Goal: Task Accomplishment & Management: Manage account settings

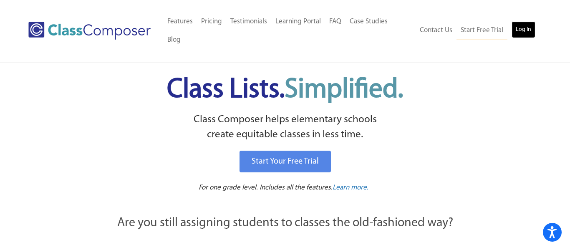
click at [526, 21] on link "Log In" at bounding box center [523, 29] width 24 height 17
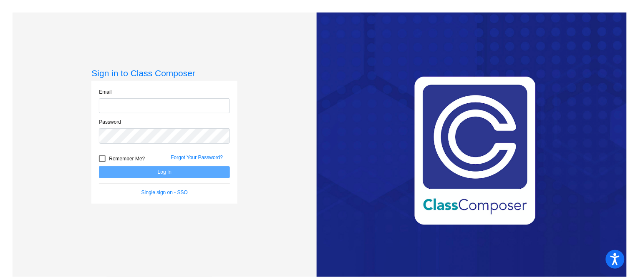
click at [184, 100] on input "email" at bounding box center [164, 105] width 131 height 15
type input "[EMAIL_ADDRESS][DOMAIN_NAME]"
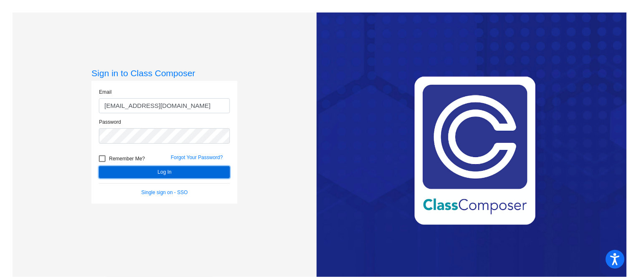
click at [176, 174] on button "Log In" at bounding box center [164, 172] width 131 height 12
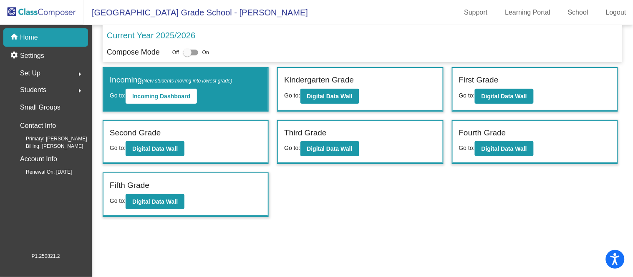
click at [342, 194] on div "Incoming (New students moving into lowest grade) Go to: Incoming Dashboard Kind…" at bounding box center [362, 142] width 519 height 150
click at [518, 146] on b "Digital Data Wall" at bounding box center [503, 149] width 45 height 7
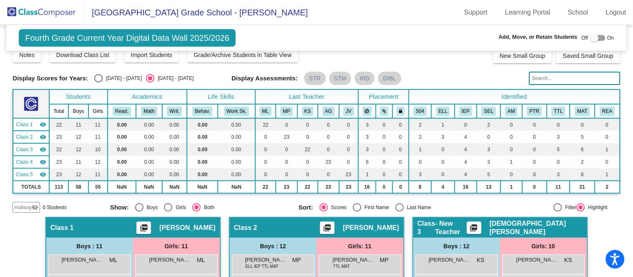
scroll to position [135, 0]
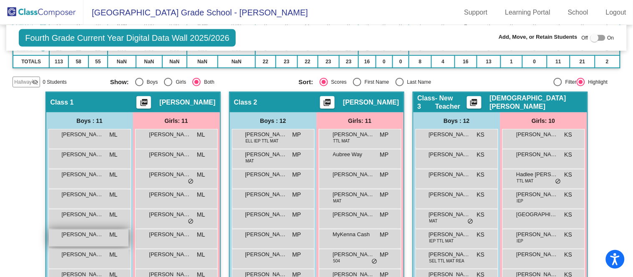
click at [77, 236] on span "[PERSON_NAME]" at bounding box center [83, 235] width 42 height 8
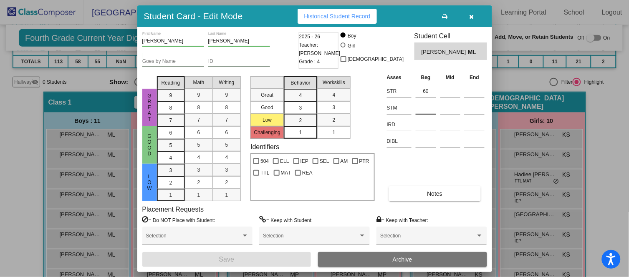
click at [421, 107] on input at bounding box center [425, 108] width 20 height 13
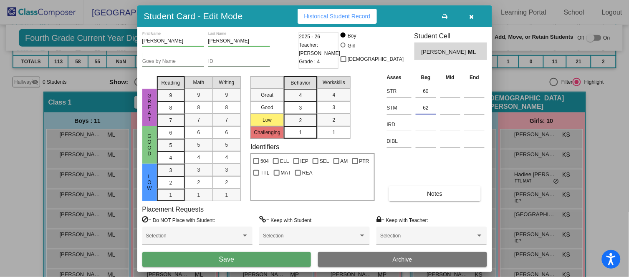
type input "62"
click at [229, 259] on span "Save" at bounding box center [226, 259] width 15 height 7
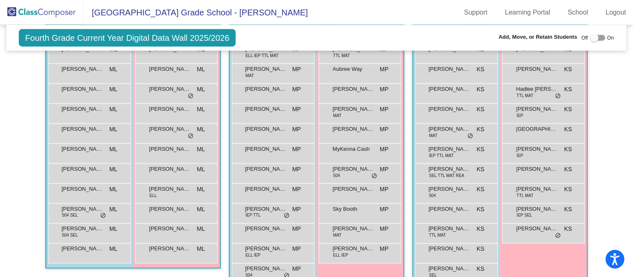
scroll to position [222, 0]
click at [440, 271] on div "[PERSON_NAME] SEL KS lock do_not_disturb_alt" at bounding box center [456, 271] width 80 height 17
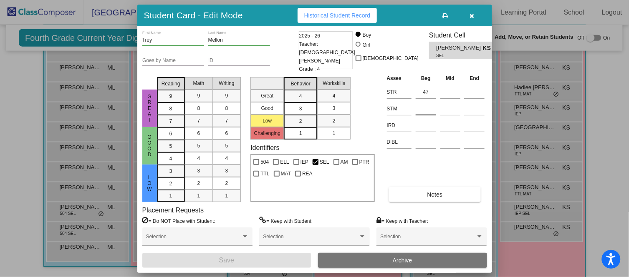
click at [431, 104] on input at bounding box center [425, 109] width 20 height 13
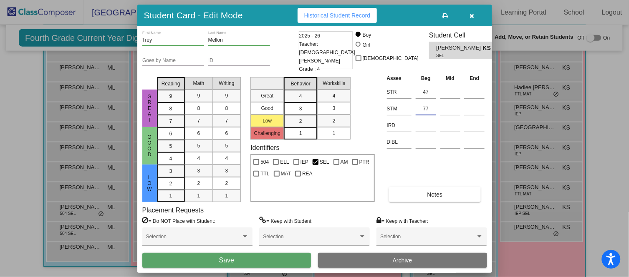
type input "77"
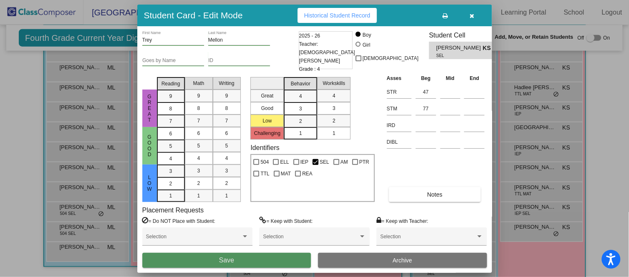
click at [258, 261] on button "Save" at bounding box center [226, 260] width 169 height 15
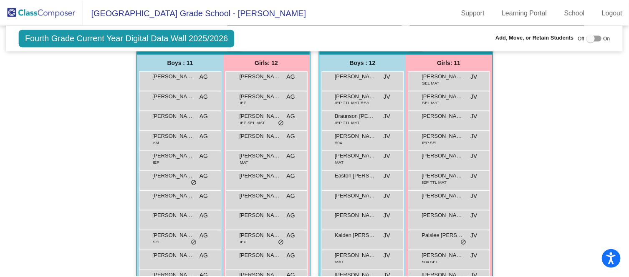
scroll to position [484, 0]
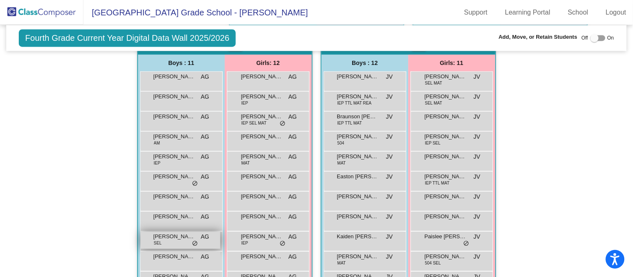
click at [188, 241] on div "[PERSON_NAME] SEL AG lock do_not_disturb_alt" at bounding box center [181, 240] width 80 height 17
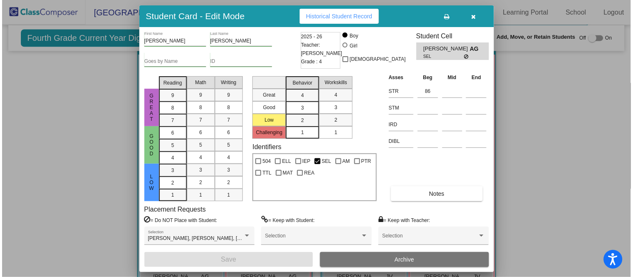
scroll to position [487, 0]
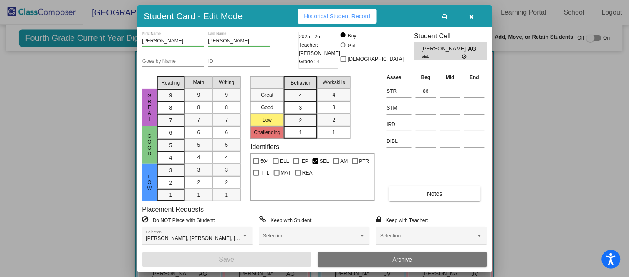
click at [64, 219] on div at bounding box center [314, 138] width 629 height 277
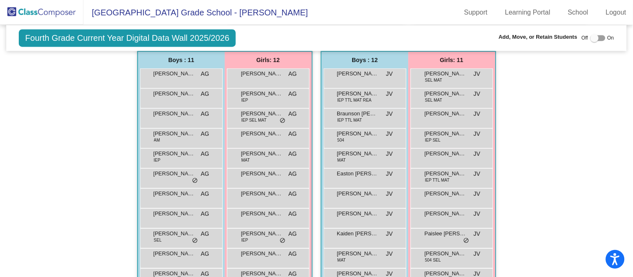
click at [416, 109] on div "Awbree [PERSON_NAME] lock do_not_disturb_alt" at bounding box center [452, 117] width 80 height 17
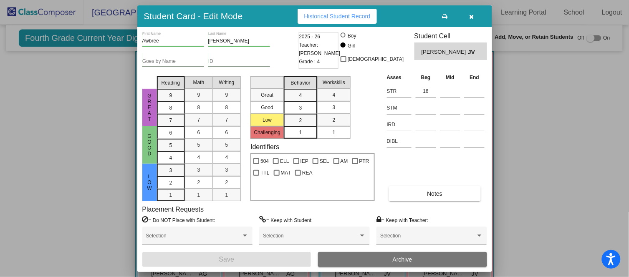
click at [556, 155] on div at bounding box center [314, 138] width 629 height 277
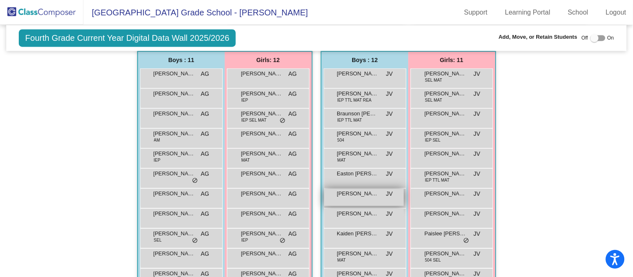
scroll to position [528, 0]
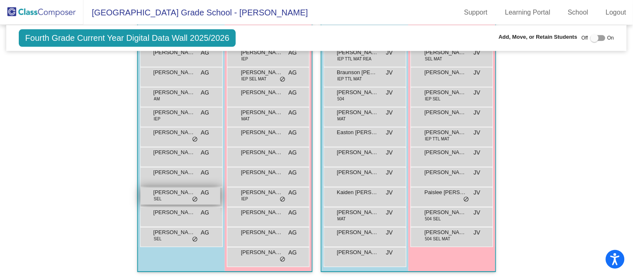
click at [172, 193] on span "[PERSON_NAME]" at bounding box center [174, 193] width 42 height 8
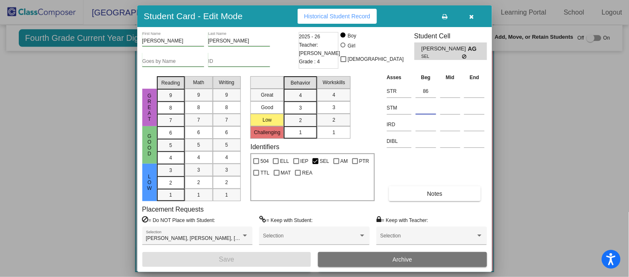
click at [422, 110] on input at bounding box center [425, 108] width 20 height 13
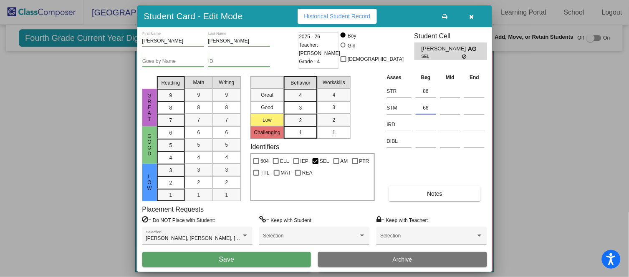
type input "66"
click at [238, 258] on button "Save" at bounding box center [226, 259] width 169 height 15
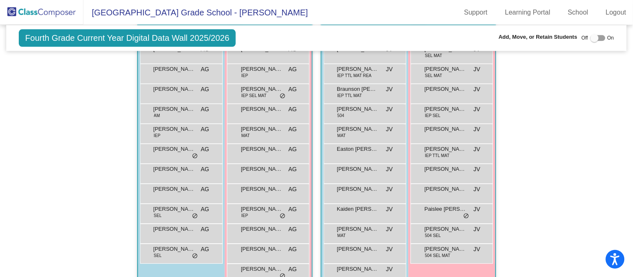
scroll to position [512, 0]
click at [262, 188] on span "[PERSON_NAME]" at bounding box center [262, 189] width 42 height 8
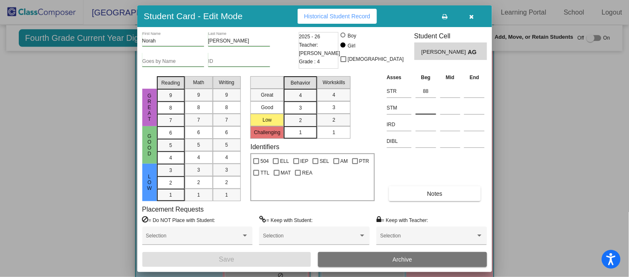
click at [421, 111] on input at bounding box center [425, 108] width 20 height 13
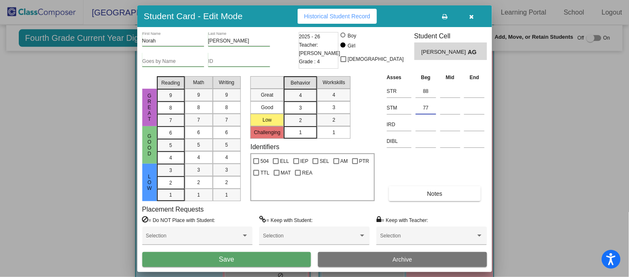
type input "77"
click at [260, 256] on button "Save" at bounding box center [226, 259] width 169 height 15
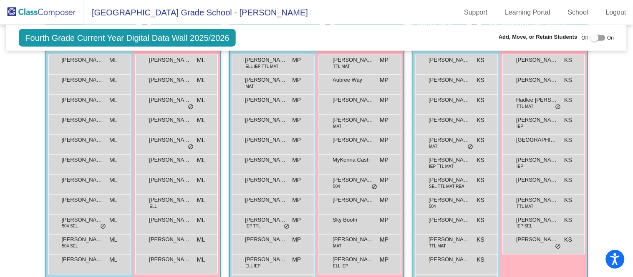
scroll to position [214, 0]
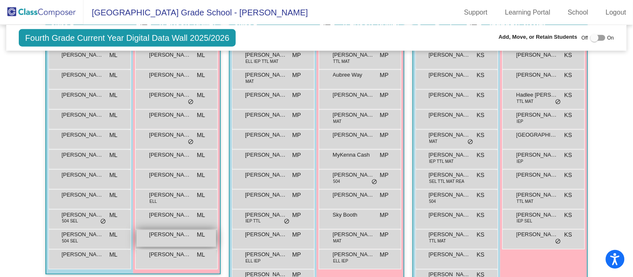
click at [183, 235] on span "[PERSON_NAME]" at bounding box center [170, 235] width 42 height 8
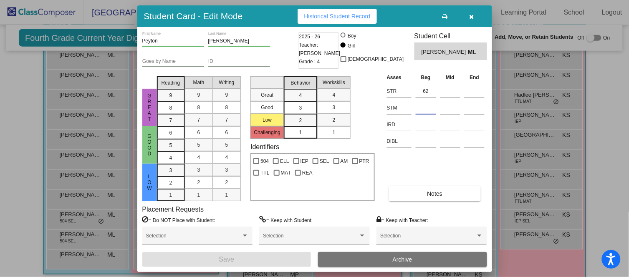
click at [432, 111] on input at bounding box center [425, 108] width 20 height 13
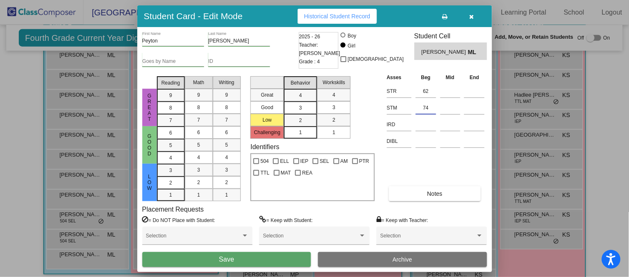
type input "74"
click at [268, 257] on button "Save" at bounding box center [226, 259] width 169 height 15
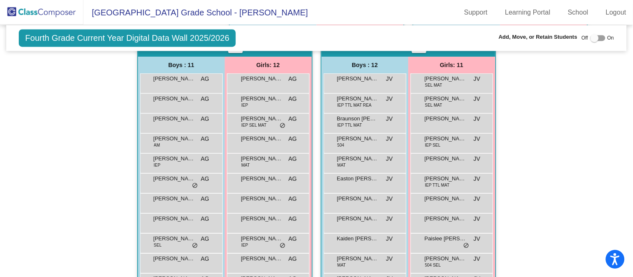
scroll to position [481, 0]
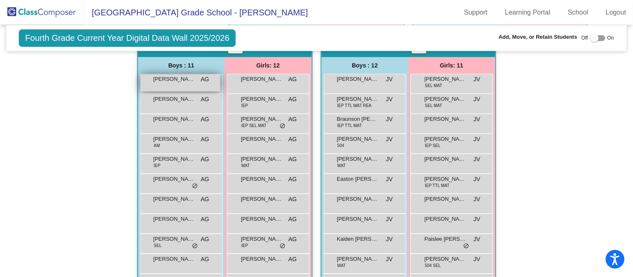
click at [171, 80] on span "[PERSON_NAME]" at bounding box center [174, 79] width 42 height 8
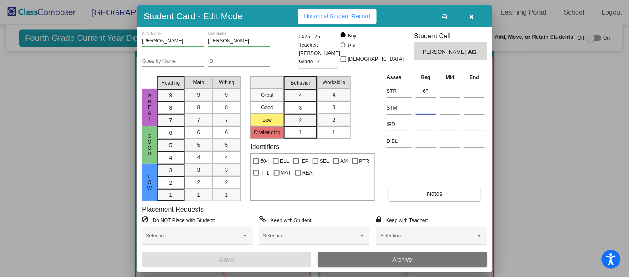
click at [423, 109] on input at bounding box center [425, 108] width 20 height 13
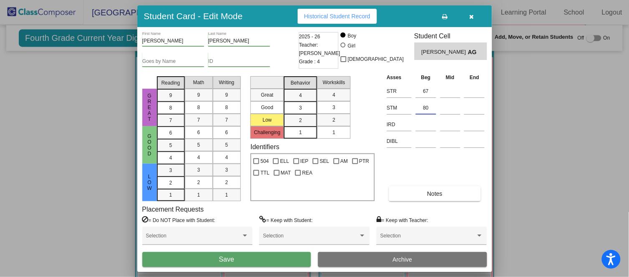
type input "80"
click at [279, 257] on button "Save" at bounding box center [226, 259] width 169 height 15
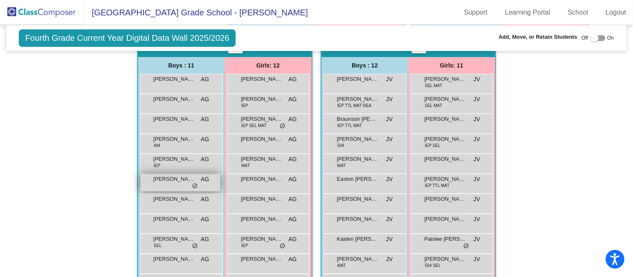
click at [180, 183] on div "[PERSON_NAME] AG lock do_not_disturb_alt" at bounding box center [181, 182] width 80 height 17
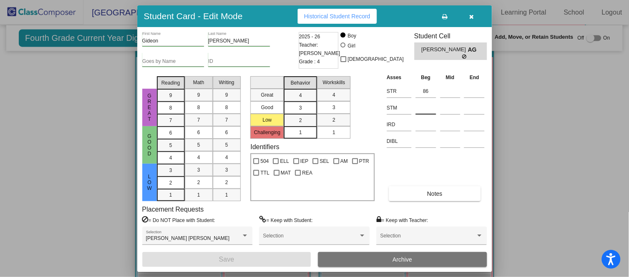
click at [430, 109] on input at bounding box center [425, 108] width 20 height 13
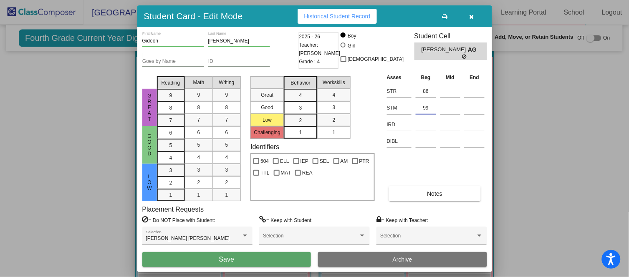
type input "99"
click at [290, 255] on button "Save" at bounding box center [226, 259] width 169 height 15
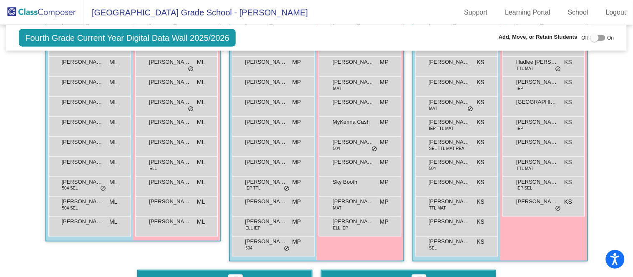
scroll to position [245, 0]
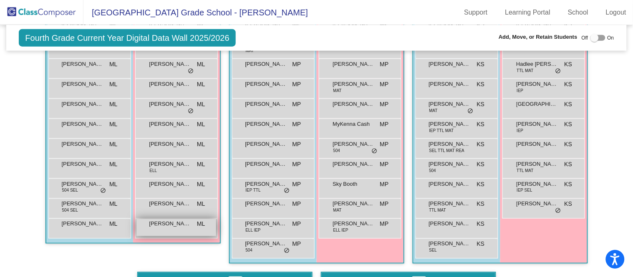
click at [173, 225] on span "[PERSON_NAME]" at bounding box center [170, 224] width 42 height 8
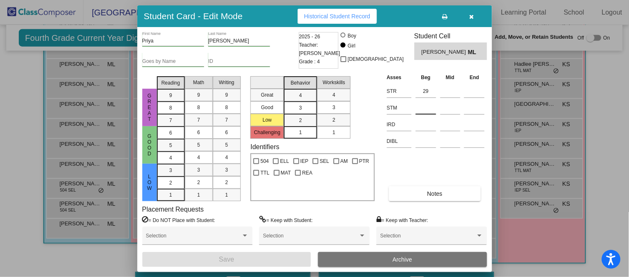
click at [424, 107] on input at bounding box center [425, 108] width 20 height 13
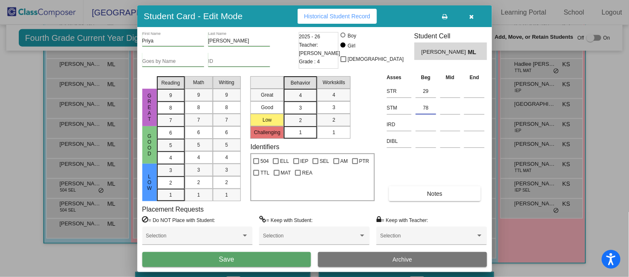
type input "78"
click at [259, 258] on button "Save" at bounding box center [226, 259] width 169 height 15
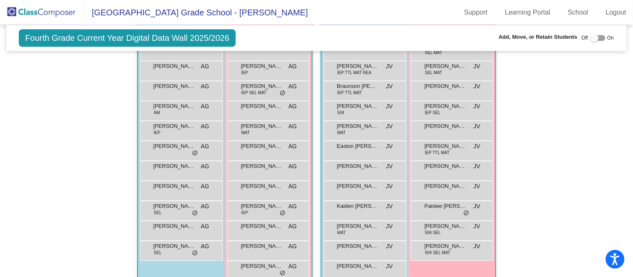
scroll to position [518, 0]
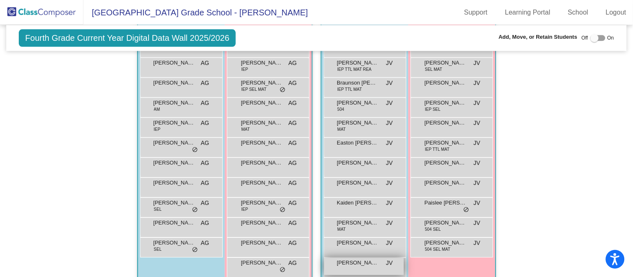
click at [86, 199] on div "Hallway - Hallway Class picture_as_pdf Add Student First Name Last Name Student…" at bounding box center [316, 0] width 607 height 582
click at [365, 266] on div "[PERSON_NAME] lock do_not_disturb_alt" at bounding box center [364, 266] width 80 height 17
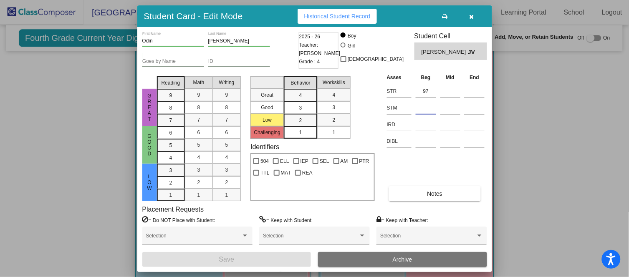
click at [433, 109] on input at bounding box center [425, 108] width 20 height 13
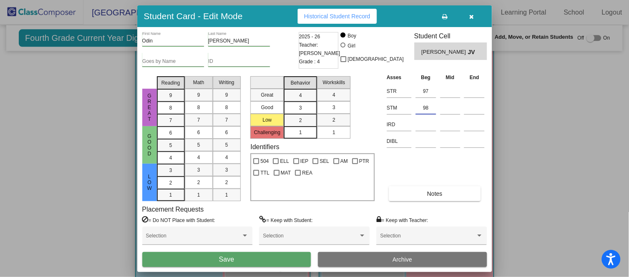
type input "98"
click at [276, 261] on button "Save" at bounding box center [226, 259] width 169 height 15
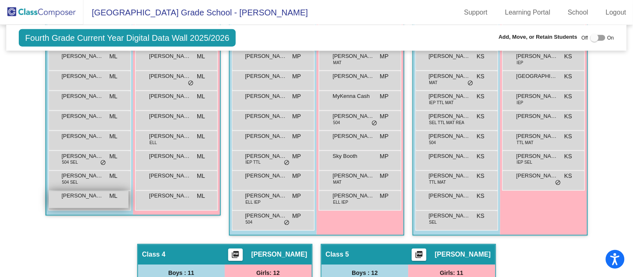
scroll to position [274, 0]
click at [91, 199] on div "[PERSON_NAME] ML lock do_not_disturb_alt" at bounding box center [89, 199] width 80 height 17
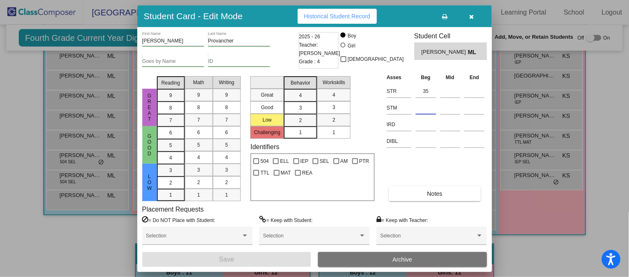
click at [420, 108] on input at bounding box center [425, 108] width 20 height 13
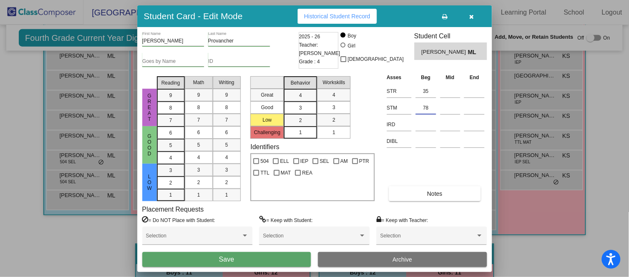
type input "78"
click at [265, 260] on button "Save" at bounding box center [226, 259] width 169 height 15
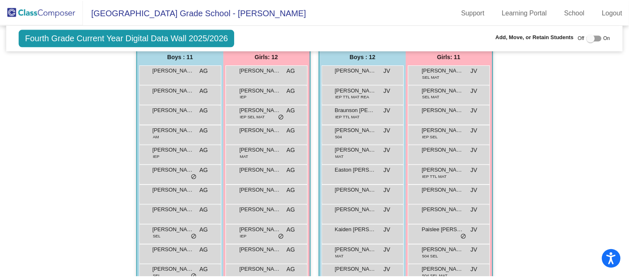
scroll to position [490, 0]
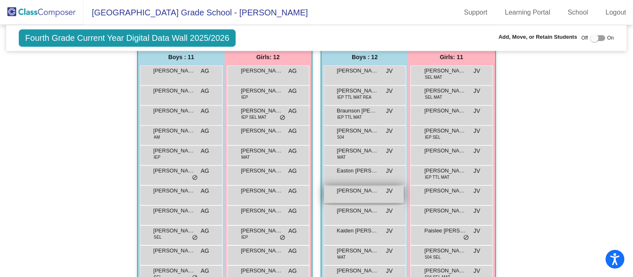
click at [343, 191] on span "[PERSON_NAME]" at bounding box center [358, 191] width 42 height 8
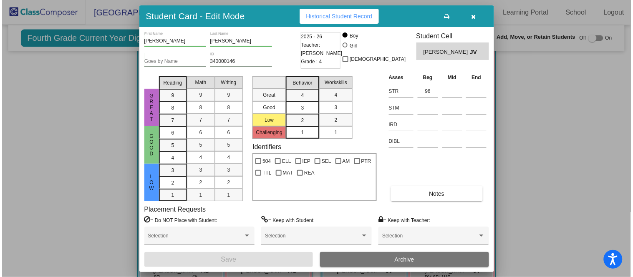
scroll to position [490, 0]
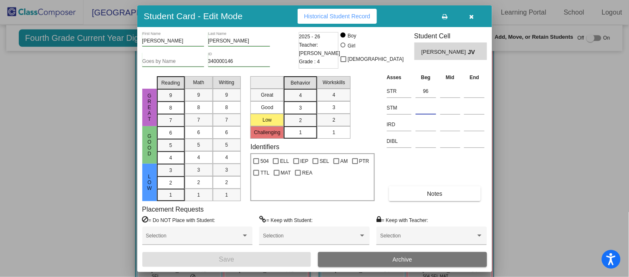
click at [421, 109] on input at bounding box center [425, 108] width 20 height 13
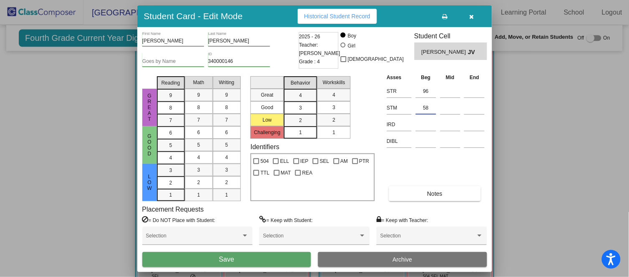
type input "58"
click at [236, 259] on button "Save" at bounding box center [226, 259] width 169 height 15
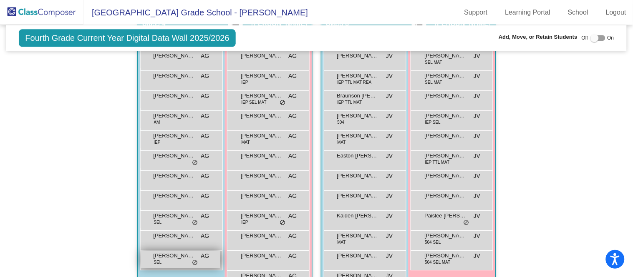
click at [181, 257] on span "[PERSON_NAME]" at bounding box center [174, 256] width 42 height 8
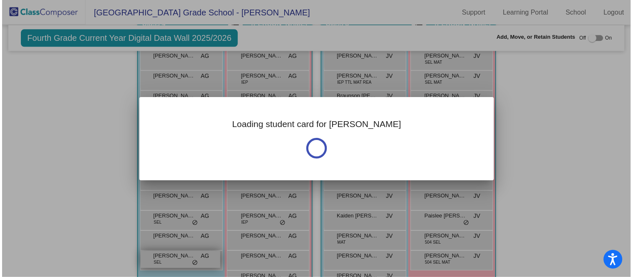
scroll to position [505, 0]
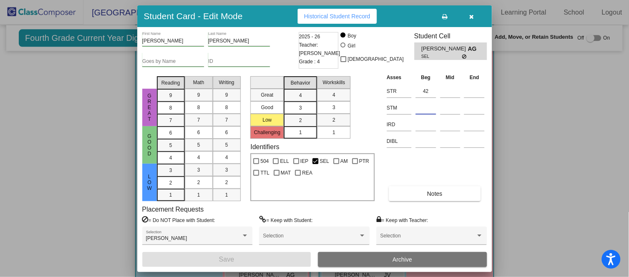
click at [429, 106] on input at bounding box center [425, 108] width 20 height 13
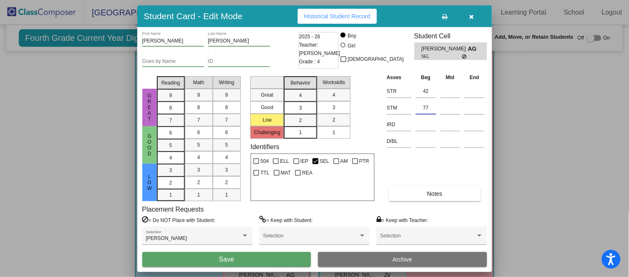
type input "77"
click at [269, 261] on button "Save" at bounding box center [226, 259] width 169 height 15
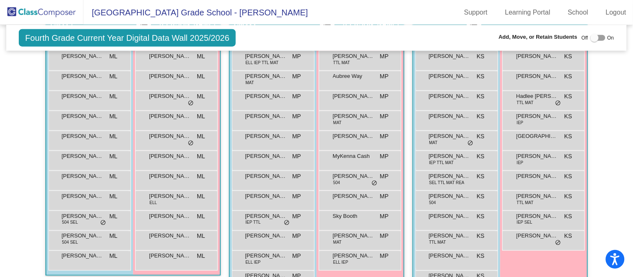
scroll to position [214, 0]
click at [432, 259] on div "[PERSON_NAME] KS lock do_not_disturb_alt" at bounding box center [456, 259] width 80 height 17
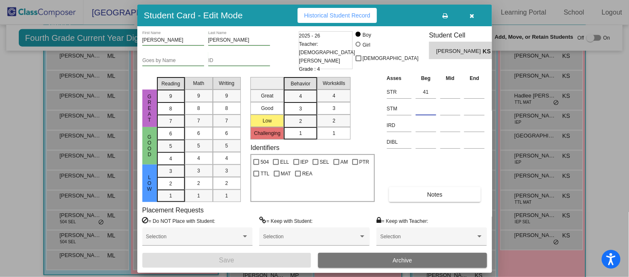
click at [430, 112] on input at bounding box center [425, 109] width 20 height 13
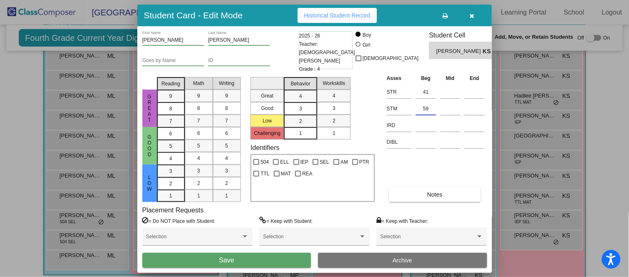
type input "59"
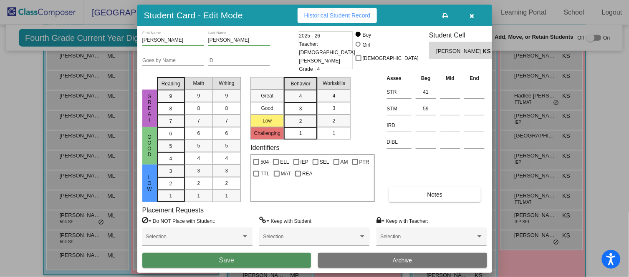
click at [294, 256] on button "Save" at bounding box center [226, 260] width 169 height 15
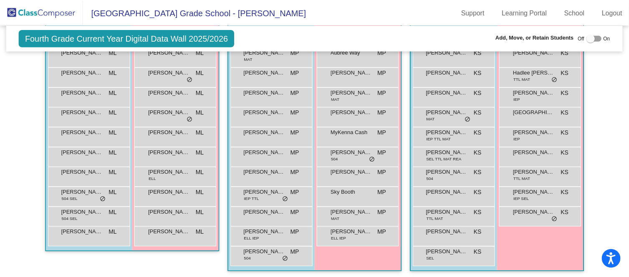
scroll to position [236, 0]
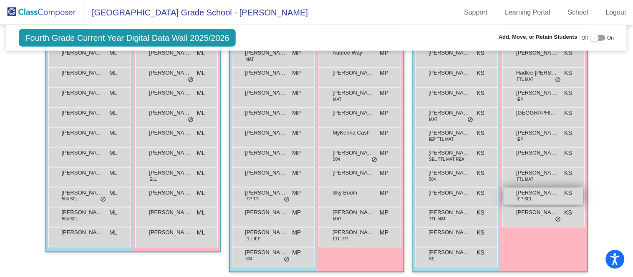
click at [533, 199] on div "[PERSON_NAME] IEP SEL KS lock do_not_disturb_alt" at bounding box center [543, 196] width 80 height 17
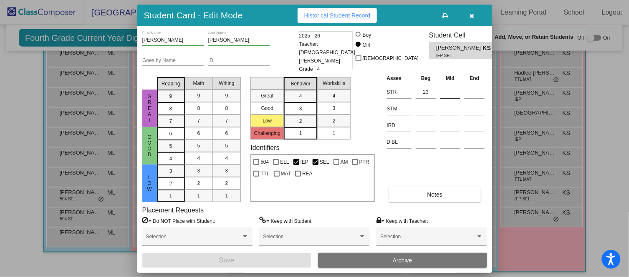
scroll to position [236, 0]
click at [430, 108] on input at bounding box center [425, 109] width 20 height 13
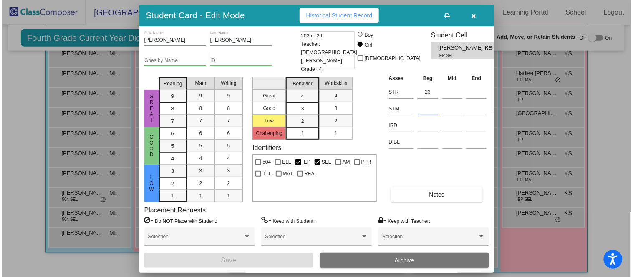
scroll to position [236, 0]
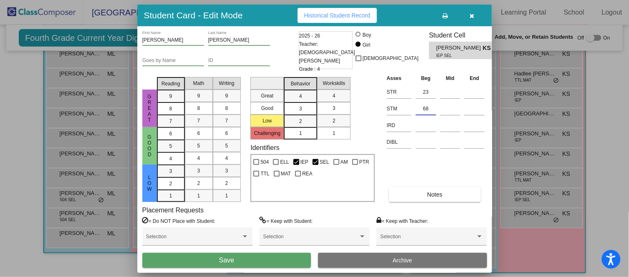
type input "68"
click at [282, 260] on button "Save" at bounding box center [226, 260] width 169 height 15
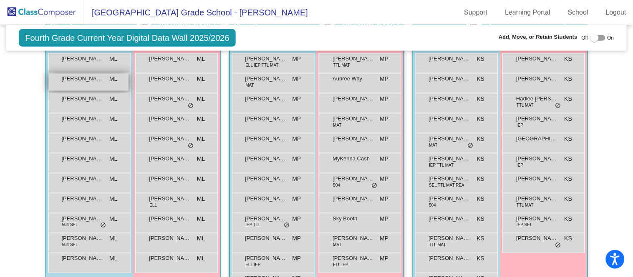
scroll to position [210, 0]
click at [100, 82] on div "[PERSON_NAME] Spain ML lock do_not_disturb_alt" at bounding box center [89, 82] width 80 height 17
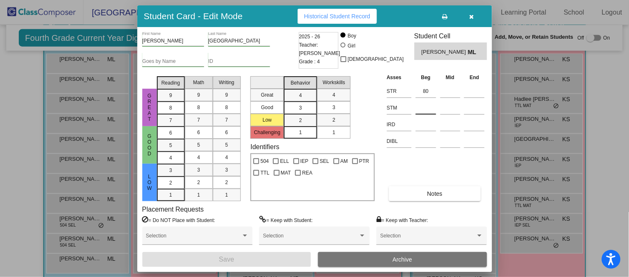
click at [429, 109] on input at bounding box center [425, 108] width 20 height 13
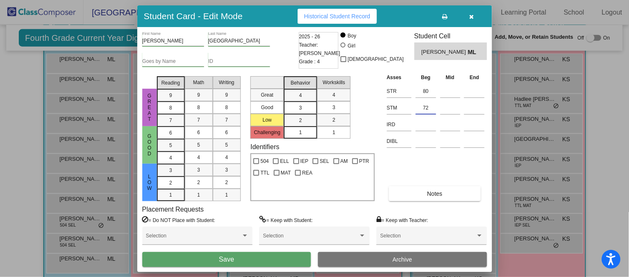
type input "72"
click at [276, 258] on button "Save" at bounding box center [226, 259] width 169 height 15
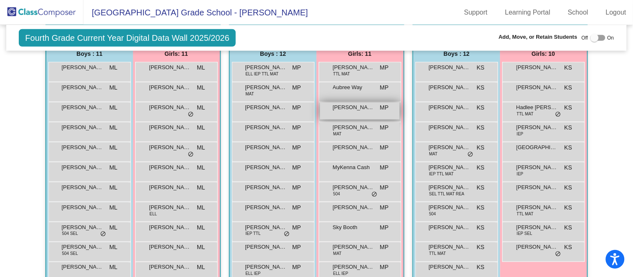
click at [350, 109] on span "[PERSON_NAME]" at bounding box center [354, 107] width 42 height 8
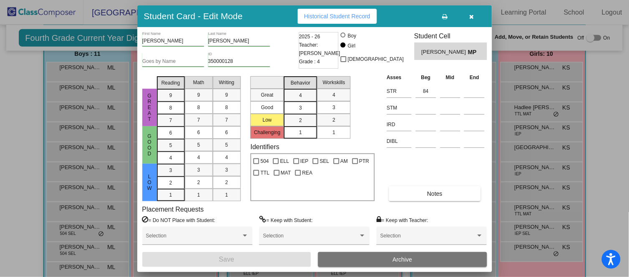
scroll to position [201, 0]
click at [427, 111] on input at bounding box center [425, 108] width 20 height 13
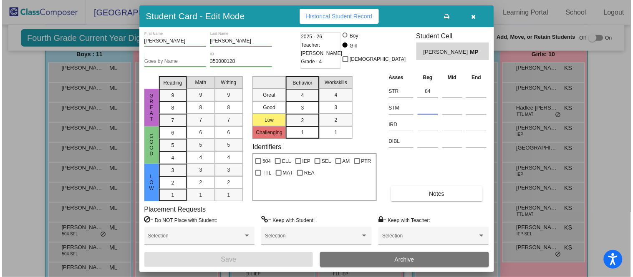
scroll to position [202, 0]
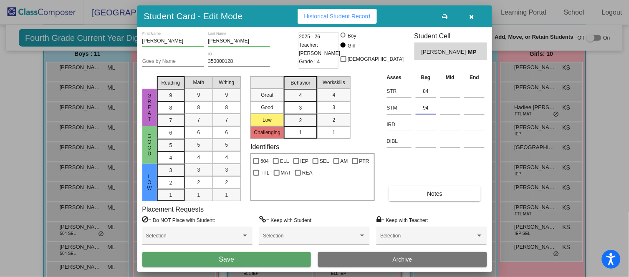
type input "94"
click at [291, 256] on button "Save" at bounding box center [226, 259] width 169 height 15
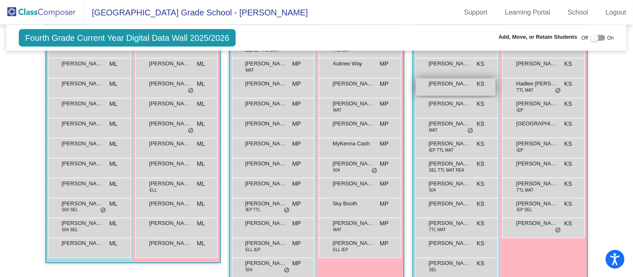
scroll to position [224, 0]
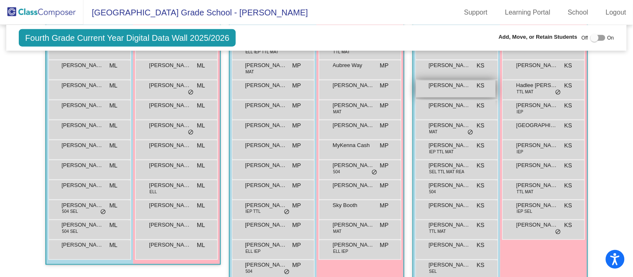
click at [480, 87] on span "KS" at bounding box center [481, 85] width 8 height 9
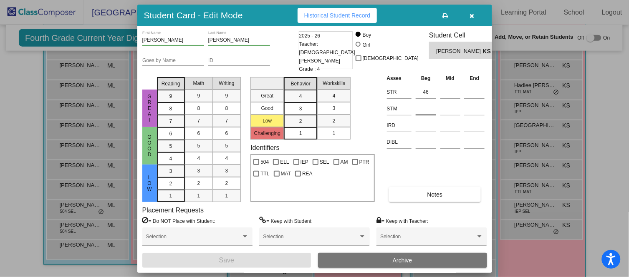
click at [422, 111] on input at bounding box center [425, 109] width 20 height 13
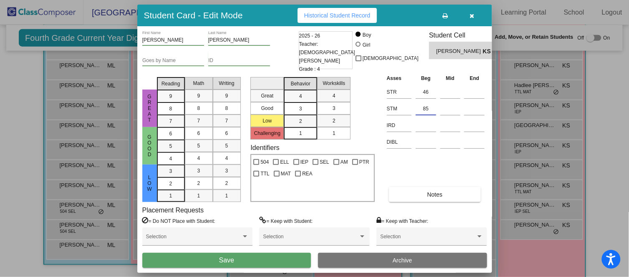
type input "85"
click at [227, 259] on span "Save" at bounding box center [226, 260] width 15 height 7
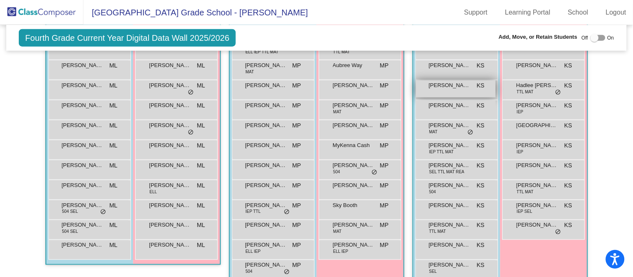
click at [443, 85] on span "[PERSON_NAME]" at bounding box center [450, 85] width 42 height 8
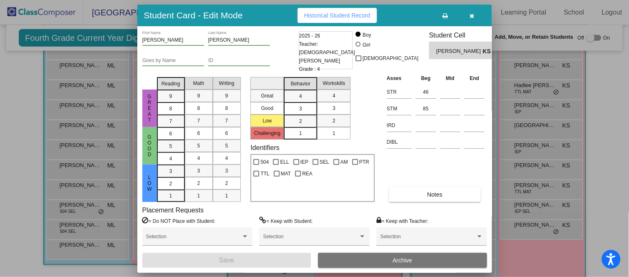
click at [470, 15] on icon "button" at bounding box center [471, 16] width 5 height 6
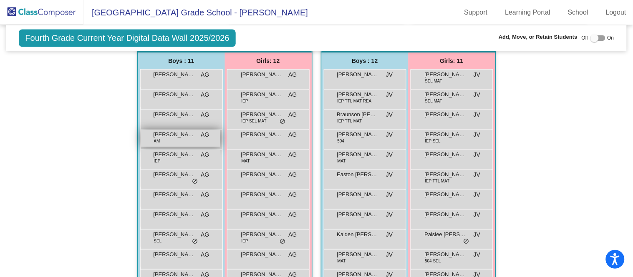
scroll to position [486, 0]
click at [186, 137] on div "[PERSON_NAME] AM AG lock do_not_disturb_alt" at bounding box center [181, 137] width 80 height 17
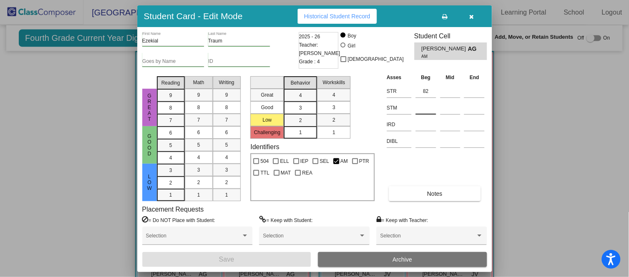
click at [422, 105] on input at bounding box center [425, 108] width 20 height 13
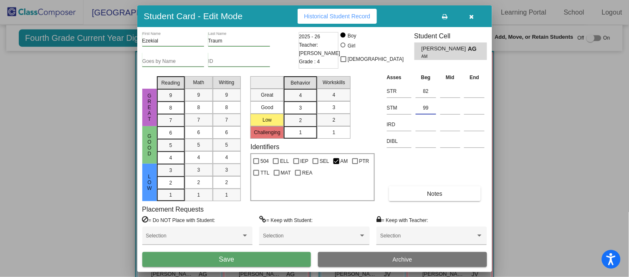
type input "99"
click at [247, 259] on button "Save" at bounding box center [226, 259] width 169 height 15
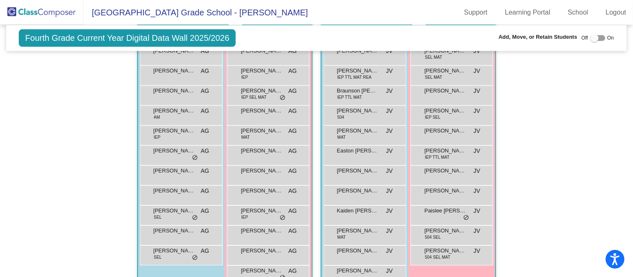
scroll to position [509, 0]
click at [265, 175] on div "[PERSON_NAME] AG lock do_not_disturb_alt" at bounding box center [268, 174] width 80 height 17
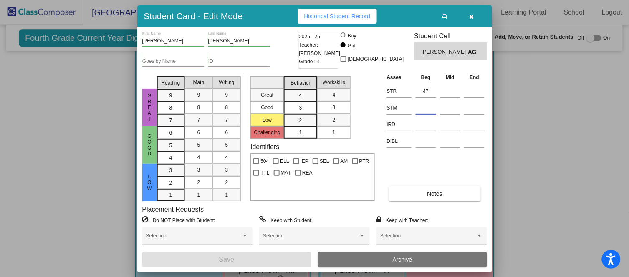
click at [428, 105] on input at bounding box center [425, 108] width 20 height 13
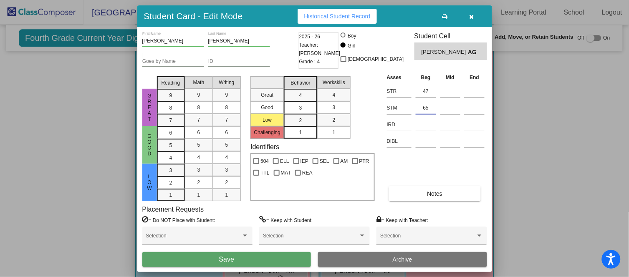
type input "65"
click at [275, 257] on button "Save" at bounding box center [226, 259] width 169 height 15
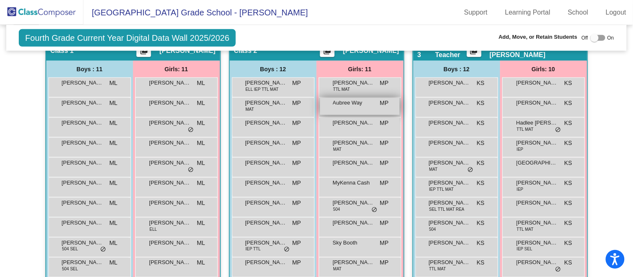
scroll to position [186, 0]
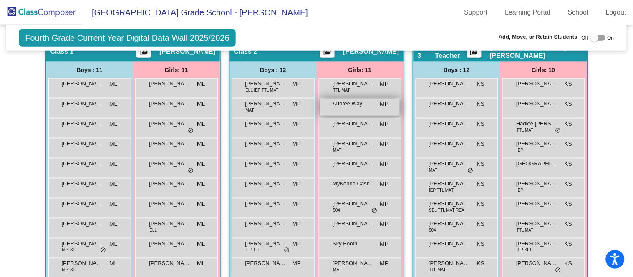
click at [352, 101] on span "Aubree Way" at bounding box center [354, 104] width 42 height 8
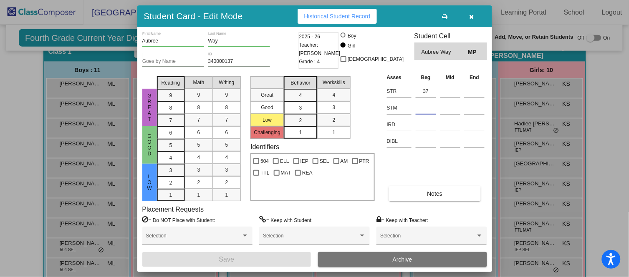
click at [427, 109] on input at bounding box center [425, 108] width 20 height 13
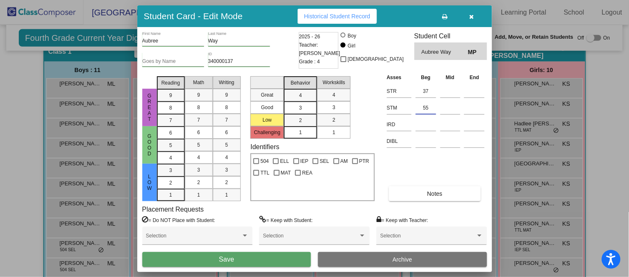
type input "55"
click at [258, 259] on button "Save" at bounding box center [226, 259] width 169 height 15
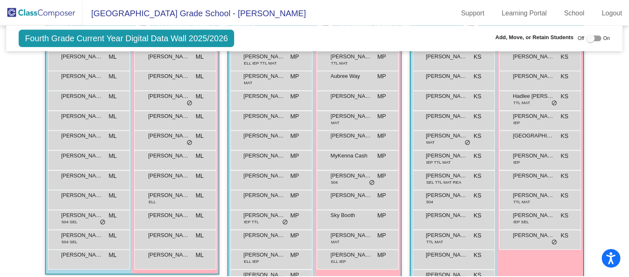
scroll to position [216, 0]
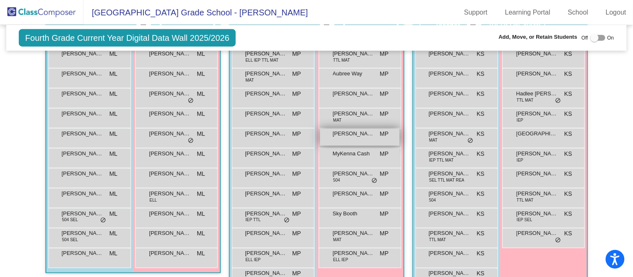
click at [370, 133] on span "[PERSON_NAME]" at bounding box center [354, 134] width 42 height 8
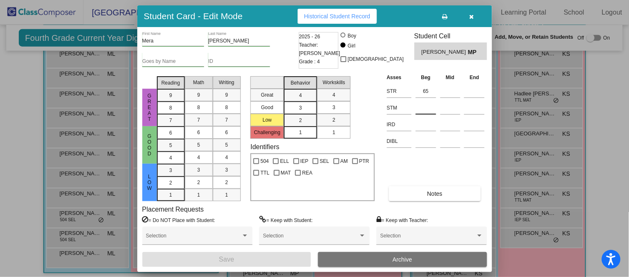
click at [419, 111] on input at bounding box center [425, 108] width 20 height 13
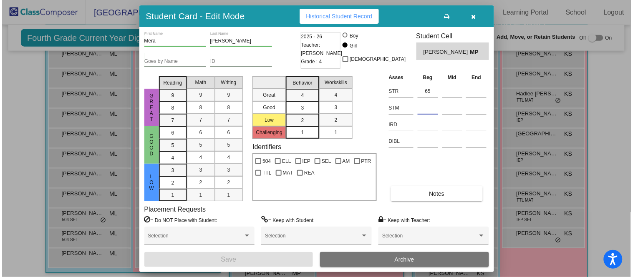
scroll to position [217, 0]
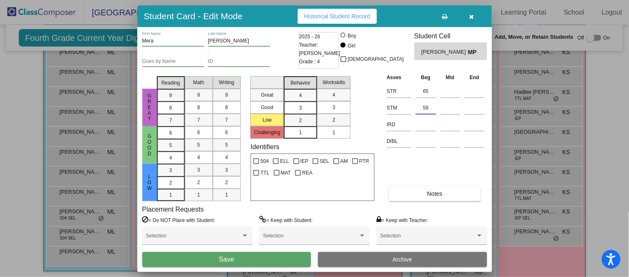
type input "59"
click at [283, 256] on button "Save" at bounding box center [226, 259] width 169 height 15
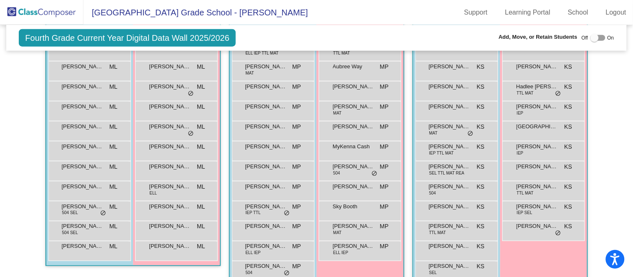
scroll to position [226, 0]
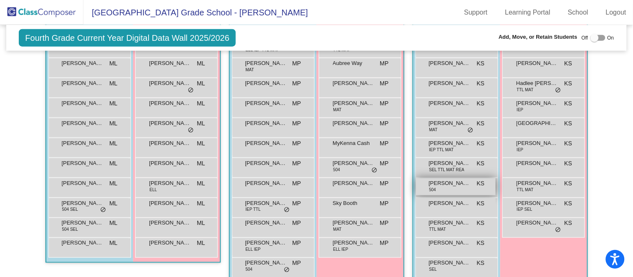
click at [454, 185] on span "[PERSON_NAME]" at bounding box center [450, 183] width 42 height 8
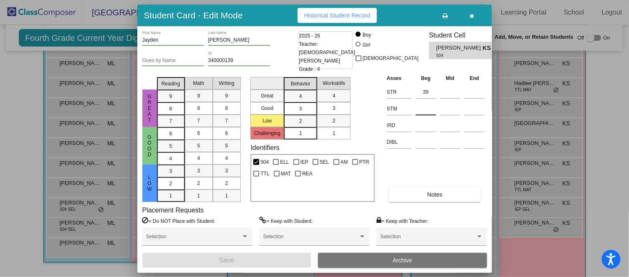
click at [431, 100] on div at bounding box center [425, 107] width 20 height 15
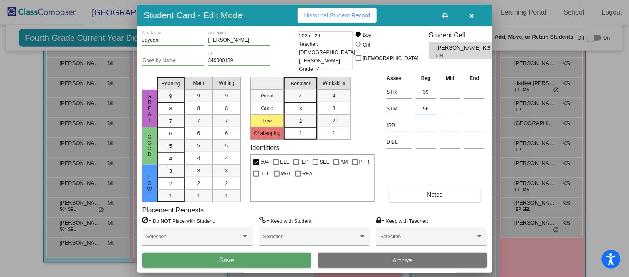
type input "56"
click at [281, 259] on button "Save" at bounding box center [226, 260] width 169 height 15
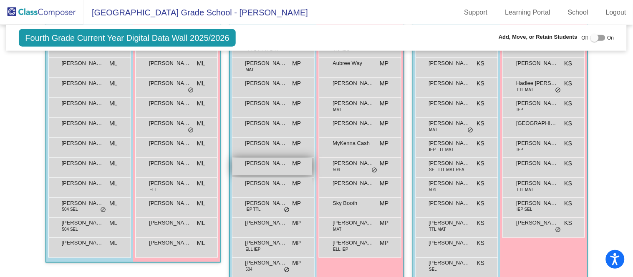
click at [275, 166] on span "[PERSON_NAME]" at bounding box center [266, 163] width 42 height 8
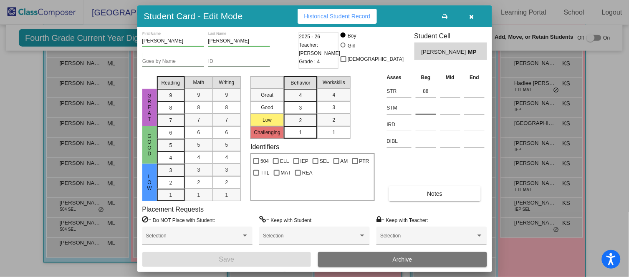
click at [429, 105] on input at bounding box center [425, 108] width 20 height 13
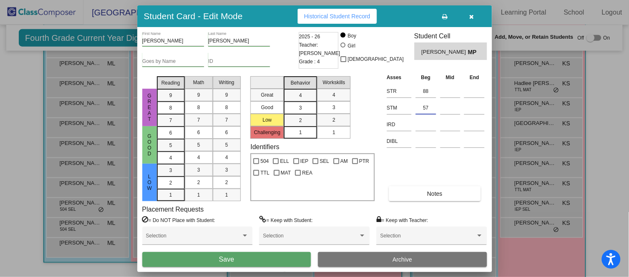
type input "57"
click at [279, 256] on button "Save" at bounding box center [226, 259] width 169 height 15
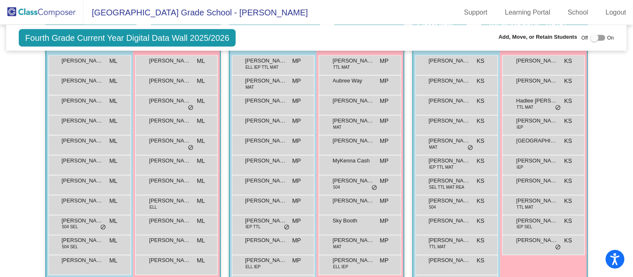
scroll to position [208, 0]
click at [543, 181] on span "[PERSON_NAME]" at bounding box center [537, 182] width 42 height 8
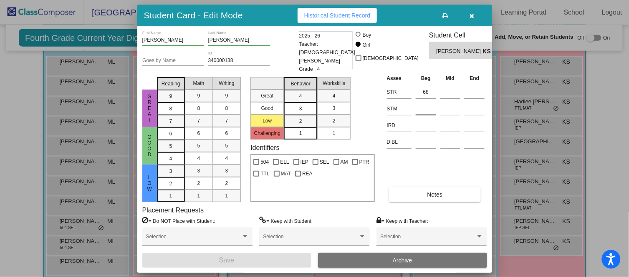
click at [421, 110] on input at bounding box center [425, 109] width 20 height 13
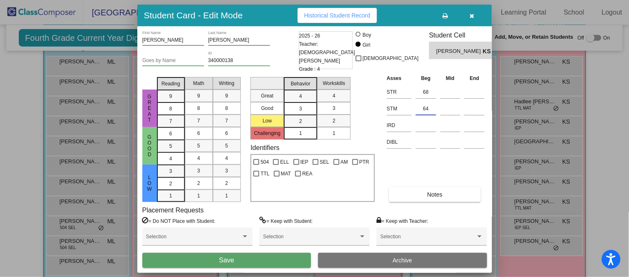
type input "64"
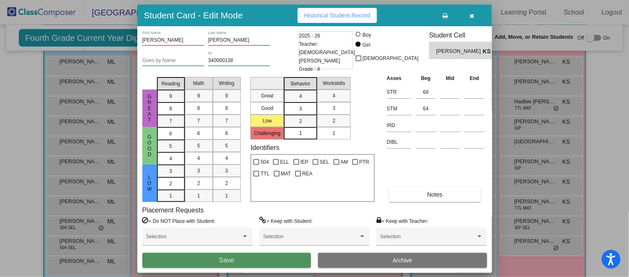
click at [282, 256] on button "Save" at bounding box center [226, 260] width 169 height 15
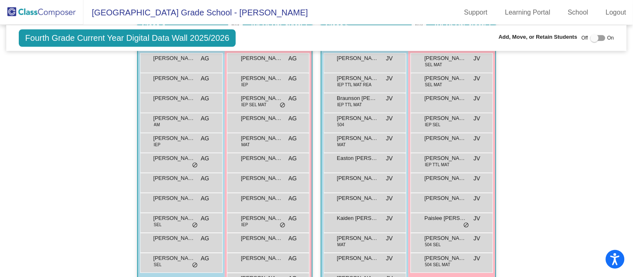
scroll to position [505, 0]
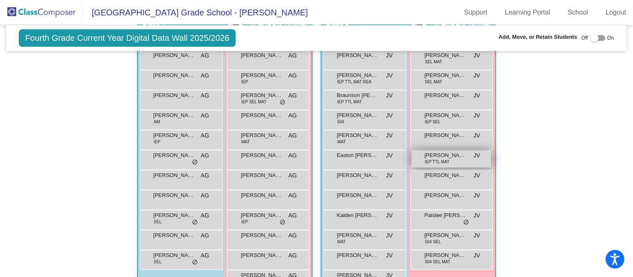
click at [48, 190] on div "Hallway - Hallway Class picture_as_pdf Add Student First Name Last Name Student…" at bounding box center [316, 12] width 607 height 582
click at [48, 191] on div "Hallway - Hallway Class picture_as_pdf Add Student First Name Last Name Student…" at bounding box center [316, 12] width 607 height 582
click at [451, 177] on span "[PERSON_NAME]" at bounding box center [446, 175] width 42 height 8
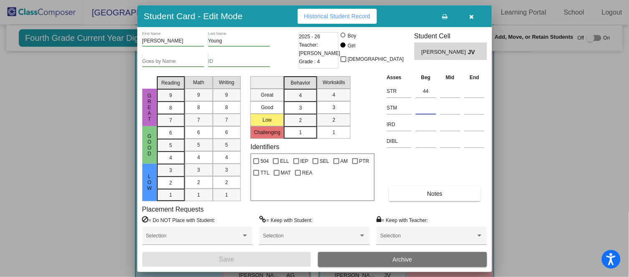
click at [421, 103] on input at bounding box center [425, 108] width 20 height 13
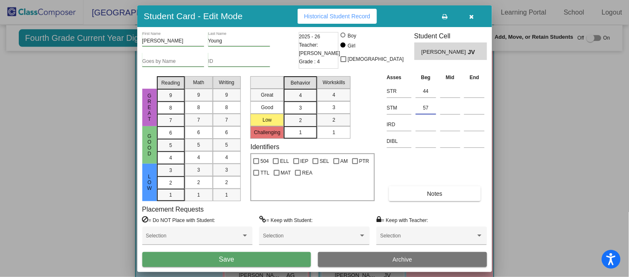
type input "57"
click at [270, 261] on button "Save" at bounding box center [226, 259] width 169 height 15
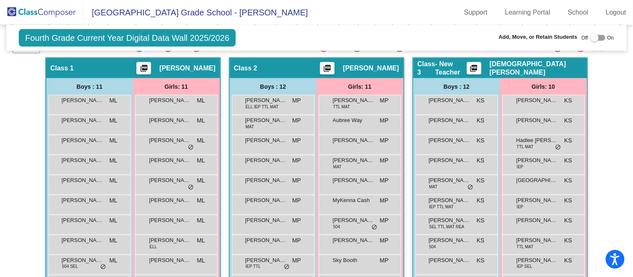
scroll to position [168, 0]
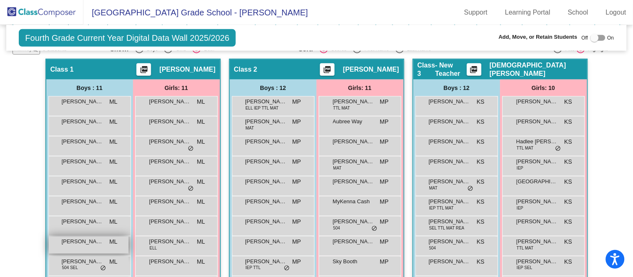
click at [92, 244] on span "[PERSON_NAME]" at bounding box center [83, 242] width 42 height 8
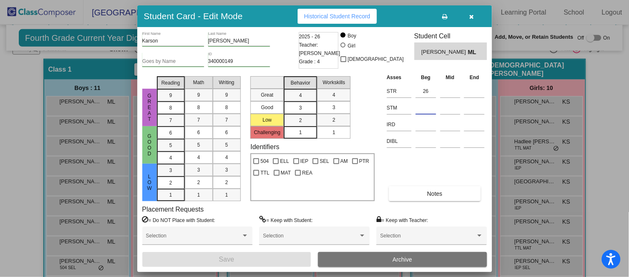
click at [428, 106] on input at bounding box center [425, 108] width 20 height 13
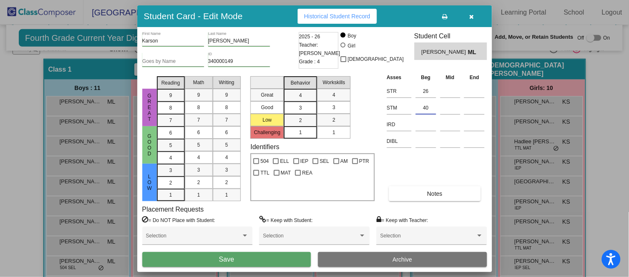
type input "40"
click at [279, 263] on button "Save" at bounding box center [226, 259] width 169 height 15
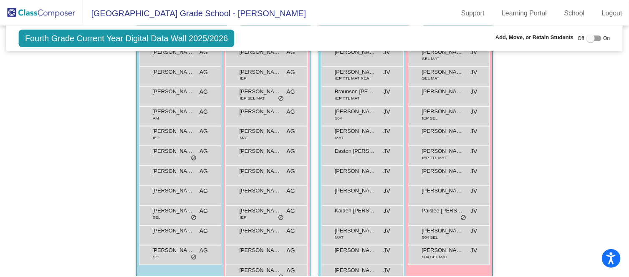
scroll to position [509, 0]
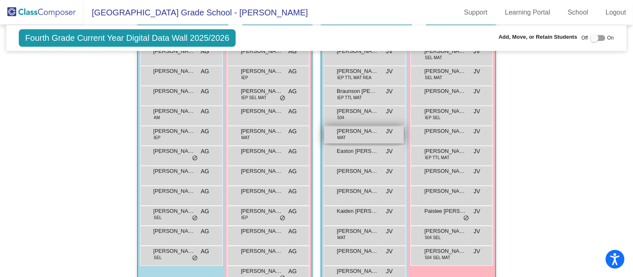
click at [362, 133] on div "[PERSON_NAME] MAT JV lock do_not_disturb_alt" at bounding box center [364, 134] width 80 height 17
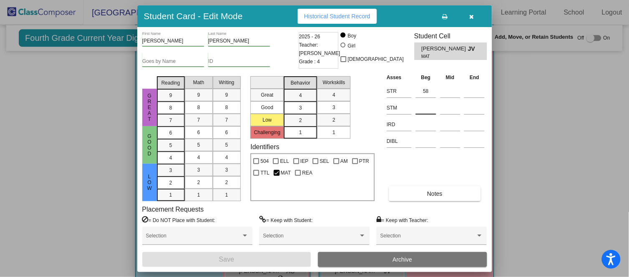
scroll to position [509, 0]
click at [424, 112] on input at bounding box center [425, 108] width 20 height 13
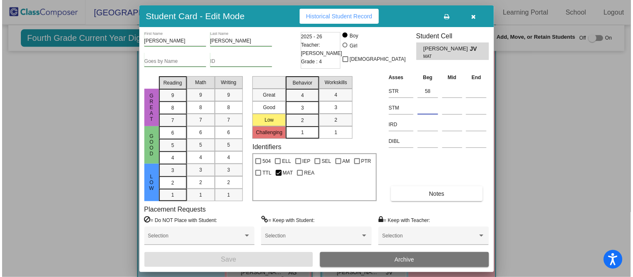
scroll to position [505, 0]
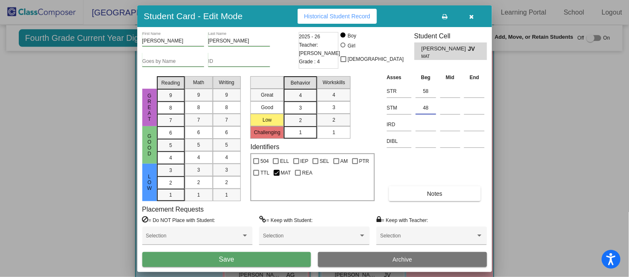
type input "48"
click at [254, 261] on button "Save" at bounding box center [226, 259] width 169 height 15
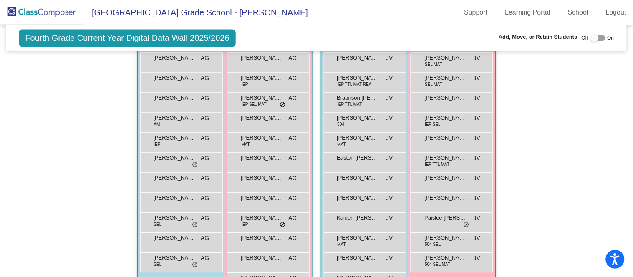
scroll to position [502, 0]
click at [453, 114] on span "[PERSON_NAME]" at bounding box center [446, 118] width 42 height 8
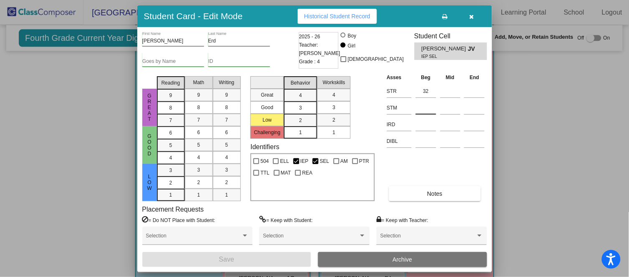
click at [428, 102] on input at bounding box center [425, 108] width 20 height 13
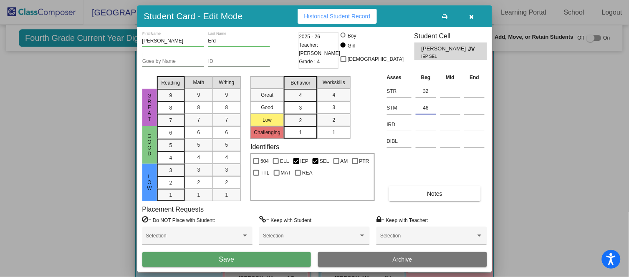
type input "46"
click at [242, 259] on button "Save" at bounding box center [226, 259] width 169 height 15
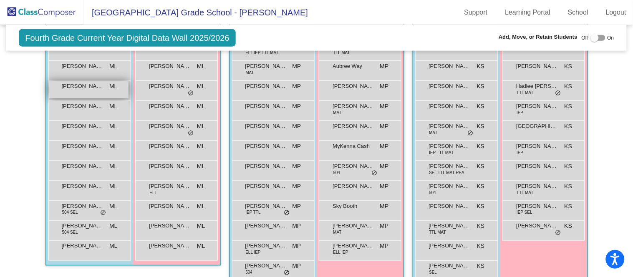
click at [70, 92] on div "[PERSON_NAME] ML lock do_not_disturb_alt" at bounding box center [89, 89] width 80 height 17
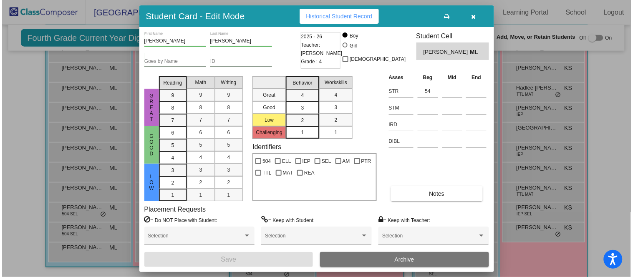
scroll to position [221, 0]
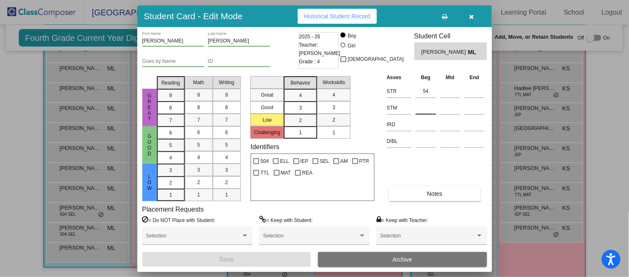
click at [428, 106] on input at bounding box center [425, 108] width 20 height 13
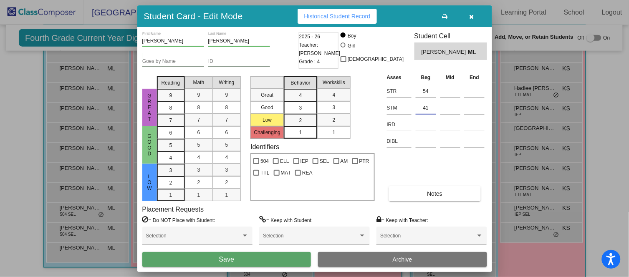
type input "41"
click at [282, 258] on button "Save" at bounding box center [226, 259] width 169 height 15
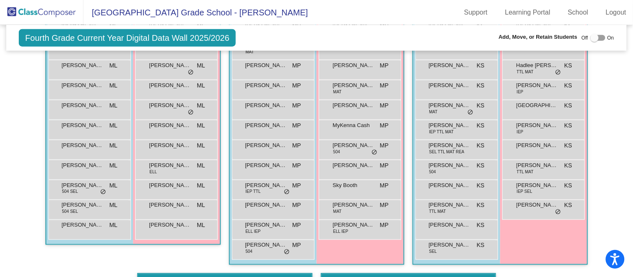
scroll to position [244, 0]
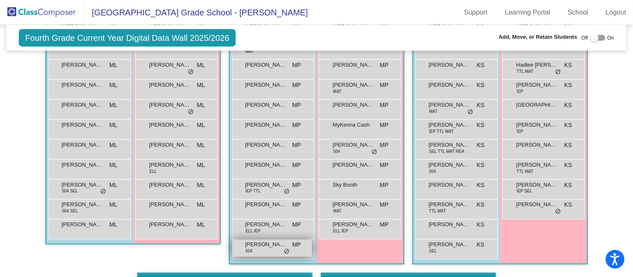
click at [258, 248] on div "[PERSON_NAME] 504 MP lock do_not_disturb_alt" at bounding box center [272, 248] width 80 height 17
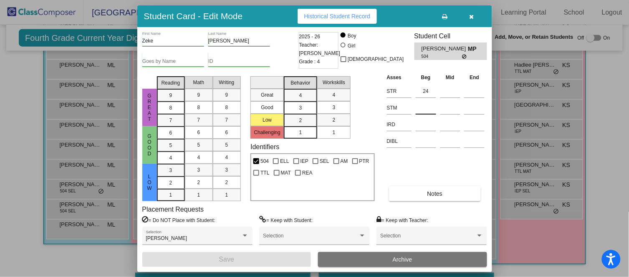
click at [433, 102] on input at bounding box center [425, 108] width 20 height 13
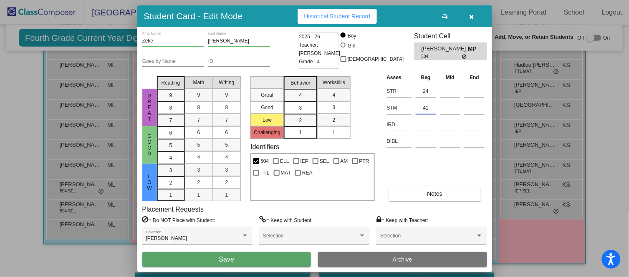
type input "41"
click at [251, 255] on button "Save" at bounding box center [226, 259] width 169 height 15
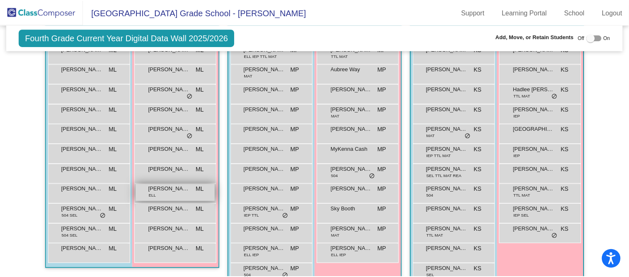
scroll to position [220, 0]
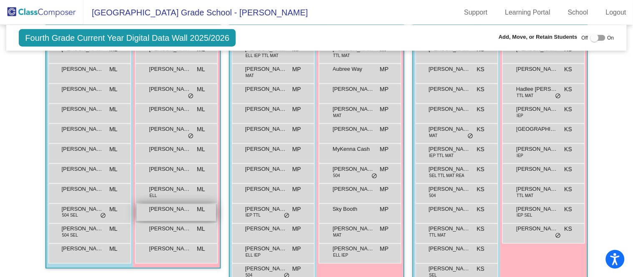
click at [173, 215] on div "[PERSON_NAME] lock do_not_disturb_alt" at bounding box center [176, 212] width 80 height 17
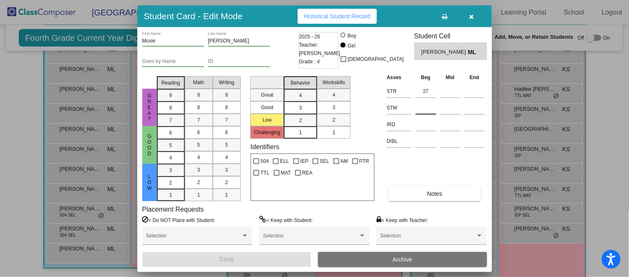
click at [432, 106] on input at bounding box center [425, 108] width 20 height 13
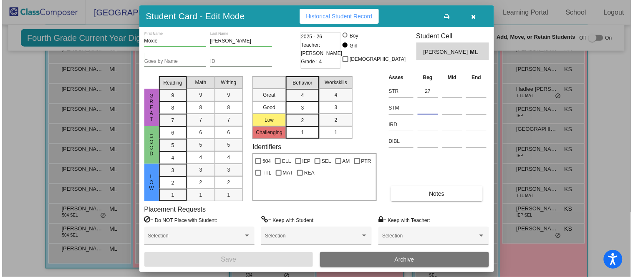
scroll to position [219, 0]
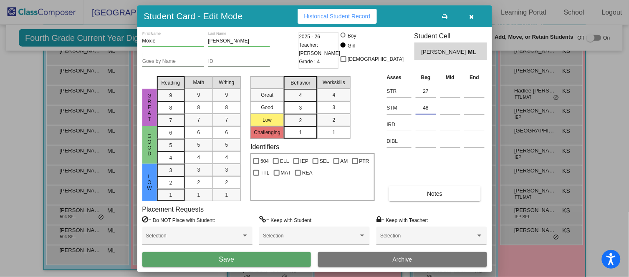
type input "48"
click at [269, 258] on button "Save" at bounding box center [226, 259] width 169 height 15
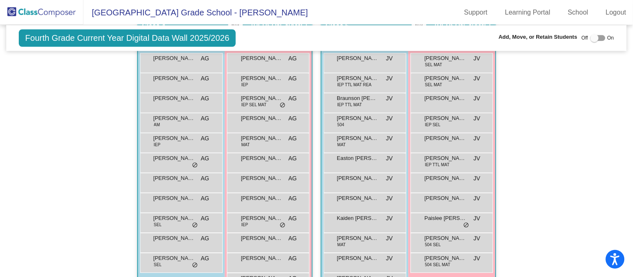
scroll to position [513, 0]
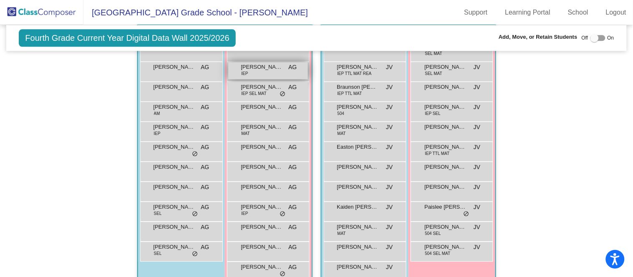
click at [267, 71] on div "[PERSON_NAME] IEP AG lock do_not_disturb_alt" at bounding box center [268, 70] width 80 height 17
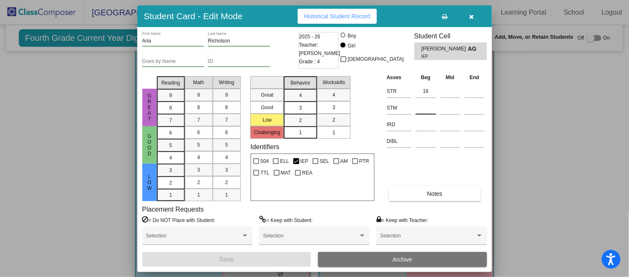
click at [427, 107] on input at bounding box center [425, 108] width 20 height 13
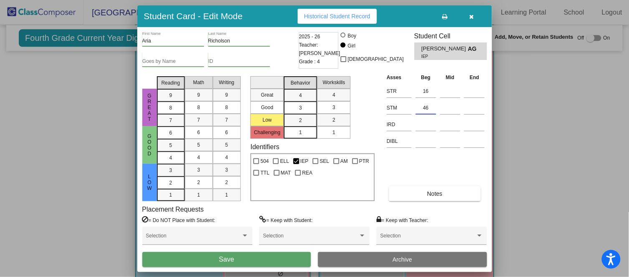
type input "46"
click at [274, 256] on button "Save" at bounding box center [226, 259] width 169 height 15
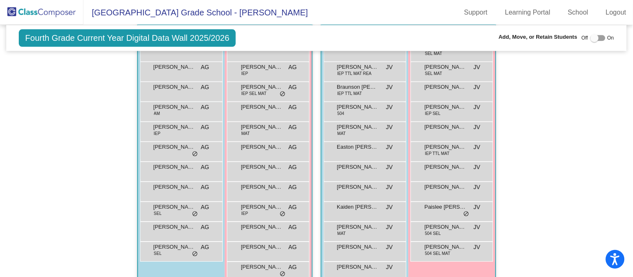
click at [274, 256] on div "[PERSON_NAME] AG lock do_not_disturb_alt" at bounding box center [268, 250] width 80 height 17
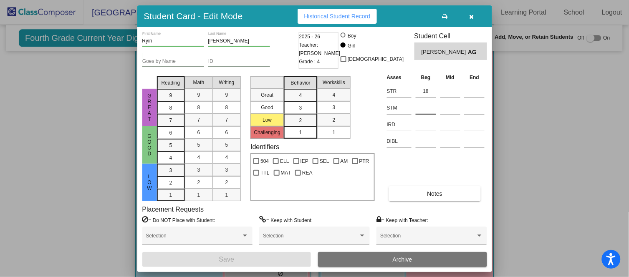
click at [422, 102] on input at bounding box center [425, 108] width 20 height 13
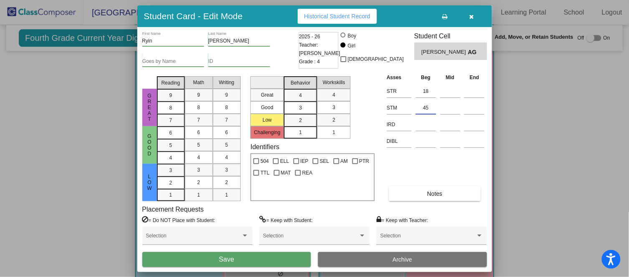
type input "45"
click at [263, 259] on button "Save" at bounding box center [226, 259] width 169 height 15
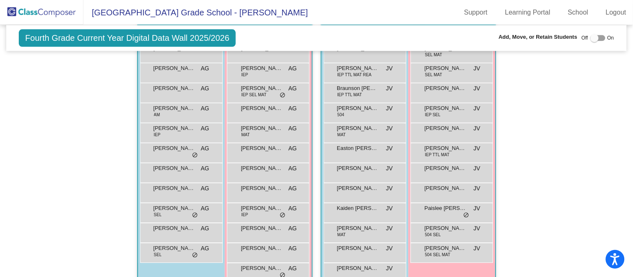
scroll to position [513, 0]
click at [427, 254] on span "504 SEL MAT" at bounding box center [437, 254] width 25 height 6
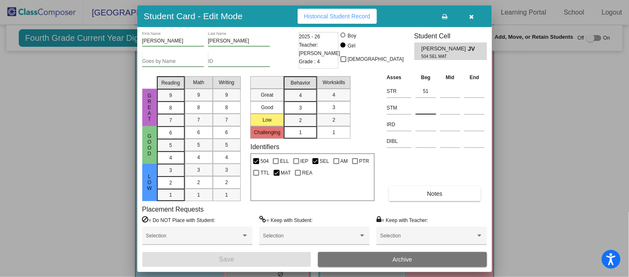
click at [428, 108] on input at bounding box center [425, 108] width 20 height 13
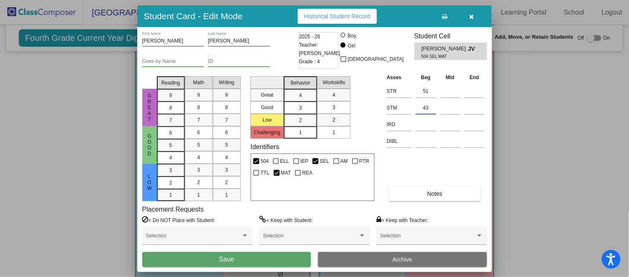
type input "43"
click at [280, 256] on button "Save" at bounding box center [226, 259] width 169 height 15
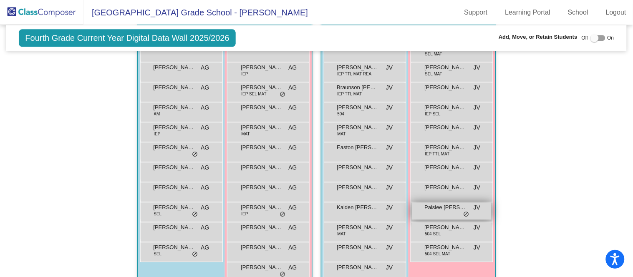
click at [14, 192] on div "Hallway - Hallway Class picture_as_pdf Add Student First Name Last Name Student…" at bounding box center [316, 4] width 607 height 582
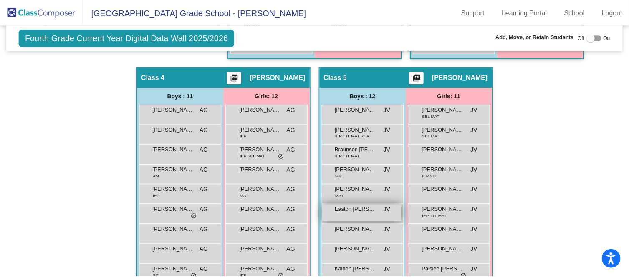
scroll to position [448, 0]
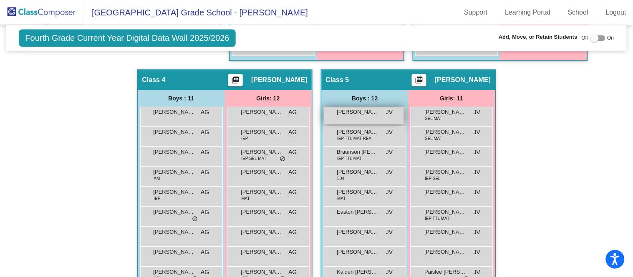
click at [371, 113] on span "[PERSON_NAME]" at bounding box center [358, 112] width 42 height 8
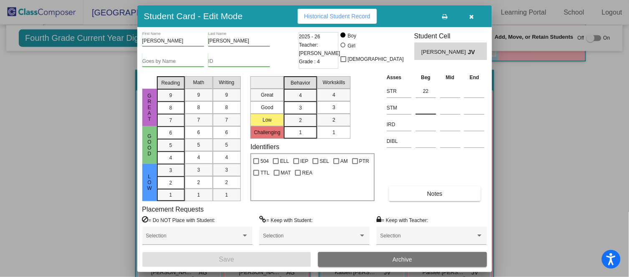
click at [433, 104] on input at bounding box center [425, 108] width 20 height 13
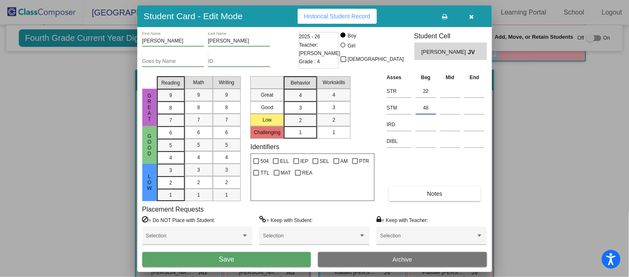
type input "48"
click at [231, 259] on span "Save" at bounding box center [226, 259] width 15 height 7
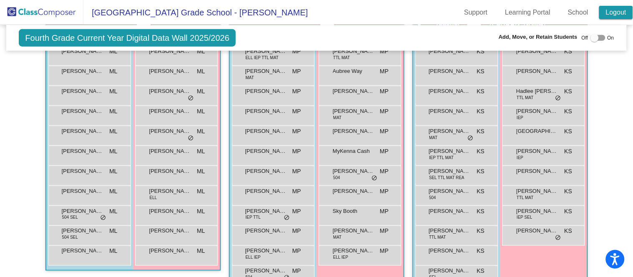
scroll to position [232, 0]
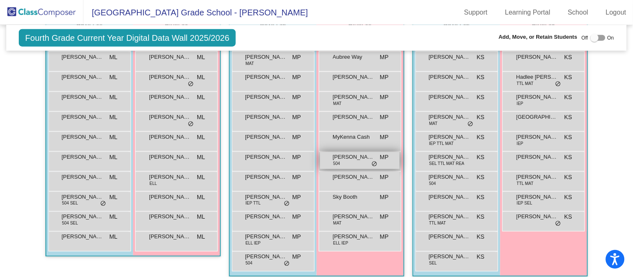
click at [355, 157] on span "[PERSON_NAME]" at bounding box center [354, 157] width 42 height 8
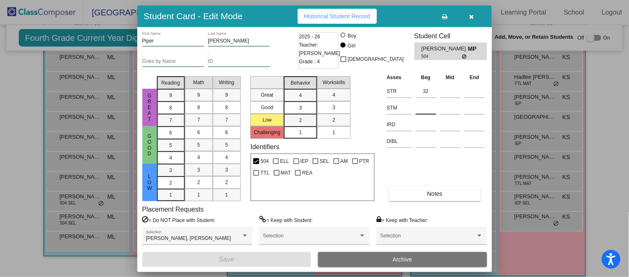
click at [432, 108] on input at bounding box center [425, 108] width 20 height 13
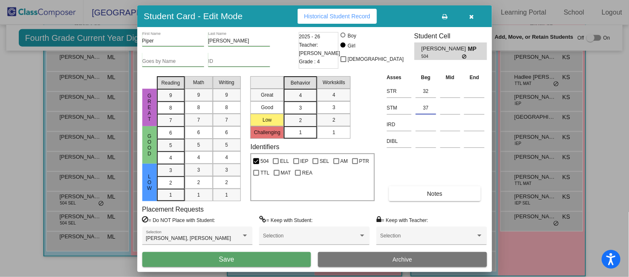
type input "37"
click at [239, 259] on button "Save" at bounding box center [226, 259] width 169 height 15
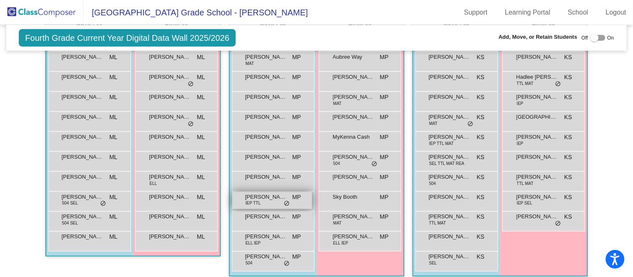
click at [289, 196] on div "[PERSON_NAME] IEP TTL MP lock do_not_disturb_alt" at bounding box center [272, 200] width 80 height 17
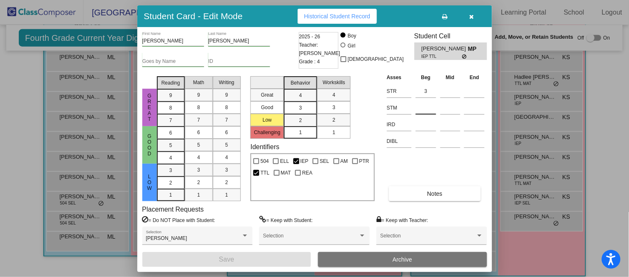
click at [420, 100] on div at bounding box center [425, 106] width 20 height 15
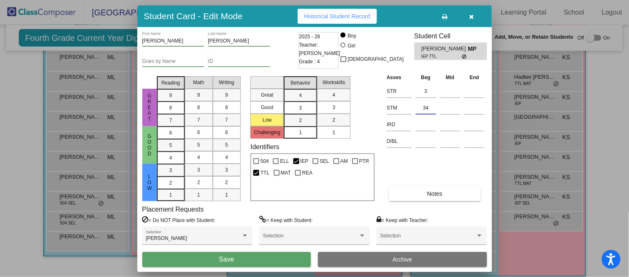
type input "34"
click at [262, 259] on button "Save" at bounding box center [226, 259] width 169 height 15
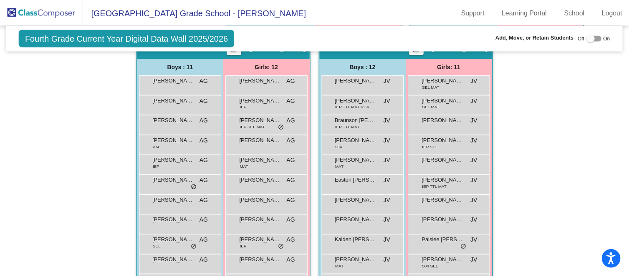
scroll to position [480, 0]
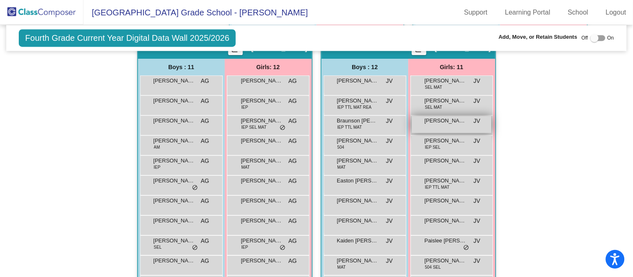
click at [455, 121] on span "[PERSON_NAME]" at bounding box center [446, 121] width 42 height 8
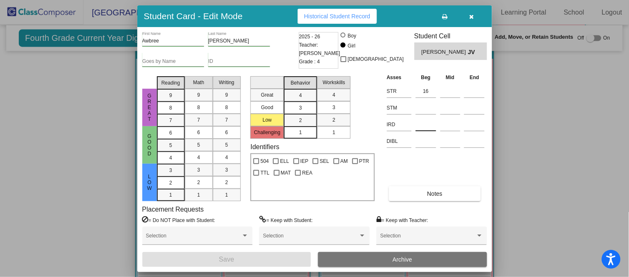
scroll to position [479, 0]
click at [420, 111] on input at bounding box center [425, 108] width 20 height 13
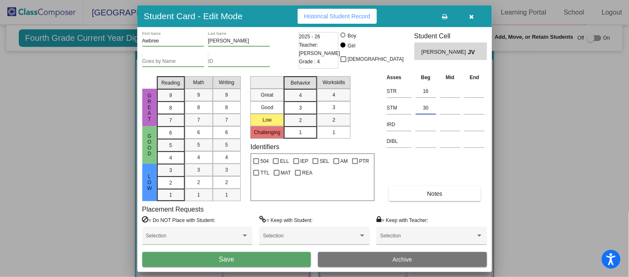
type input "30"
click at [268, 259] on button "Save" at bounding box center [226, 259] width 169 height 15
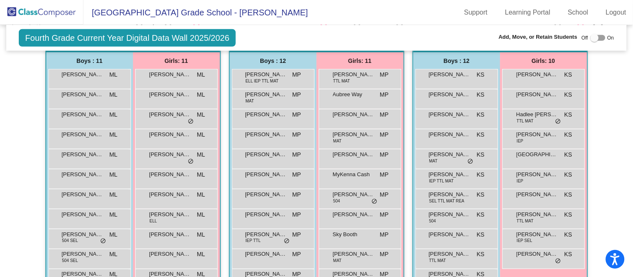
scroll to position [194, 0]
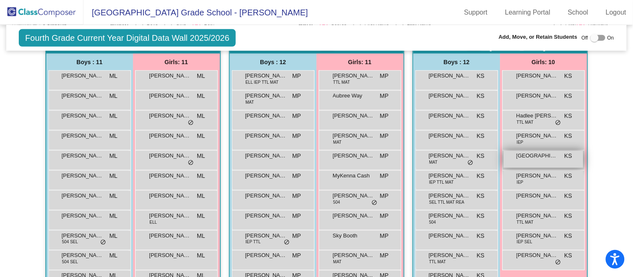
click at [536, 157] on span "[GEOGRAPHIC_DATA][PERSON_NAME]" at bounding box center [537, 156] width 42 height 8
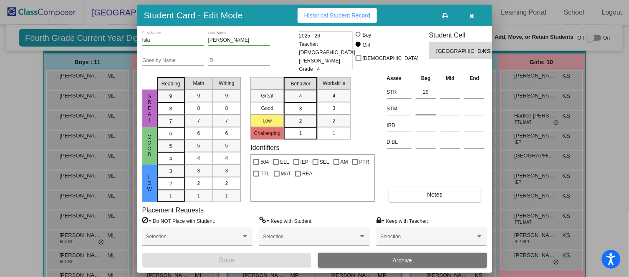
click at [430, 106] on input at bounding box center [425, 109] width 20 height 13
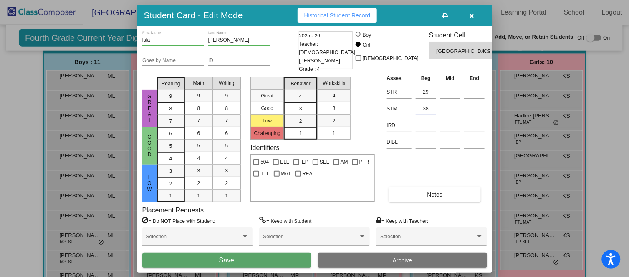
type input "38"
click at [267, 260] on button "Save" at bounding box center [226, 260] width 169 height 15
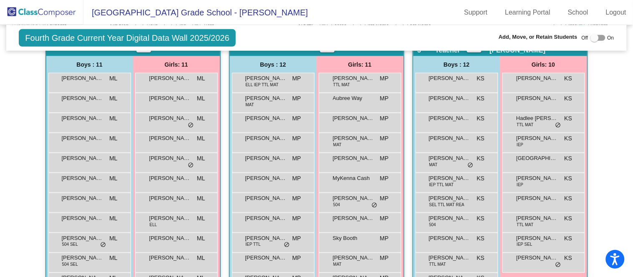
scroll to position [192, 0]
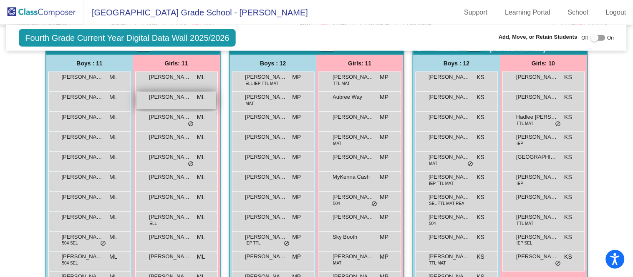
click at [186, 99] on span "[PERSON_NAME]" at bounding box center [170, 97] width 42 height 8
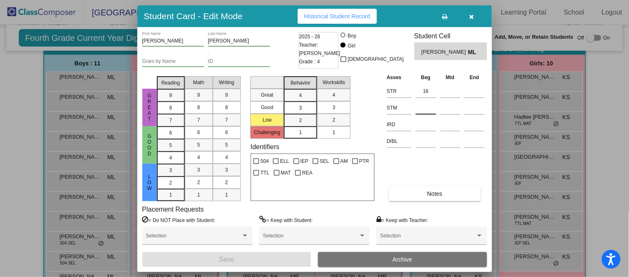
click at [418, 103] on input at bounding box center [425, 108] width 20 height 13
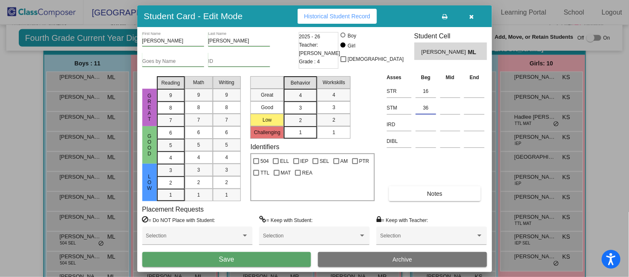
type input "36"
click at [267, 257] on button "Save" at bounding box center [226, 259] width 169 height 15
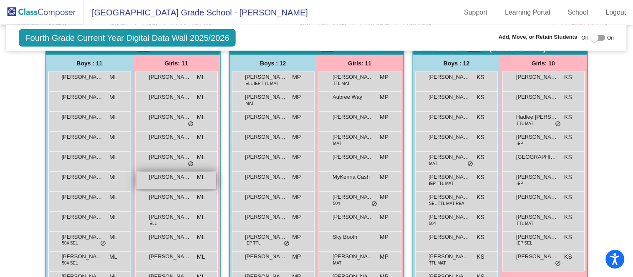
click at [161, 175] on span "[PERSON_NAME]" at bounding box center [170, 177] width 42 height 8
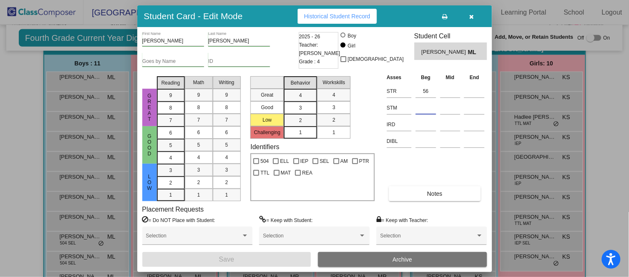
click at [430, 104] on input at bounding box center [425, 108] width 20 height 13
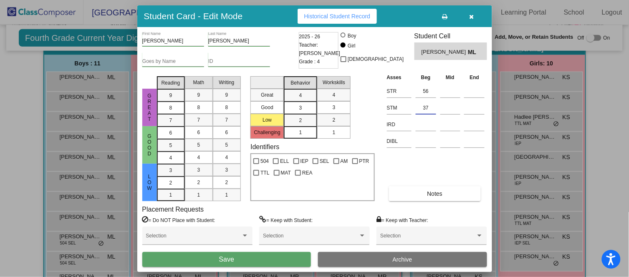
type input "37"
click at [244, 265] on button "Save" at bounding box center [226, 259] width 169 height 15
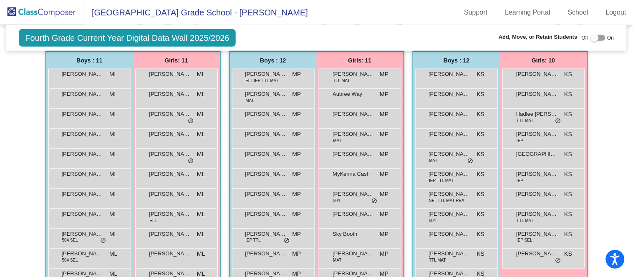
scroll to position [196, 0]
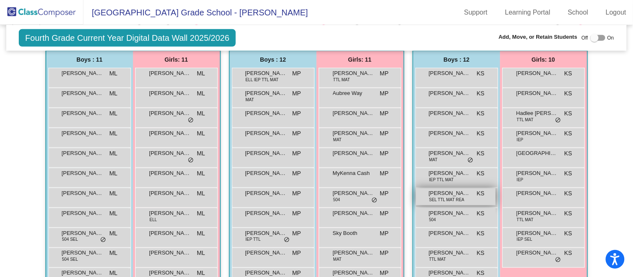
click at [439, 198] on span "SEL TTL MAT REA" at bounding box center [446, 200] width 35 height 6
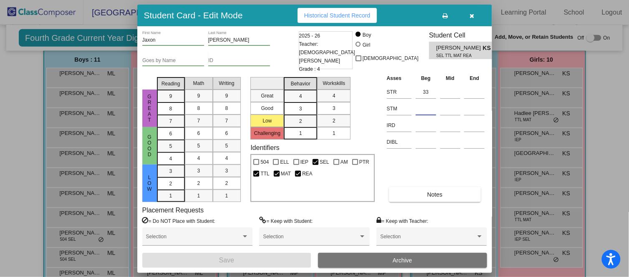
click at [425, 108] on input at bounding box center [425, 109] width 20 height 13
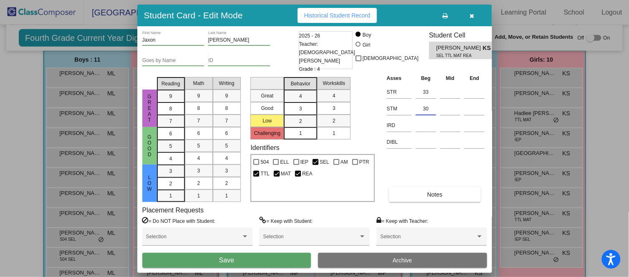
type input "30"
click at [229, 257] on span "Save" at bounding box center [226, 260] width 15 height 7
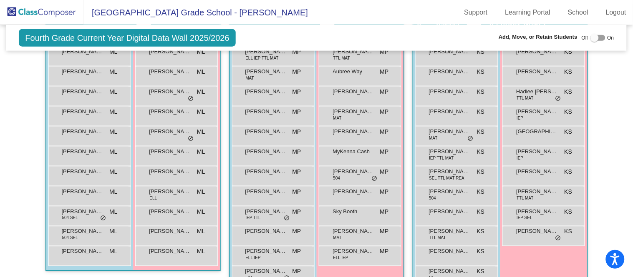
scroll to position [219, 0]
click at [91, 232] on span "[PERSON_NAME] [PERSON_NAME]" at bounding box center [83, 232] width 42 height 8
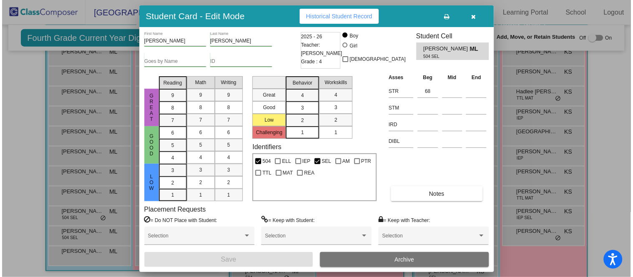
scroll to position [217, 0]
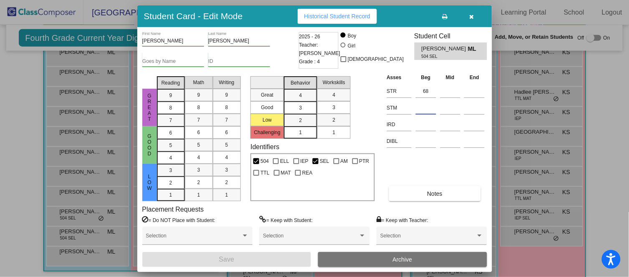
click at [430, 105] on input at bounding box center [425, 108] width 20 height 13
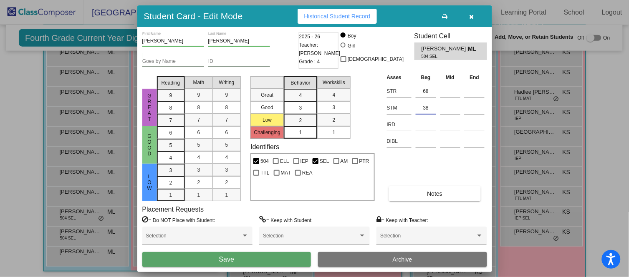
type input "38"
click at [266, 259] on button "Save" at bounding box center [226, 259] width 169 height 15
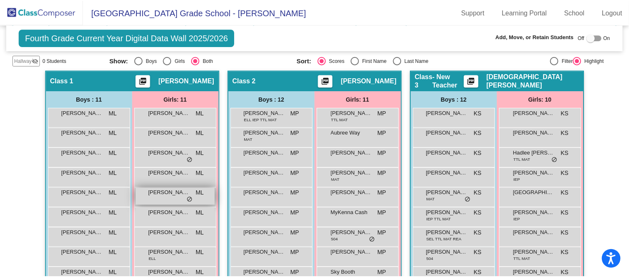
scroll to position [156, 0]
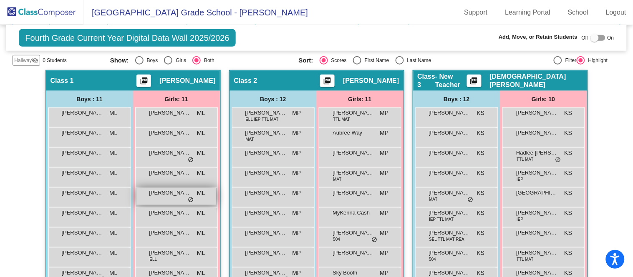
click at [184, 195] on span "[PERSON_NAME]" at bounding box center [170, 193] width 42 height 8
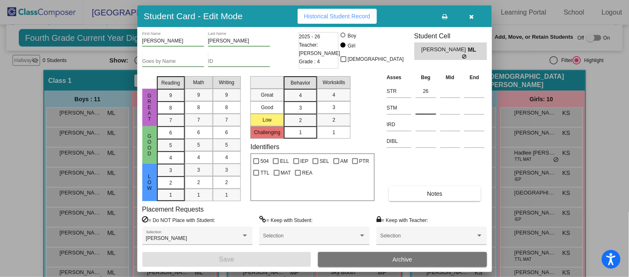
click at [424, 107] on input at bounding box center [425, 108] width 20 height 13
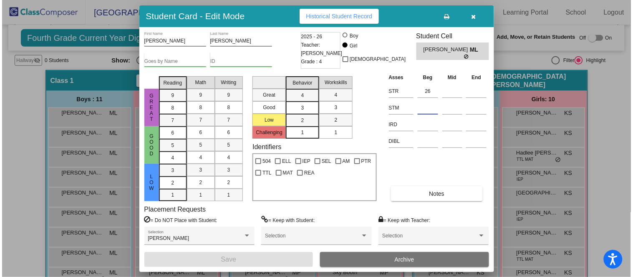
scroll to position [157, 0]
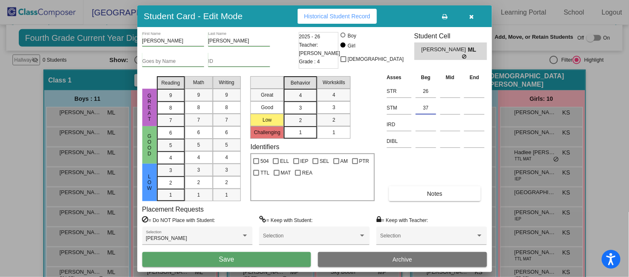
type input "37"
click at [267, 259] on button "Save" at bounding box center [226, 259] width 169 height 15
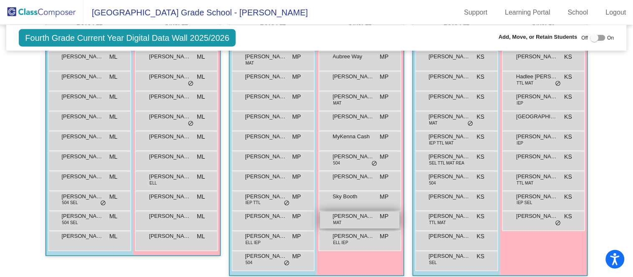
scroll to position [236, 0]
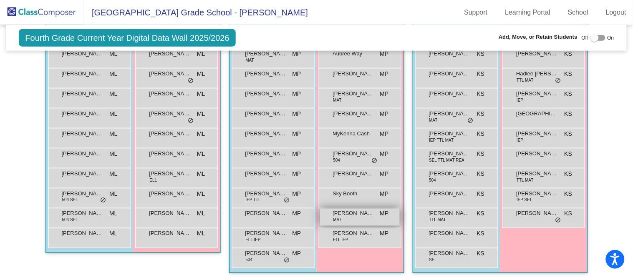
click at [362, 215] on span "[PERSON_NAME]" at bounding box center [354, 214] width 42 height 8
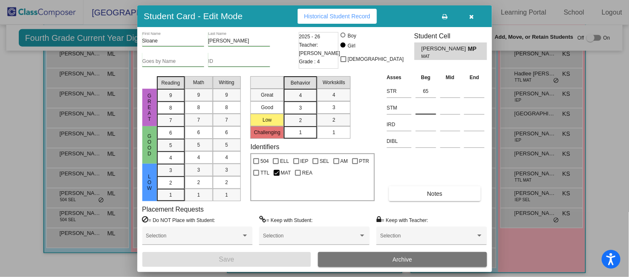
click at [422, 108] on input at bounding box center [425, 108] width 20 height 13
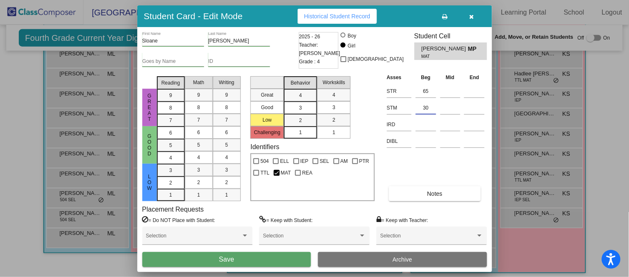
type input "30"
click at [234, 258] on span "Save" at bounding box center [226, 259] width 15 height 7
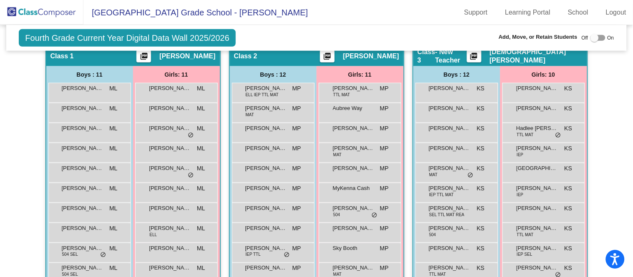
scroll to position [180, 0]
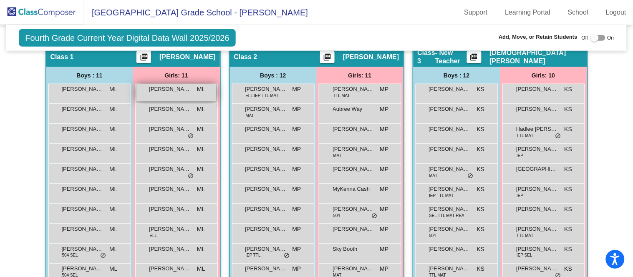
click at [182, 94] on div "[PERSON_NAME] ML lock do_not_disturb_alt" at bounding box center [176, 92] width 80 height 17
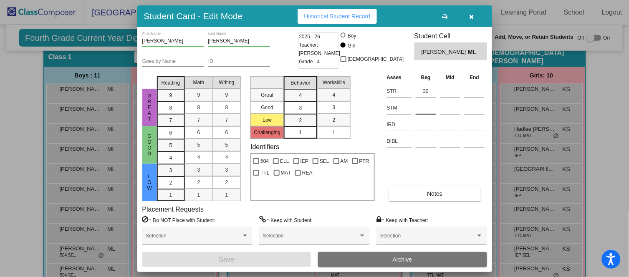
click at [433, 102] on input at bounding box center [425, 108] width 20 height 13
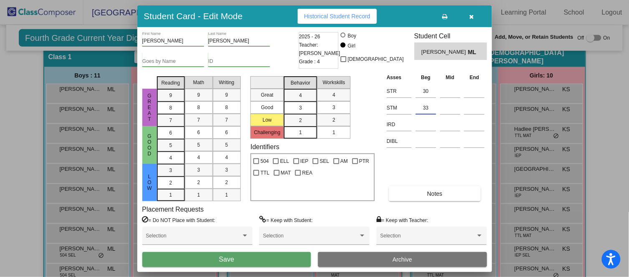
type input "33"
click at [264, 263] on button "Save" at bounding box center [226, 259] width 169 height 15
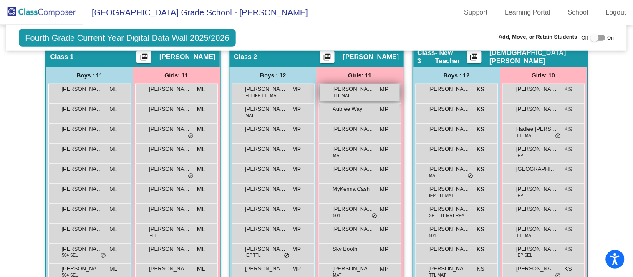
click at [370, 93] on div "[PERSON_NAME] TTL MAT MP lock do_not_disturb_alt" at bounding box center [360, 92] width 80 height 17
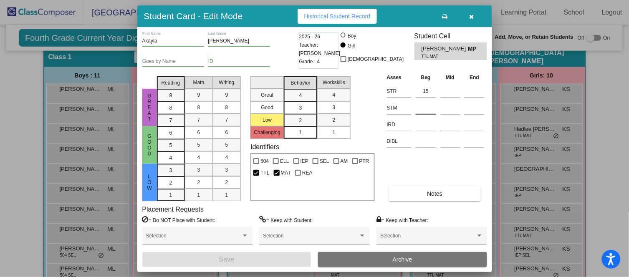
click at [427, 103] on input at bounding box center [425, 108] width 20 height 13
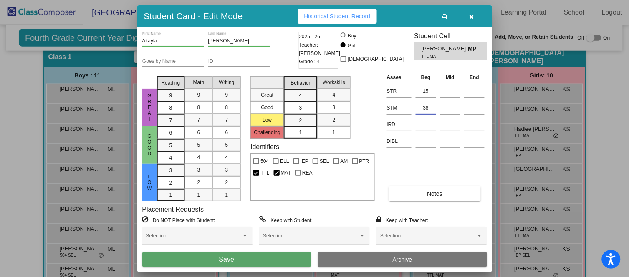
type input "38"
click at [223, 262] on span "Save" at bounding box center [226, 259] width 15 height 7
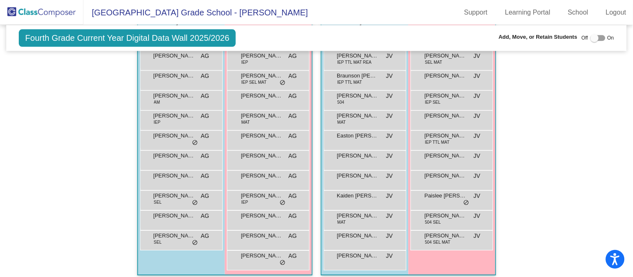
scroll to position [528, 0]
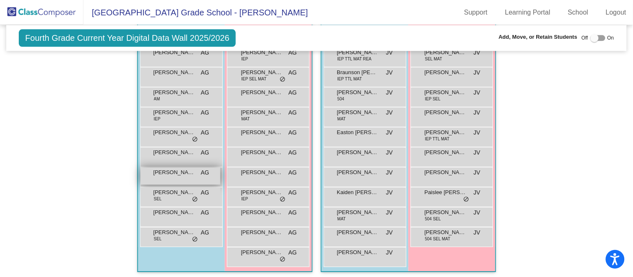
click at [191, 171] on span "[PERSON_NAME] [PERSON_NAME]" at bounding box center [174, 172] width 42 height 8
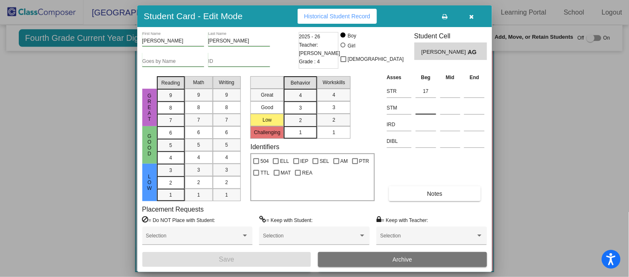
click at [422, 112] on input at bounding box center [425, 108] width 20 height 13
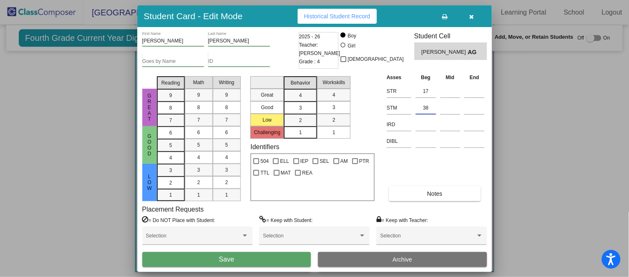
type input "38"
click at [207, 256] on button "Save" at bounding box center [226, 259] width 169 height 15
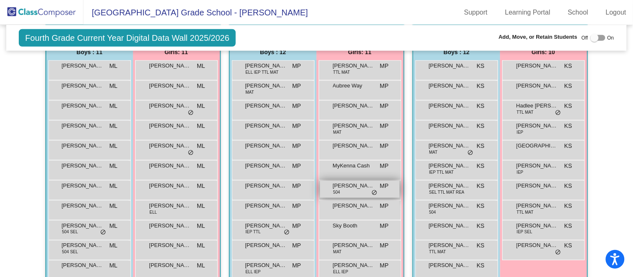
scroll to position [206, 0]
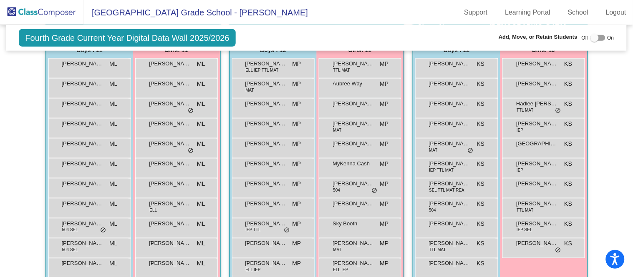
click at [0, 238] on mat-sidenav-content "Fourth Grade Current Year Digital Data Wall 2025/2026 Add, Move, or Retain Stud…" at bounding box center [316, 151] width 633 height 252
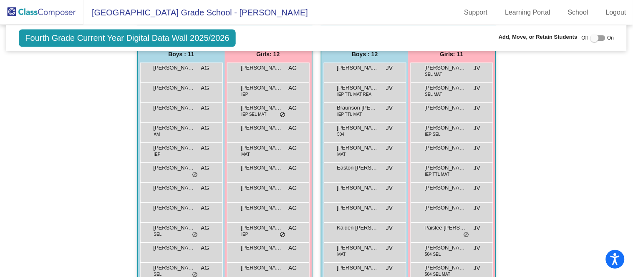
scroll to position [495, 0]
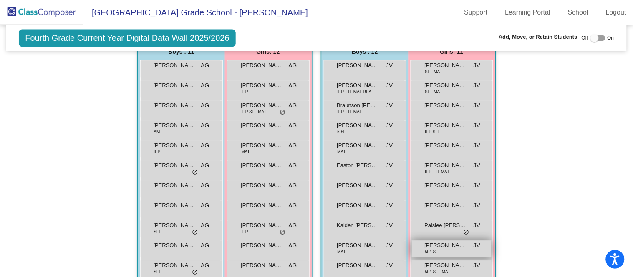
click at [0, 209] on mat-sidenav-content "Fourth Grade Current Year Digital Data Wall 2025/2026 Add, Move, or Retain Stud…" at bounding box center [316, 151] width 633 height 252
click at [0, 211] on mat-sidenav-content "Fourth Grade Current Year Digital Data Wall 2025/2026 Add, Move, or Retain Stud…" at bounding box center [316, 151] width 633 height 252
click at [437, 229] on div "Paislee [PERSON_NAME] lock do_not_disturb_alt" at bounding box center [452, 229] width 80 height 17
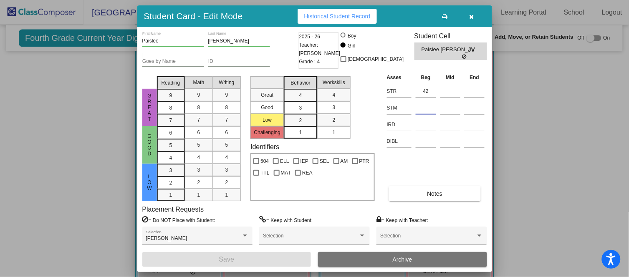
click at [420, 108] on input at bounding box center [425, 108] width 20 height 13
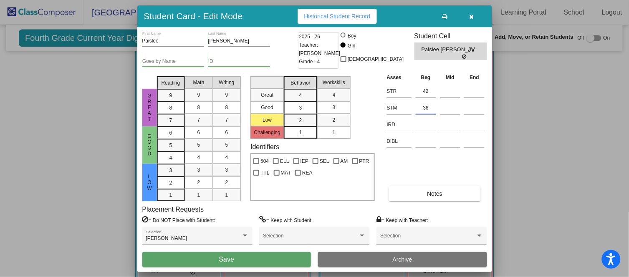
type input "36"
click at [250, 261] on button "Save" at bounding box center [226, 259] width 169 height 15
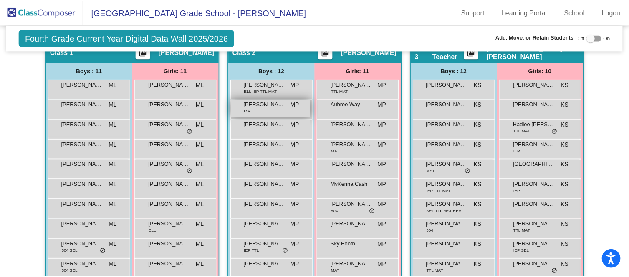
scroll to position [184, 0]
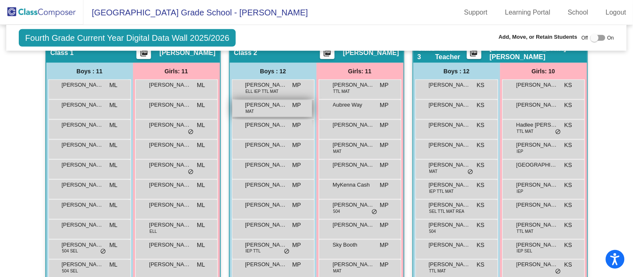
click at [283, 103] on span "[PERSON_NAME]" at bounding box center [266, 105] width 42 height 8
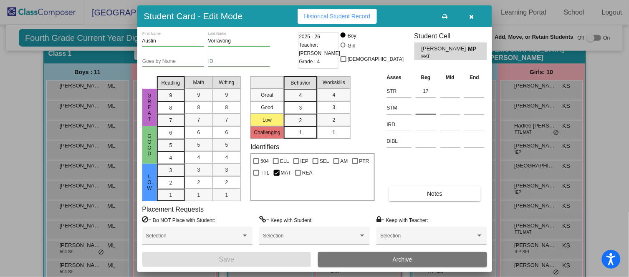
click at [424, 101] on div at bounding box center [425, 106] width 20 height 15
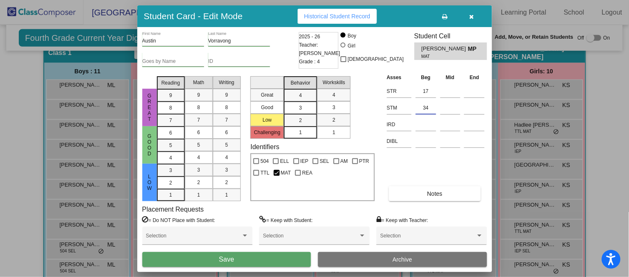
type input "34"
click at [259, 258] on button "Save" at bounding box center [226, 259] width 169 height 15
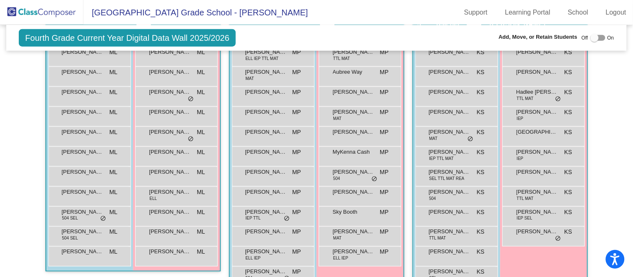
scroll to position [218, 0]
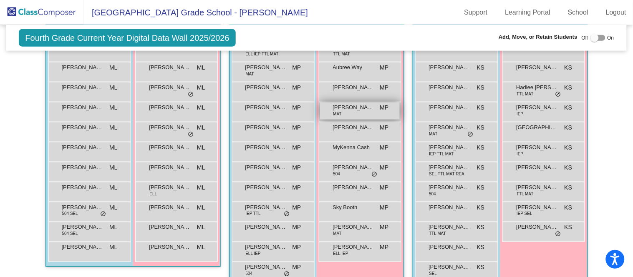
click at [363, 104] on span "[PERSON_NAME]" at bounding box center [354, 107] width 42 height 8
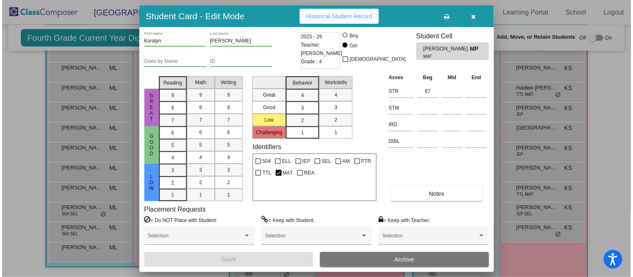
scroll to position [220, 0]
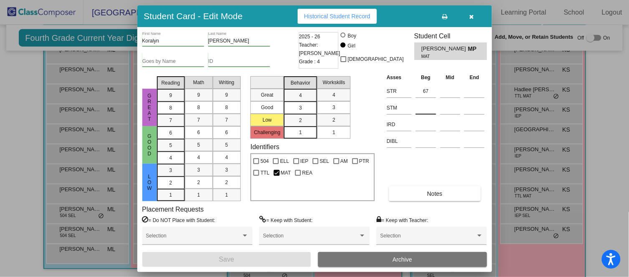
click at [431, 110] on input at bounding box center [425, 108] width 20 height 13
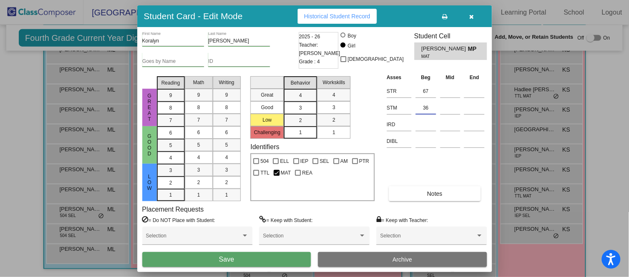
type input "36"
click at [269, 257] on button "Save" at bounding box center [226, 259] width 169 height 15
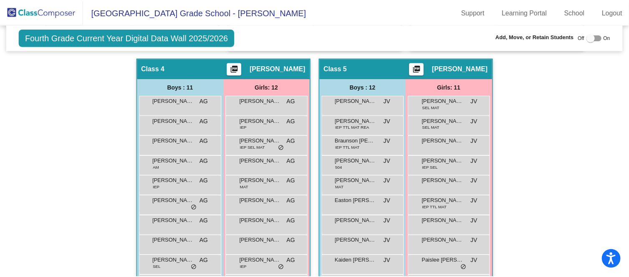
scroll to position [452, 0]
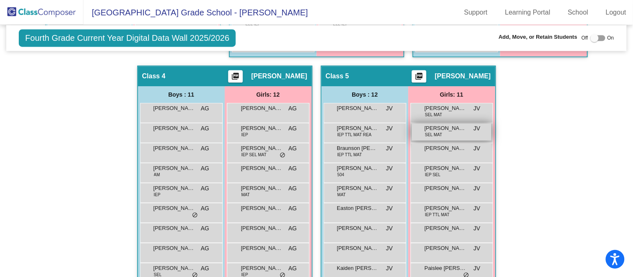
click at [459, 131] on div "[PERSON_NAME] SEL MAT JV lock do_not_disturb_alt" at bounding box center [452, 131] width 80 height 17
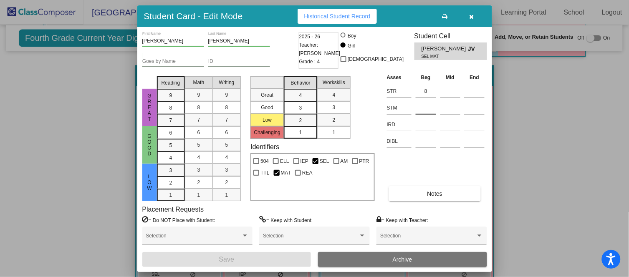
click at [429, 108] on input at bounding box center [425, 108] width 20 height 13
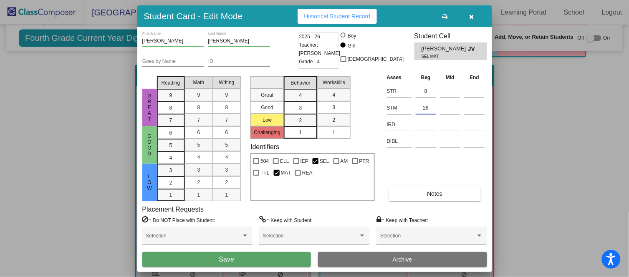
type input "26"
click at [231, 258] on span "Save" at bounding box center [226, 259] width 15 height 7
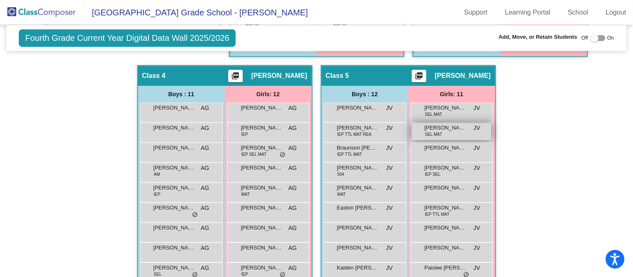
click at [440, 133] on div "[PERSON_NAME] SEL MAT JV lock do_not_disturb_alt" at bounding box center [452, 131] width 80 height 17
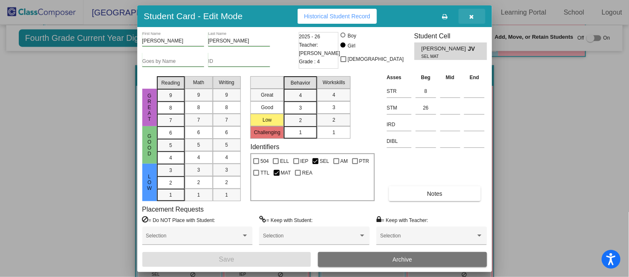
click at [472, 13] on span "button" at bounding box center [471, 16] width 5 height 7
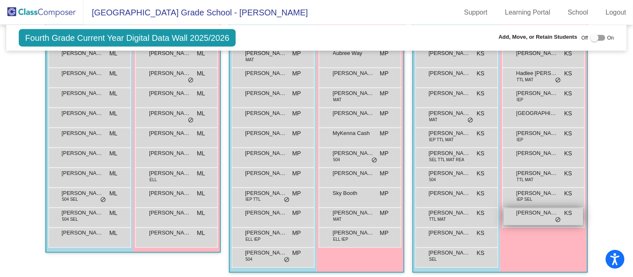
click at [549, 218] on div "[PERSON_NAME] KS lock do_not_disturb_alt" at bounding box center [543, 217] width 80 height 17
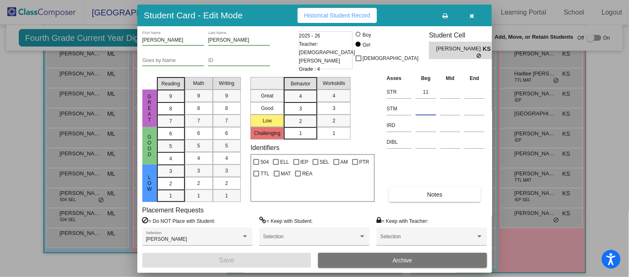
click at [432, 111] on input at bounding box center [425, 109] width 20 height 13
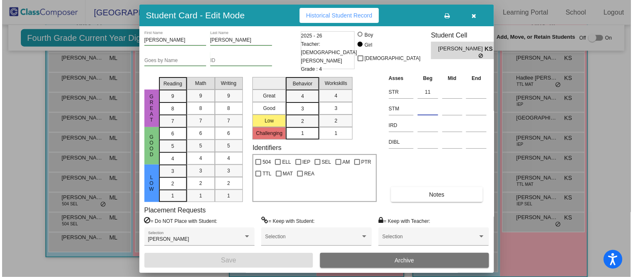
scroll to position [230, 0]
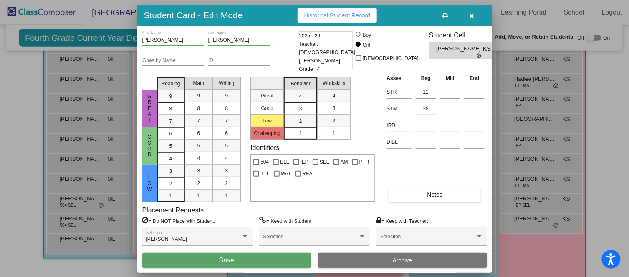
type input "28"
click at [272, 258] on button "Save" at bounding box center [226, 260] width 169 height 15
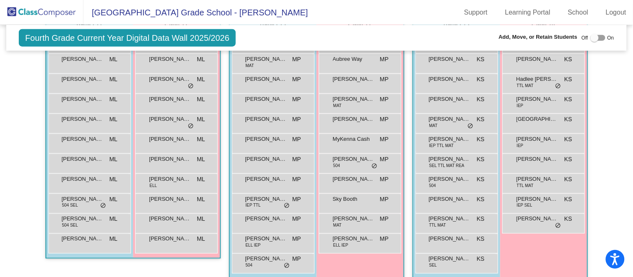
scroll to position [528, 0]
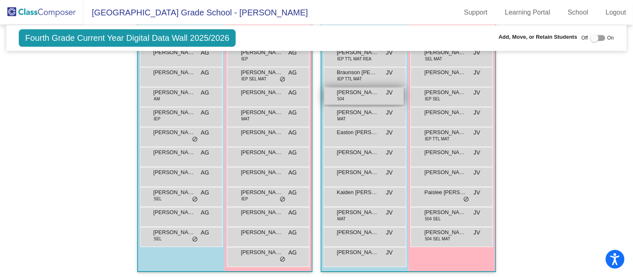
click at [363, 90] on span "[PERSON_NAME]" at bounding box center [358, 92] width 42 height 8
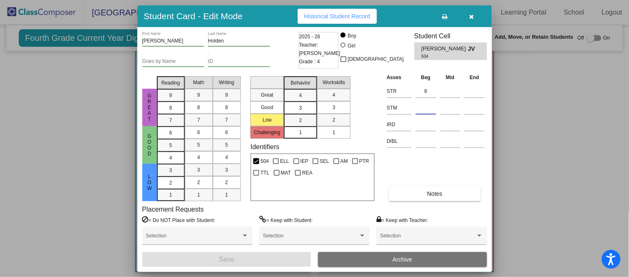
click at [421, 105] on input at bounding box center [425, 108] width 20 height 13
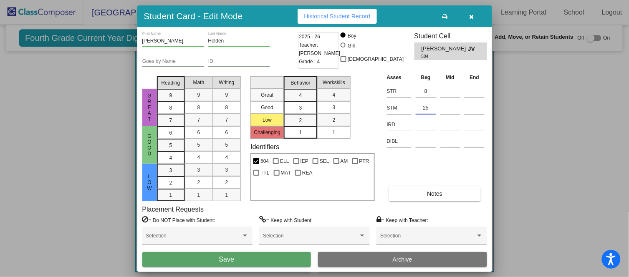
type input "25"
click at [282, 255] on button "Save" at bounding box center [226, 259] width 169 height 15
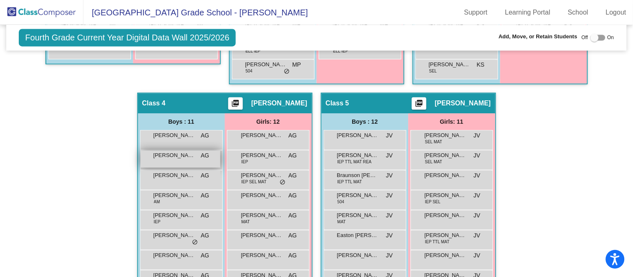
click at [177, 152] on span "[PERSON_NAME]" at bounding box center [174, 156] width 42 height 8
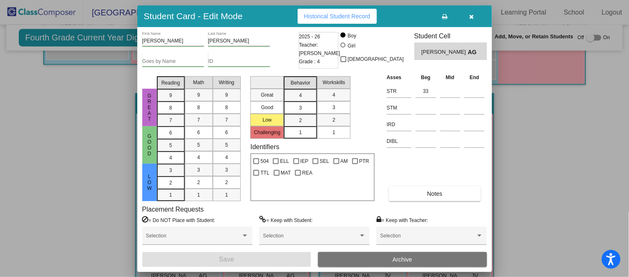
scroll to position [424, 0]
click at [427, 109] on input at bounding box center [425, 108] width 20 height 13
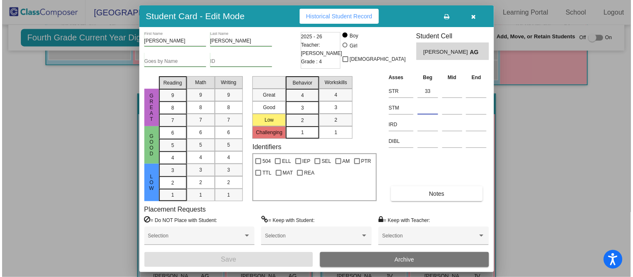
scroll to position [425, 0]
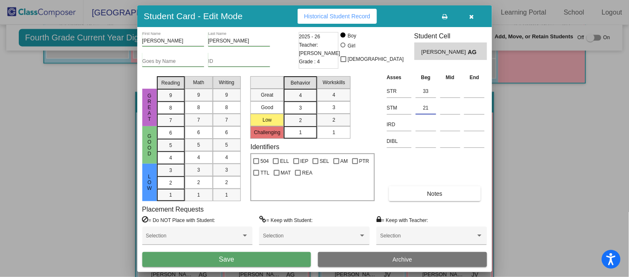
type input "21"
click at [246, 258] on button "Save" at bounding box center [226, 259] width 169 height 15
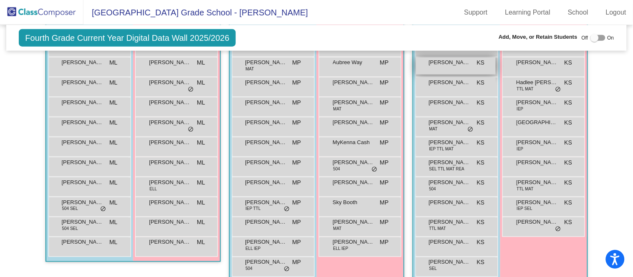
scroll to position [227, 0]
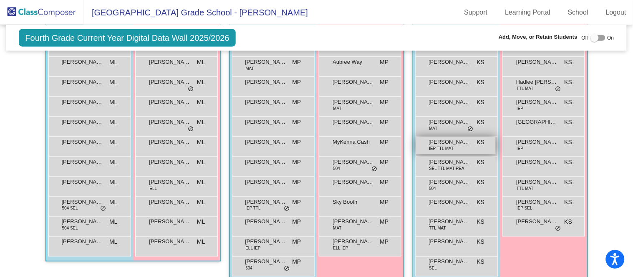
click at [448, 142] on span "[PERSON_NAME]" at bounding box center [450, 142] width 42 height 8
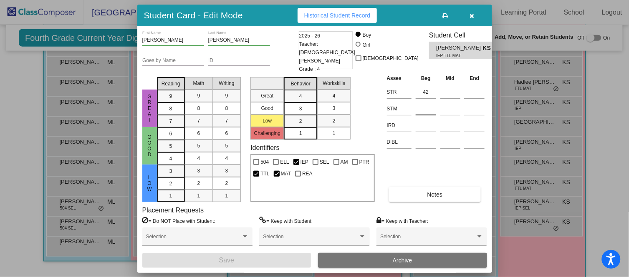
click at [425, 105] on input at bounding box center [425, 109] width 20 height 13
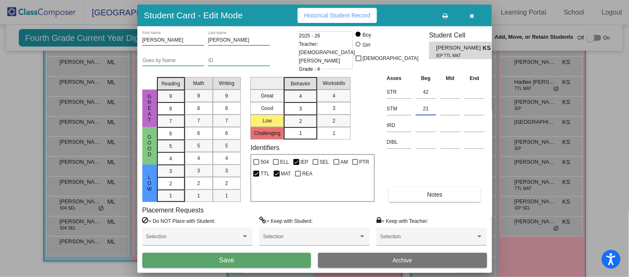
type input "21"
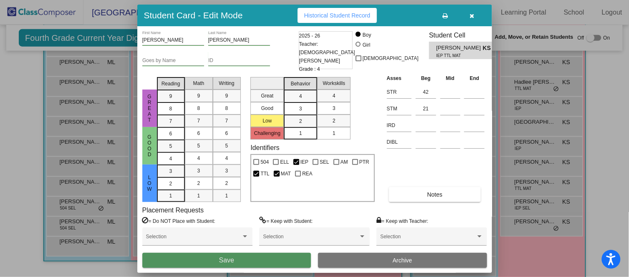
click at [270, 257] on button "Save" at bounding box center [226, 260] width 169 height 15
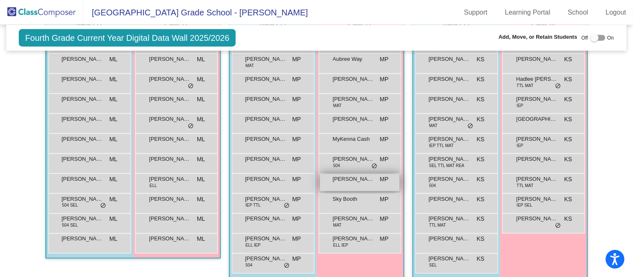
scroll to position [236, 0]
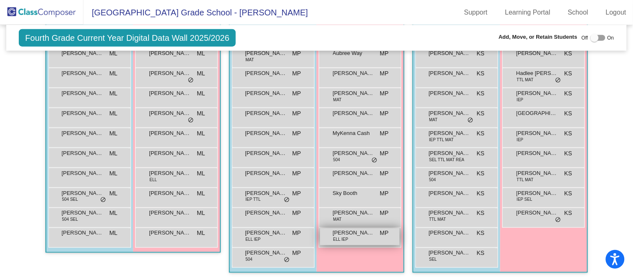
click at [357, 230] on span "[PERSON_NAME]" at bounding box center [354, 233] width 42 height 8
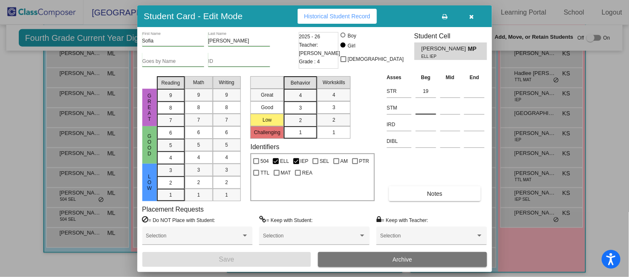
click at [423, 104] on input at bounding box center [425, 108] width 20 height 13
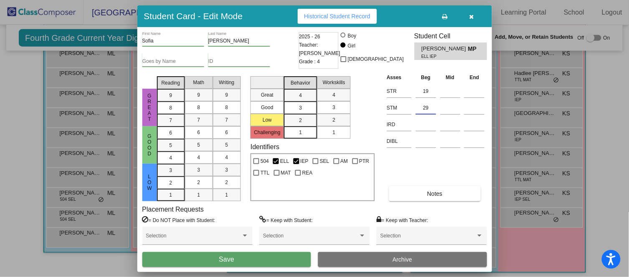
type input "29"
click at [224, 259] on span "Save" at bounding box center [226, 259] width 15 height 7
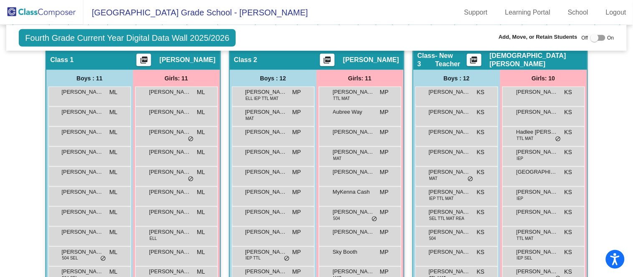
scroll to position [177, 0]
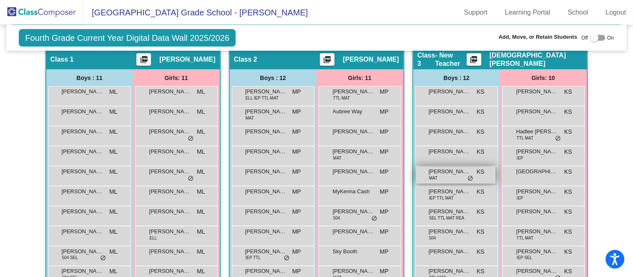
click at [460, 168] on span "[PERSON_NAME] [PERSON_NAME]" at bounding box center [450, 172] width 42 height 8
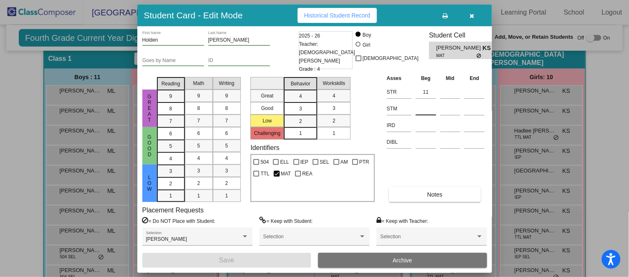
click at [424, 106] on input at bounding box center [425, 109] width 20 height 13
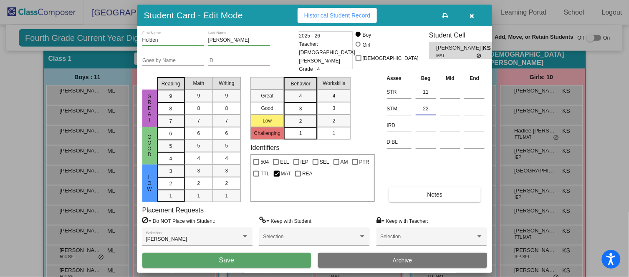
type input "22"
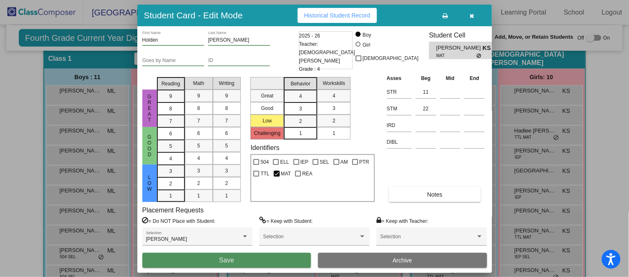
click at [263, 261] on button "Save" at bounding box center [226, 260] width 169 height 15
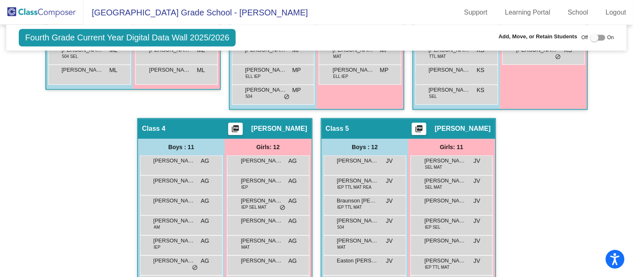
scroll to position [407, 0]
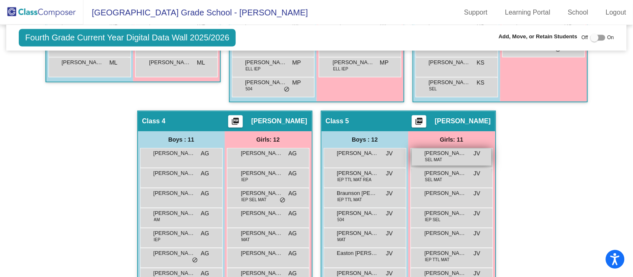
click at [440, 158] on div "[PERSON_NAME] SEL MAT JV lock do_not_disturb_alt" at bounding box center [452, 157] width 80 height 17
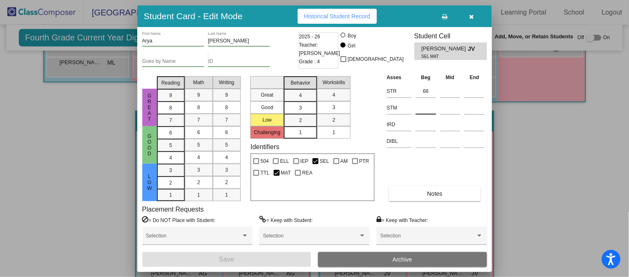
click at [422, 111] on input at bounding box center [425, 108] width 20 height 13
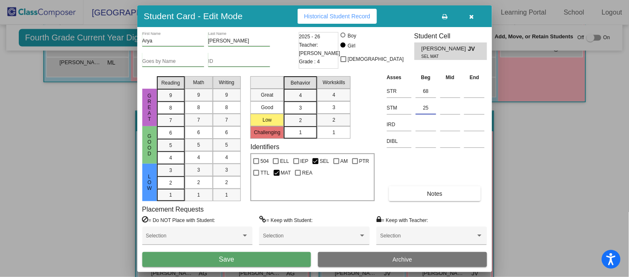
type input "25"
click at [223, 257] on span "Save" at bounding box center [226, 259] width 15 height 7
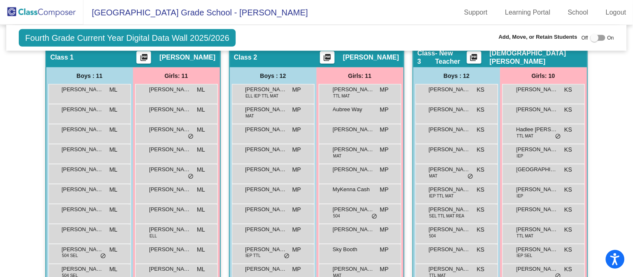
scroll to position [174, 0]
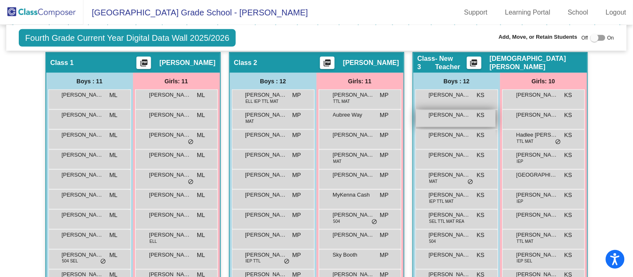
click at [472, 115] on div "[PERSON_NAME] KS lock do_not_disturb_alt" at bounding box center [456, 118] width 80 height 17
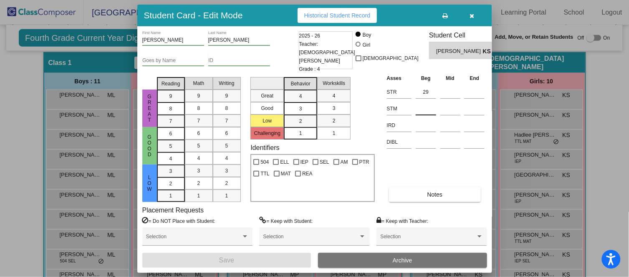
click at [426, 103] on input at bounding box center [425, 109] width 20 height 13
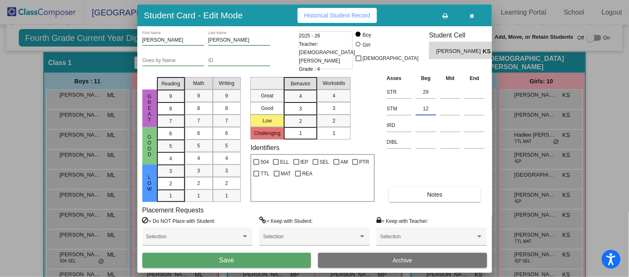
type input "12"
click at [279, 256] on button "Save" at bounding box center [226, 260] width 169 height 15
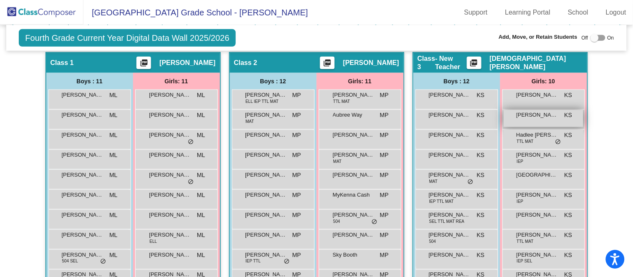
click at [531, 117] on span "[PERSON_NAME]" at bounding box center [537, 115] width 42 height 8
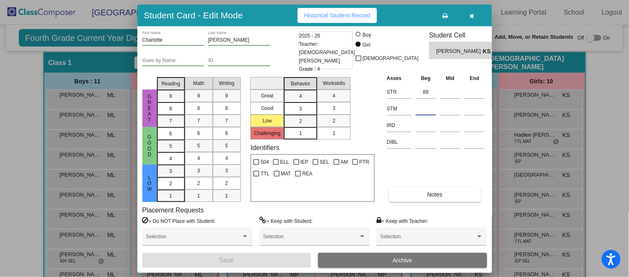
click at [429, 107] on input at bounding box center [425, 109] width 20 height 13
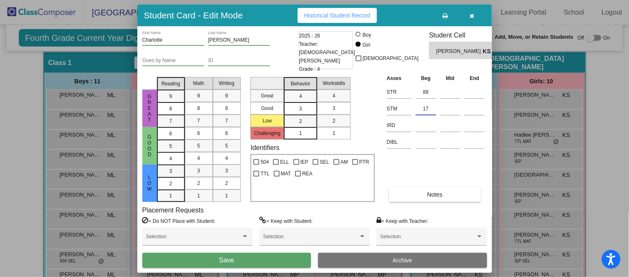
type input "17"
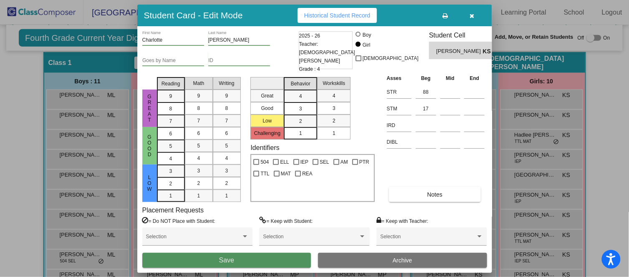
click at [244, 258] on button "Save" at bounding box center [226, 260] width 169 height 15
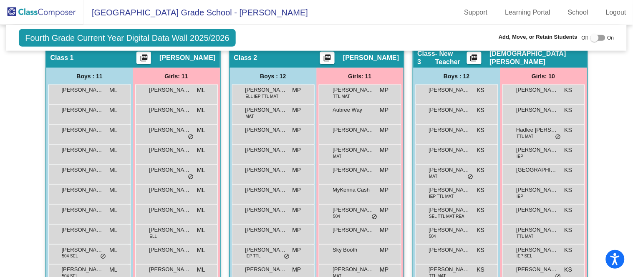
scroll to position [176, 0]
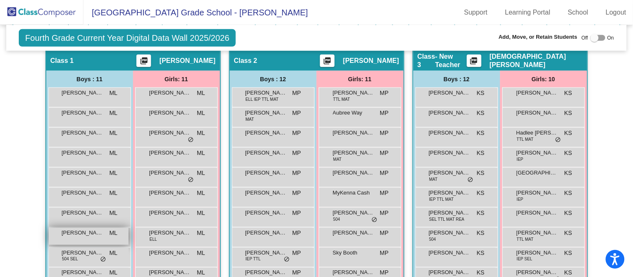
click at [49, 241] on div "[PERSON_NAME] ML lock do_not_disturb_alt" at bounding box center [89, 236] width 80 height 17
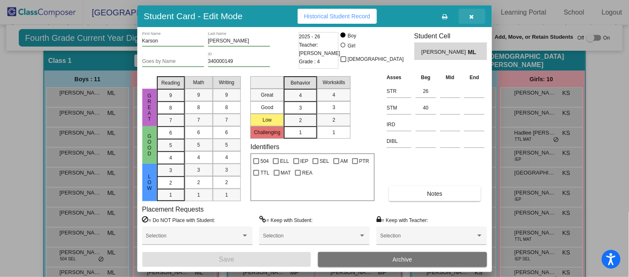
click at [472, 14] on icon "button" at bounding box center [471, 17] width 5 height 6
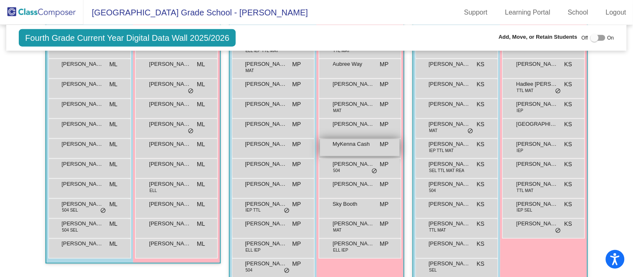
scroll to position [224, 0]
click at [380, 146] on span "MP" at bounding box center [384, 145] width 9 height 9
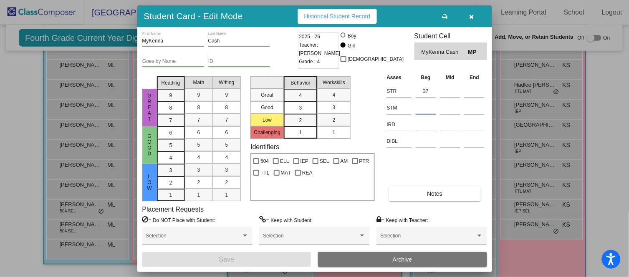
click at [424, 103] on input at bounding box center [425, 108] width 20 height 13
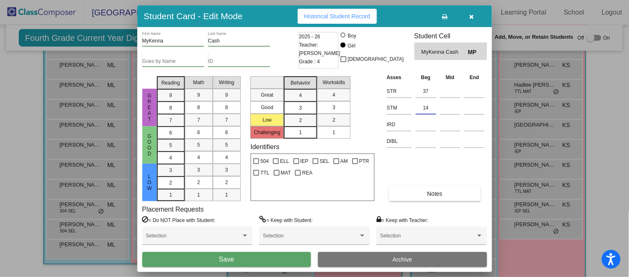
type input "14"
click at [280, 257] on button "Save" at bounding box center [226, 259] width 169 height 15
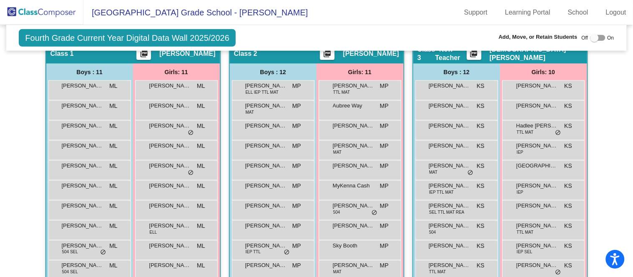
scroll to position [183, 0]
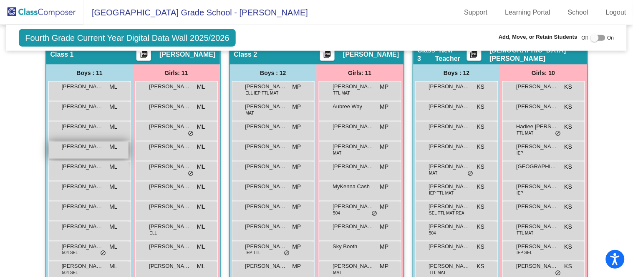
click at [92, 148] on span "[PERSON_NAME]" at bounding box center [83, 147] width 42 height 8
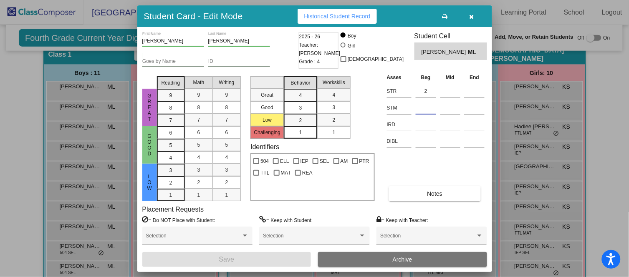
click at [420, 111] on input at bounding box center [425, 108] width 20 height 13
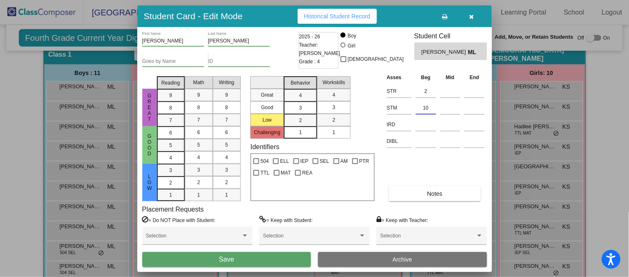
type input "10"
click at [291, 256] on button "Save" at bounding box center [226, 259] width 169 height 15
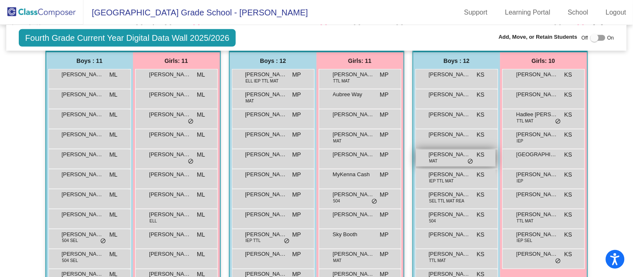
scroll to position [196, 0]
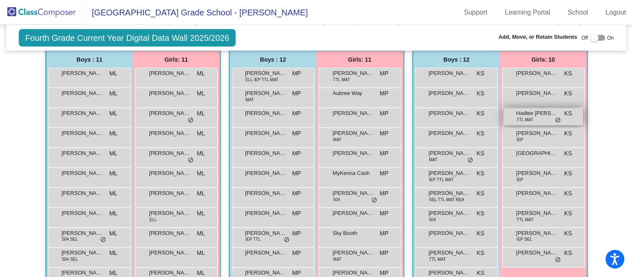
click at [525, 115] on span "Hadlee [PERSON_NAME]" at bounding box center [537, 113] width 42 height 8
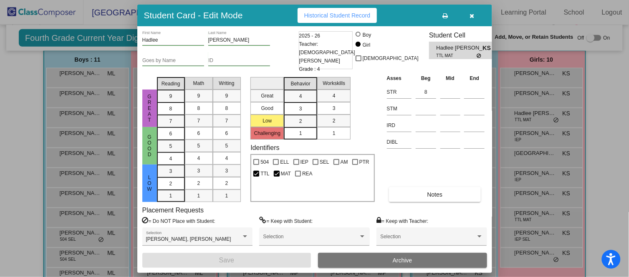
click at [437, 108] on td at bounding box center [425, 107] width 25 height 17
click at [425, 107] on input at bounding box center [425, 109] width 20 height 13
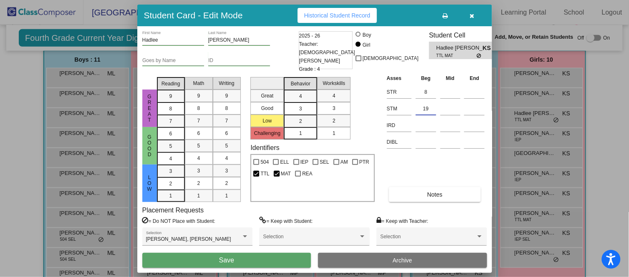
type input "19"
click at [292, 256] on button "Save" at bounding box center [226, 260] width 169 height 15
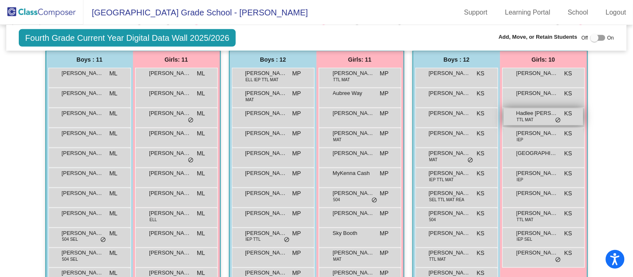
click at [542, 114] on span "Hadlee [PERSON_NAME]" at bounding box center [537, 113] width 42 height 8
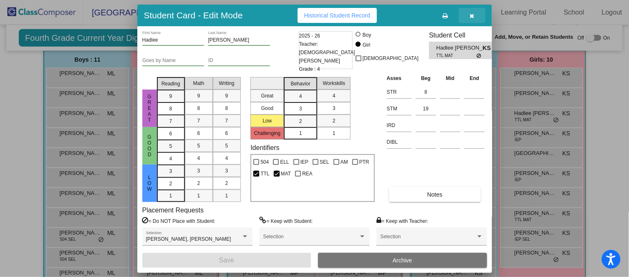
click at [471, 15] on icon "button" at bounding box center [471, 16] width 5 height 6
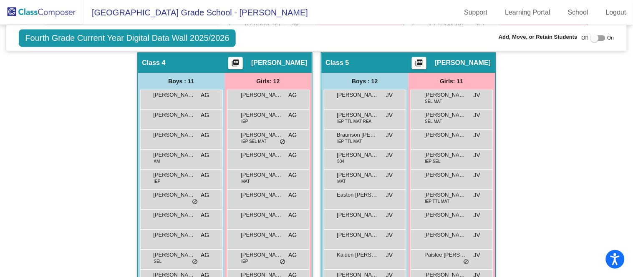
scroll to position [466, 0]
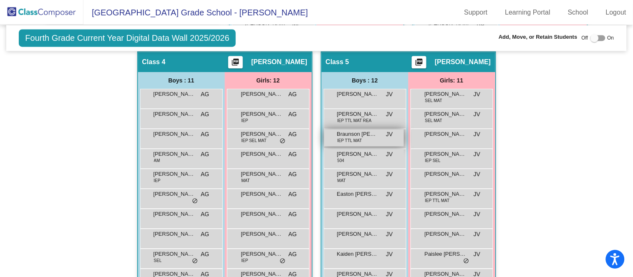
click at [356, 132] on span "Braunson [PERSON_NAME]-Bunk" at bounding box center [358, 134] width 42 height 8
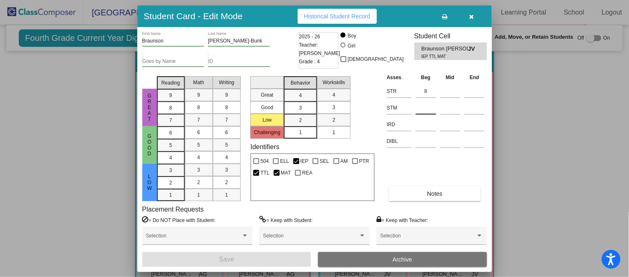
click at [420, 108] on input at bounding box center [425, 108] width 20 height 13
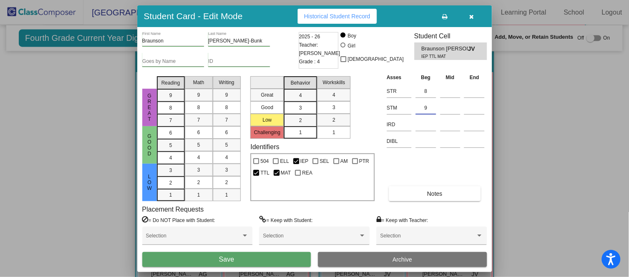
type input "9"
click at [209, 255] on button "Save" at bounding box center [226, 259] width 169 height 15
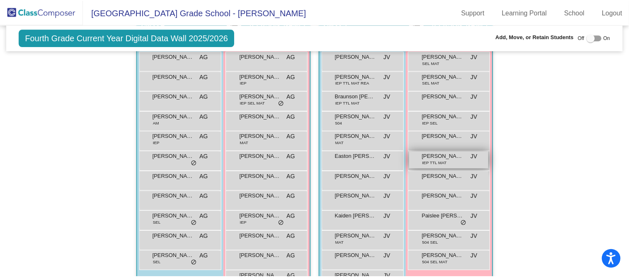
scroll to position [503, 0]
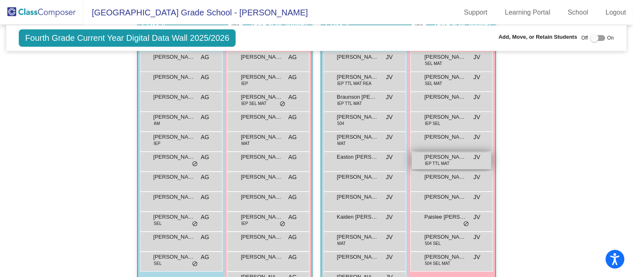
click at [451, 155] on span "[PERSON_NAME]" at bounding box center [446, 157] width 42 height 8
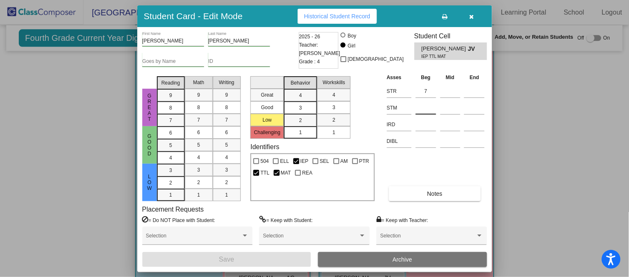
click at [427, 108] on input at bounding box center [425, 108] width 20 height 13
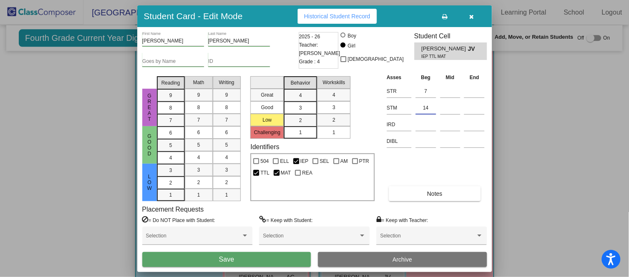
type input "14"
click at [253, 259] on button "Save" at bounding box center [226, 259] width 169 height 15
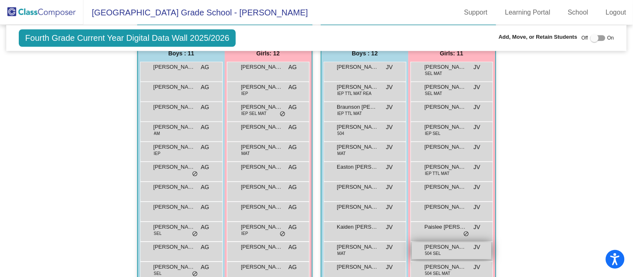
scroll to position [494, 0]
click at [447, 247] on span "[PERSON_NAME]" at bounding box center [446, 247] width 42 height 8
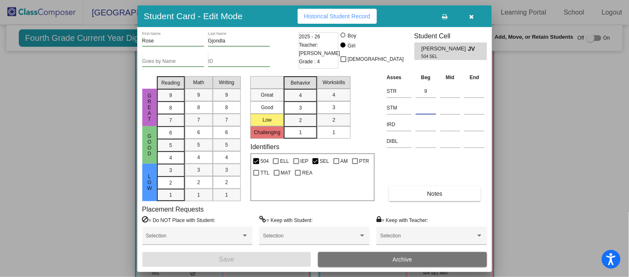
click at [422, 108] on input at bounding box center [425, 108] width 20 height 13
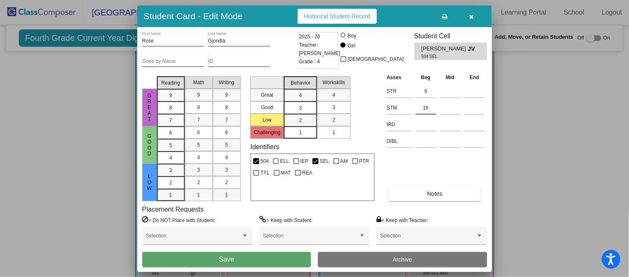
type input "16"
click at [274, 261] on button "Save" at bounding box center [226, 259] width 169 height 15
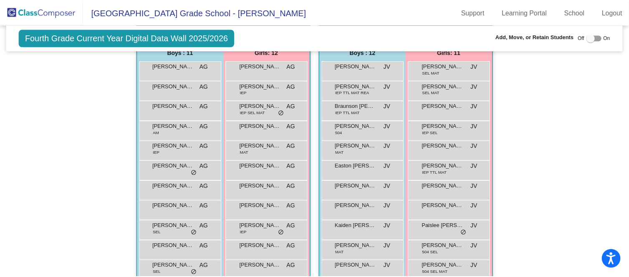
scroll to position [495, 0]
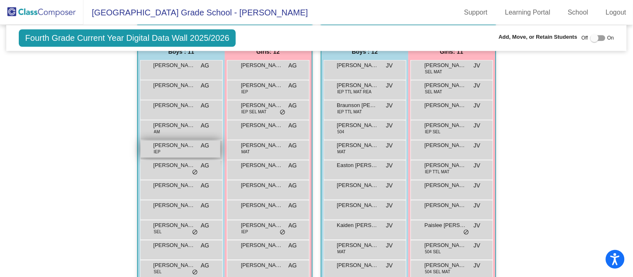
click at [194, 141] on div "[PERSON_NAME] IEP AG lock do_not_disturb_alt" at bounding box center [181, 149] width 80 height 17
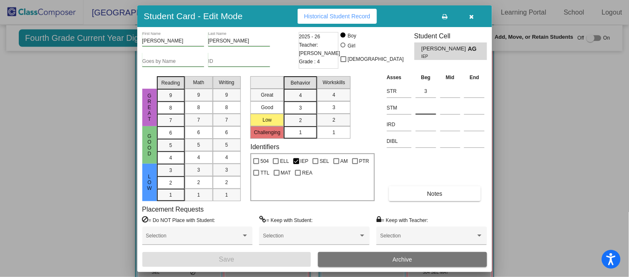
click at [422, 103] on input at bounding box center [425, 108] width 20 height 13
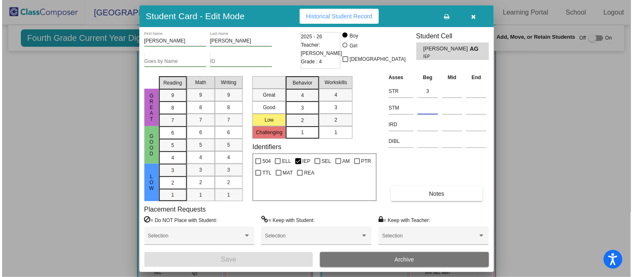
scroll to position [494, 0]
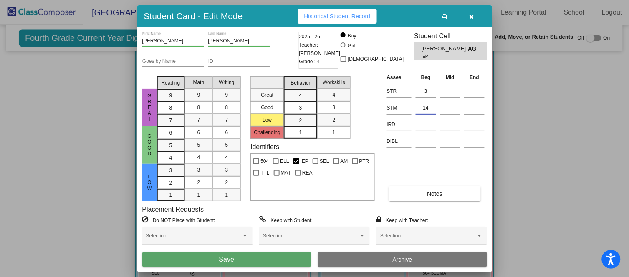
type input "14"
click at [275, 262] on button "Save" at bounding box center [226, 259] width 169 height 15
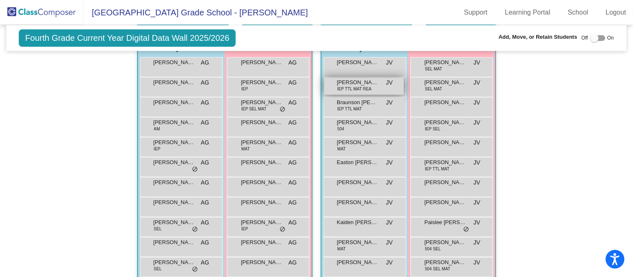
click at [360, 87] on span "IEP TTL MAT REA" at bounding box center [354, 89] width 34 height 6
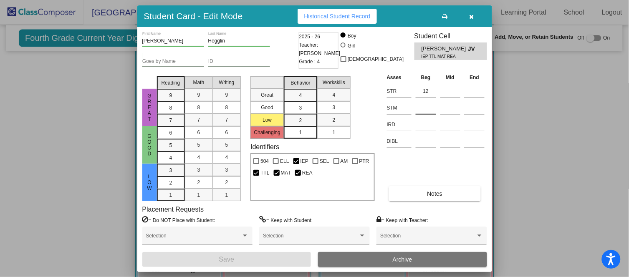
scroll to position [495, 0]
click at [430, 99] on div at bounding box center [425, 106] width 20 height 15
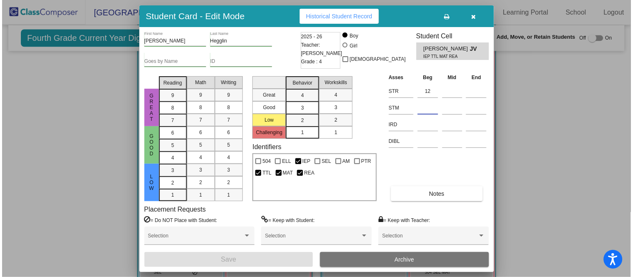
scroll to position [496, 0]
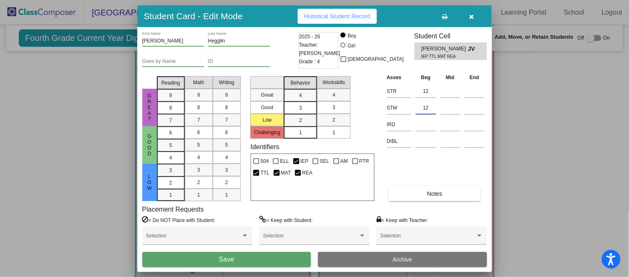
type input "12"
click at [259, 255] on button "Save" at bounding box center [226, 259] width 169 height 15
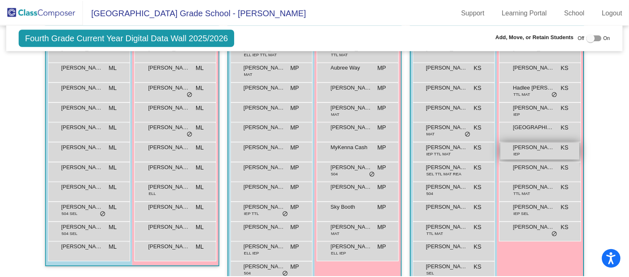
scroll to position [221, 0]
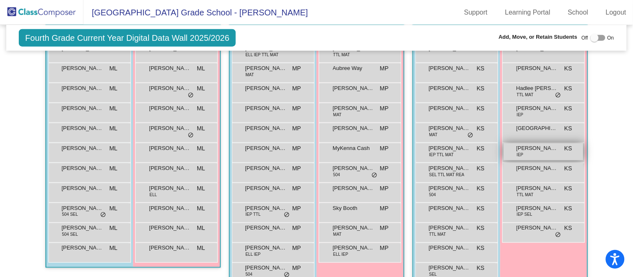
click at [545, 148] on span "[PERSON_NAME]" at bounding box center [537, 148] width 42 height 8
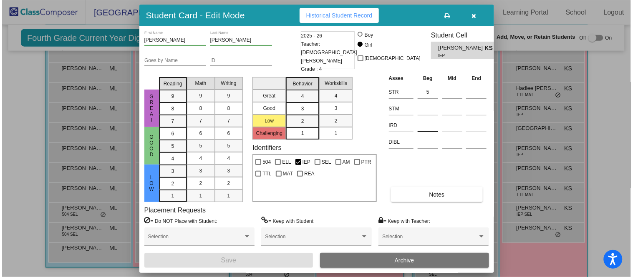
scroll to position [216, 0]
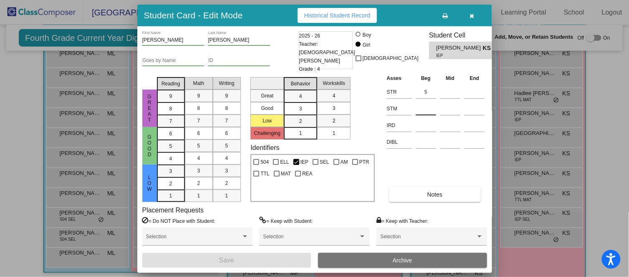
click at [421, 112] on input at bounding box center [425, 109] width 20 height 13
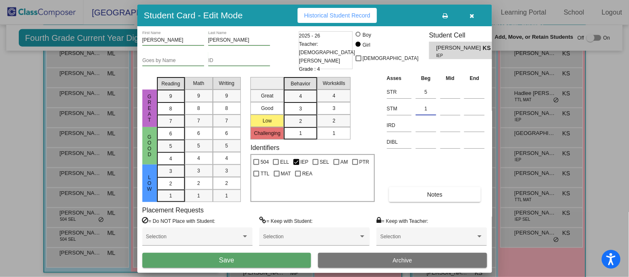
type input "1"
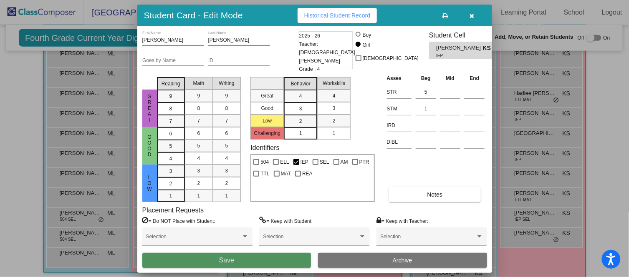
click at [291, 257] on button "Save" at bounding box center [226, 260] width 169 height 15
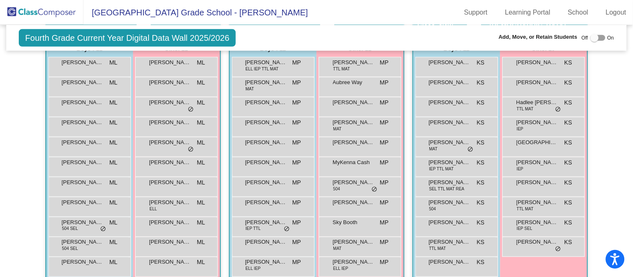
scroll to position [208, 0]
click at [506, 123] on span at bounding box center [507, 125] width 2 height 9
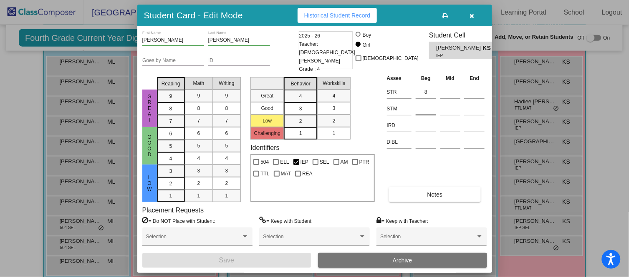
click at [425, 111] on input at bounding box center [425, 109] width 20 height 13
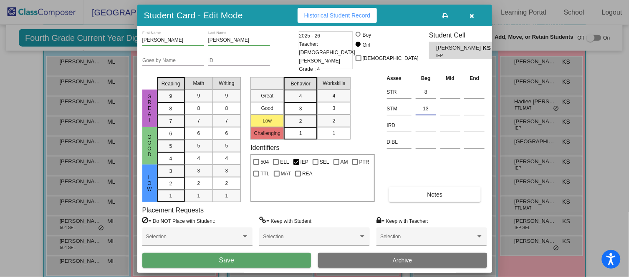
type input "13"
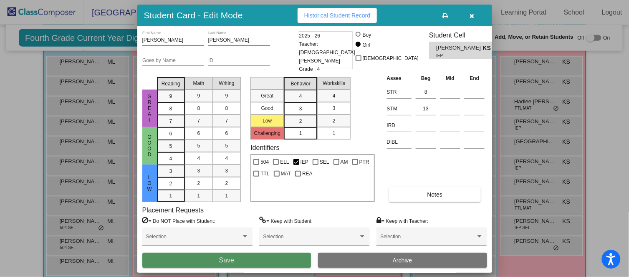
click at [293, 256] on button "Save" at bounding box center [226, 260] width 169 height 15
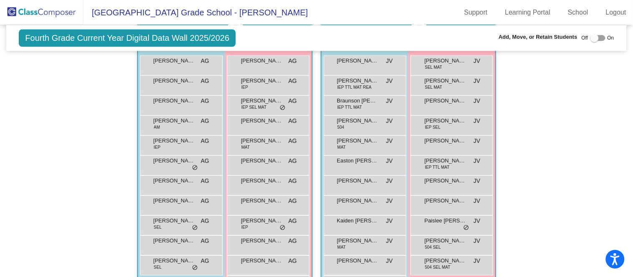
scroll to position [500, 0]
click at [56, 191] on div "Hallway - Hallway Class picture_as_pdf Add Student First Name Last Name Student…" at bounding box center [316, 17] width 607 height 582
click at [268, 106] on div "[PERSON_NAME] IEP SEL MAT AG lock do_not_disturb_alt" at bounding box center [268, 103] width 80 height 17
click at [50, 194] on div "Hallway - Hallway Class picture_as_pdf Add Student First Name Last Name Student…" at bounding box center [316, 17] width 607 height 582
click at [290, 102] on span "AG" at bounding box center [292, 100] width 8 height 9
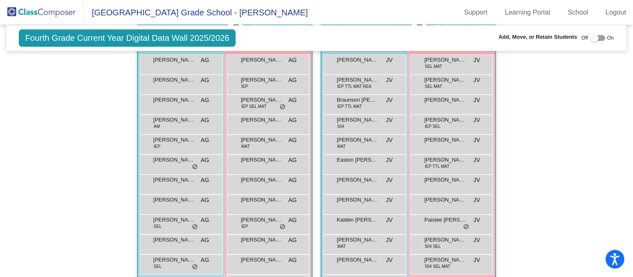
click at [52, 195] on div "Hallway - Hallway Class picture_as_pdf Add Student First Name Last Name Student…" at bounding box center [316, 17] width 607 height 582
click at [274, 103] on div "[PERSON_NAME] IEP SEL MAT AG lock do_not_disturb_alt" at bounding box center [268, 103] width 80 height 17
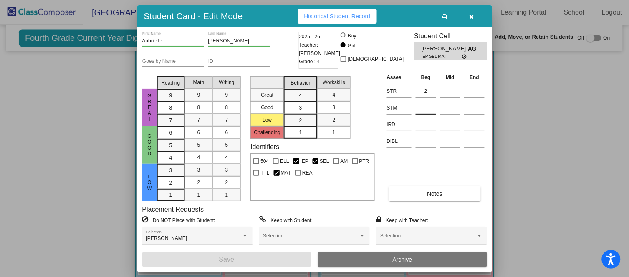
click at [423, 110] on input at bounding box center [425, 108] width 20 height 13
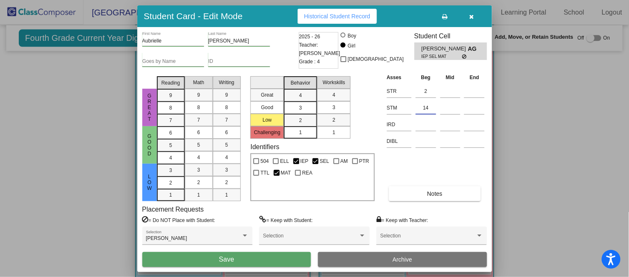
type input "14"
click at [254, 260] on button "Save" at bounding box center [226, 259] width 169 height 15
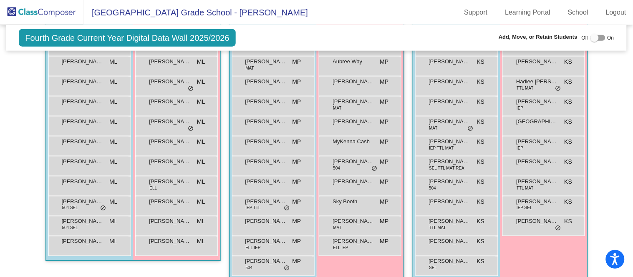
scroll to position [227, 0]
click at [253, 105] on div "[PERSON_NAME] MP lock do_not_disturb_alt" at bounding box center [272, 106] width 80 height 17
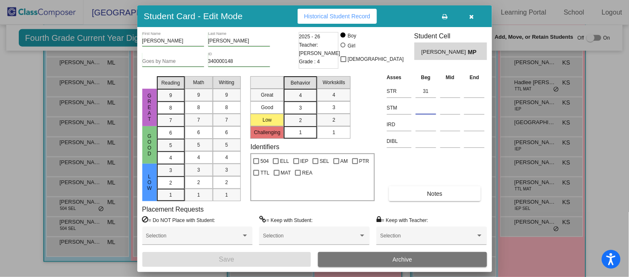
click at [422, 106] on input at bounding box center [425, 108] width 20 height 13
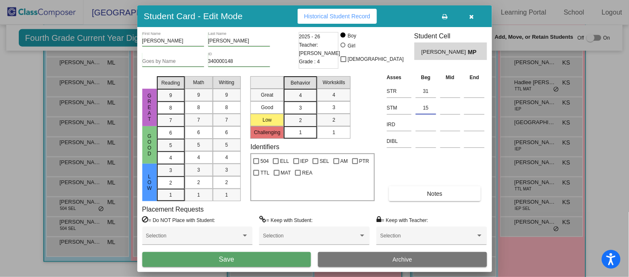
type input "15"
click at [252, 259] on button "Save" at bounding box center [226, 259] width 169 height 15
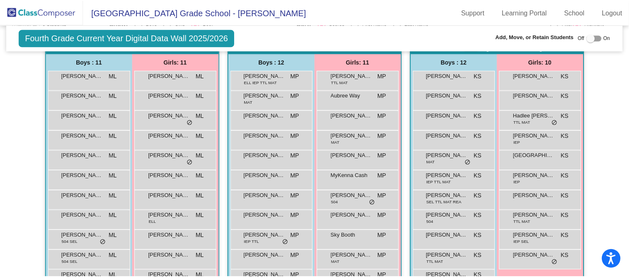
scroll to position [193, 0]
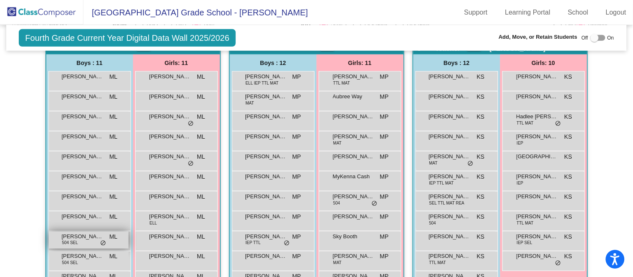
click at [90, 235] on span "[PERSON_NAME]" at bounding box center [83, 237] width 42 height 8
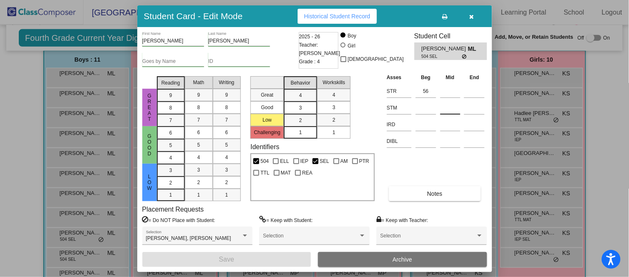
scroll to position [196, 0]
click at [430, 103] on input at bounding box center [425, 108] width 20 height 13
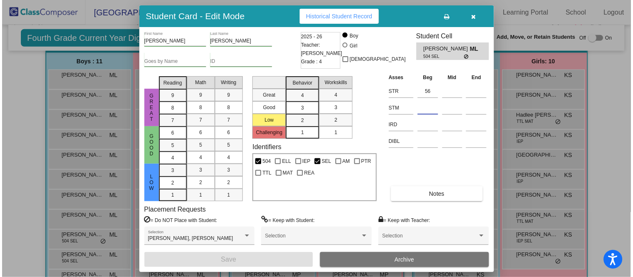
scroll to position [194, 0]
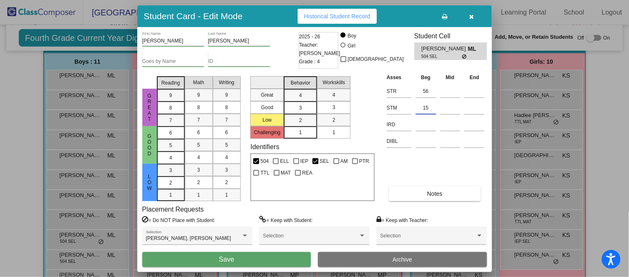
type input "15"
click at [242, 261] on button "Save" at bounding box center [226, 259] width 169 height 15
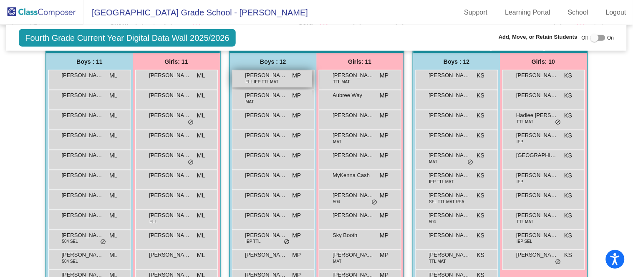
click at [279, 80] on div "[PERSON_NAME] ELL IEP TTL MAT MP lock do_not_disturb_alt" at bounding box center [272, 78] width 80 height 17
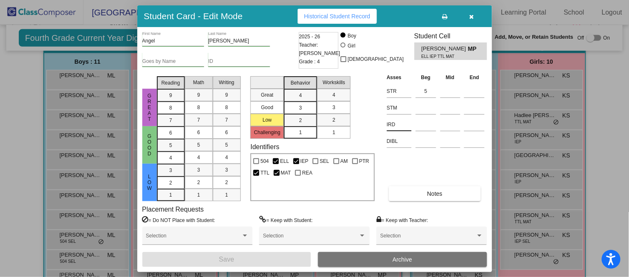
click at [411, 116] on div "IRD" at bounding box center [399, 123] width 25 height 15
click at [421, 109] on input at bounding box center [425, 108] width 20 height 13
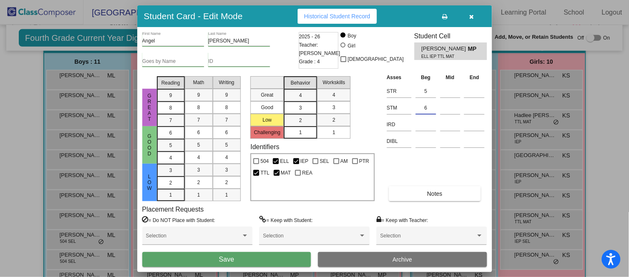
type input "6"
click at [260, 259] on button "Save" at bounding box center [226, 259] width 169 height 15
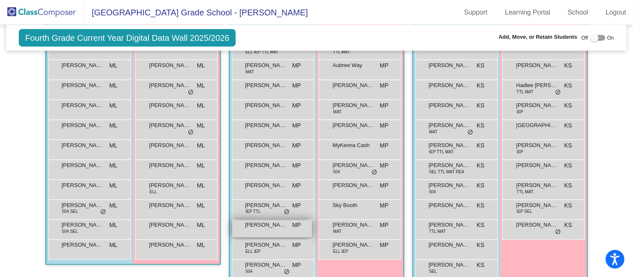
scroll to position [224, 0]
click at [263, 243] on span "[PERSON_NAME]" at bounding box center [266, 245] width 42 height 8
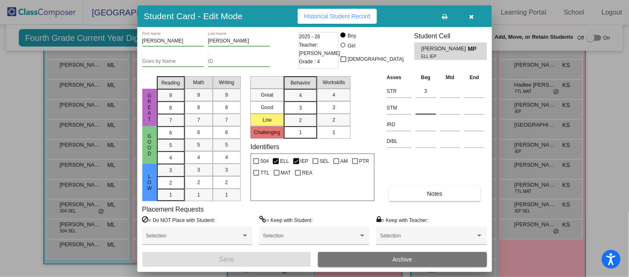
click at [424, 111] on input at bounding box center [425, 108] width 20 height 13
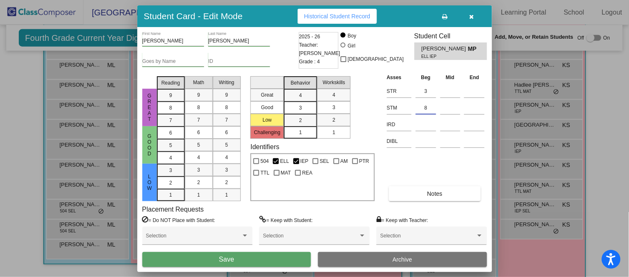
type input "8"
click at [260, 259] on button "Save" at bounding box center [226, 259] width 169 height 15
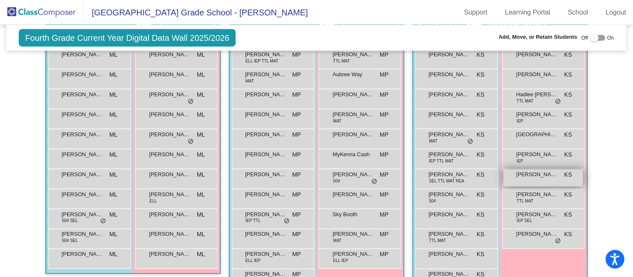
scroll to position [215, 0]
click at [539, 194] on span "[PERSON_NAME]" at bounding box center [537, 194] width 42 height 8
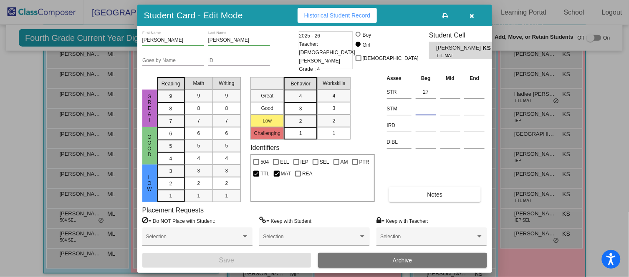
click at [421, 112] on input at bounding box center [425, 109] width 20 height 13
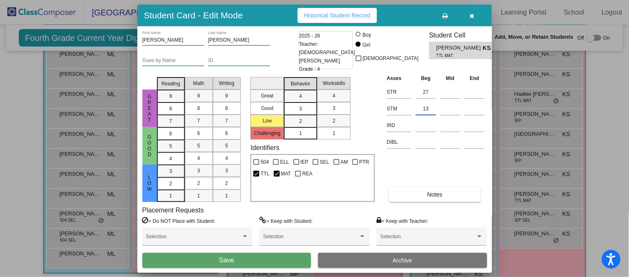
type input "13"
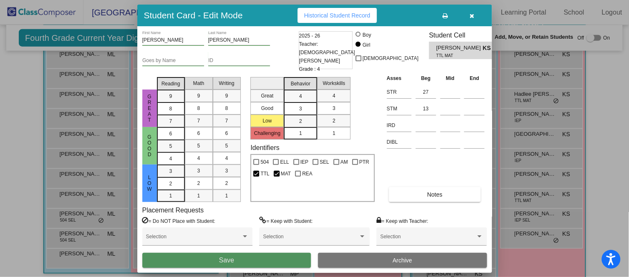
click at [260, 259] on button "Save" at bounding box center [226, 260] width 169 height 15
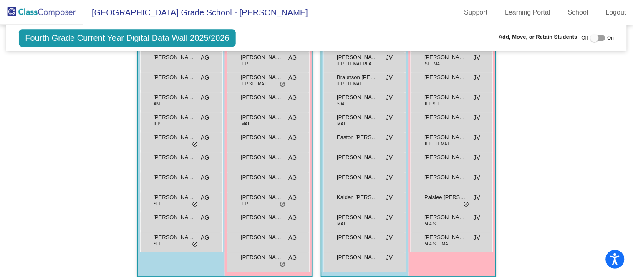
scroll to position [528, 0]
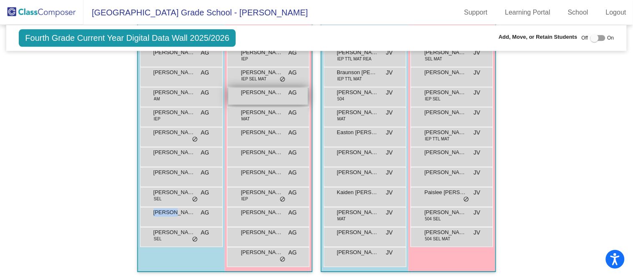
click at [272, 113] on span "[PERSON_NAME]" at bounding box center [262, 112] width 42 height 8
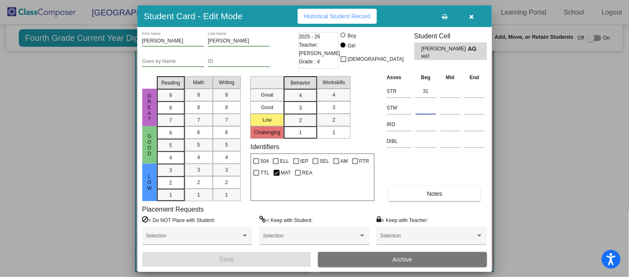
click at [427, 106] on input at bounding box center [425, 108] width 20 height 13
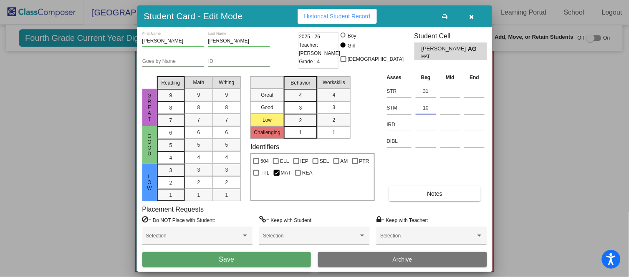
type input "10"
click at [272, 259] on button "Save" at bounding box center [226, 259] width 169 height 15
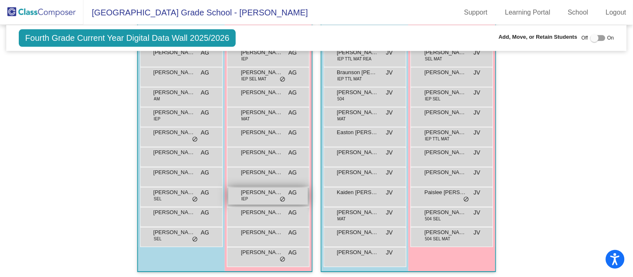
click at [264, 195] on div "[PERSON_NAME] IEP AG lock do_not_disturb_alt" at bounding box center [268, 196] width 80 height 17
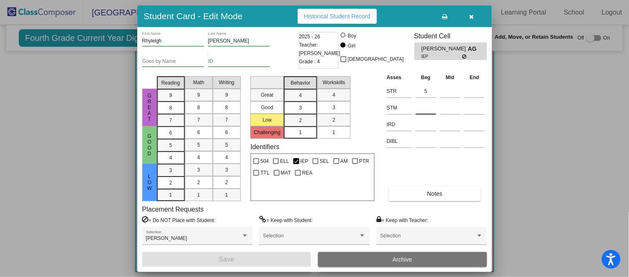
click at [429, 106] on input at bounding box center [425, 108] width 20 height 13
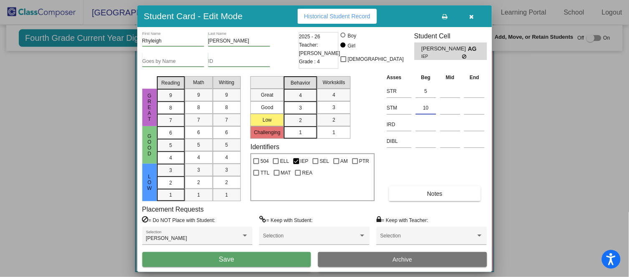
type input "10"
click at [266, 260] on button "Save" at bounding box center [226, 259] width 169 height 15
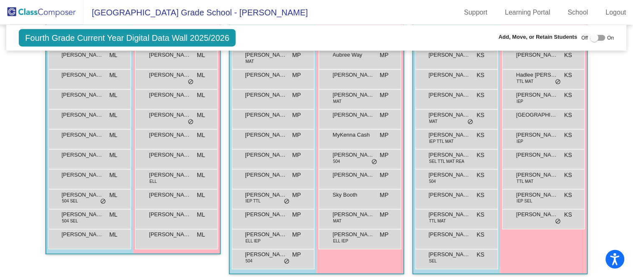
scroll to position [244, 0]
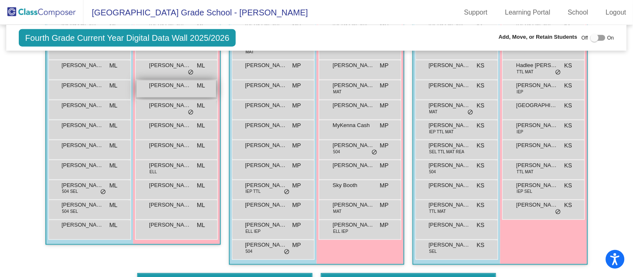
click at [182, 85] on span "[PERSON_NAME]" at bounding box center [170, 85] width 42 height 8
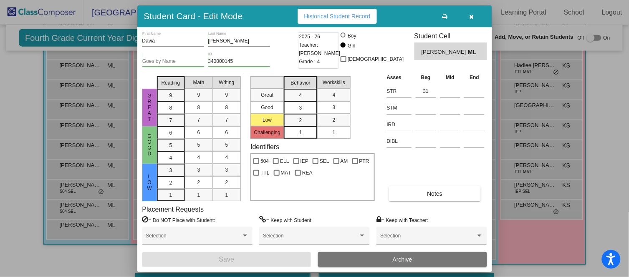
click at [414, 98] on td at bounding box center [425, 106] width 25 height 17
click at [417, 103] on input at bounding box center [425, 108] width 20 height 13
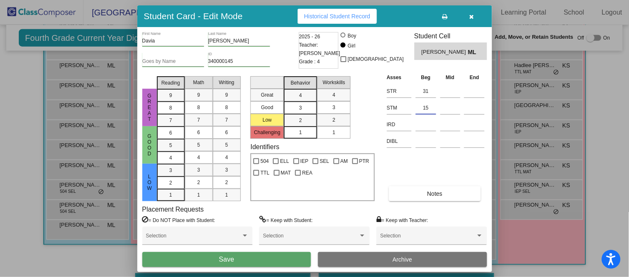
type input "15"
click at [238, 260] on button "Save" at bounding box center [226, 259] width 169 height 15
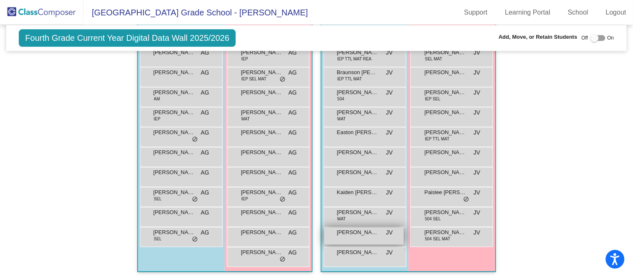
scroll to position [527, 0]
click at [364, 232] on span "[PERSON_NAME]" at bounding box center [358, 233] width 42 height 8
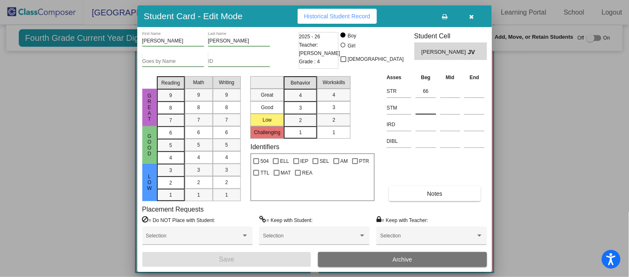
click at [420, 103] on input at bounding box center [425, 108] width 20 height 13
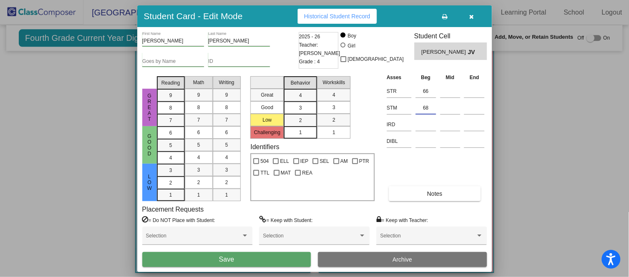
type input "68"
click at [251, 258] on button "Save" at bounding box center [226, 259] width 169 height 15
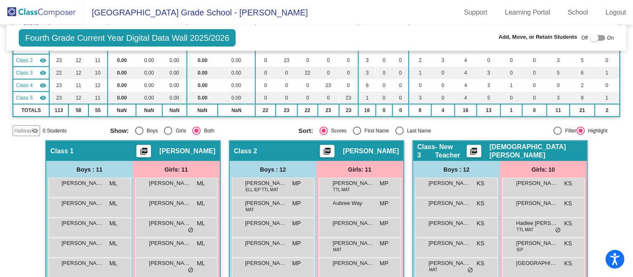
scroll to position [0, 0]
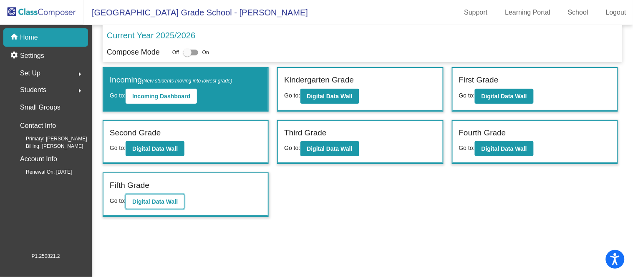
click at [158, 194] on button "Digital Data Wall" at bounding box center [155, 201] width 59 height 15
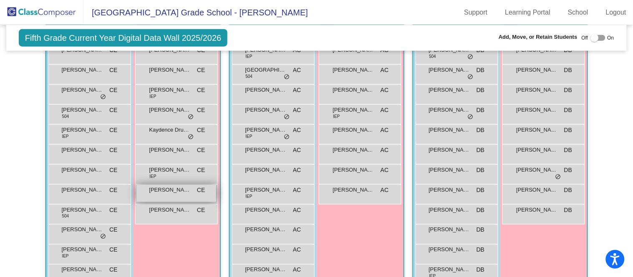
click at [149, 192] on span "[PERSON_NAME]" at bounding box center [170, 190] width 42 height 8
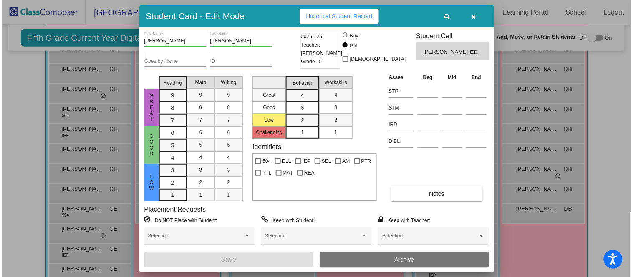
scroll to position [230, 0]
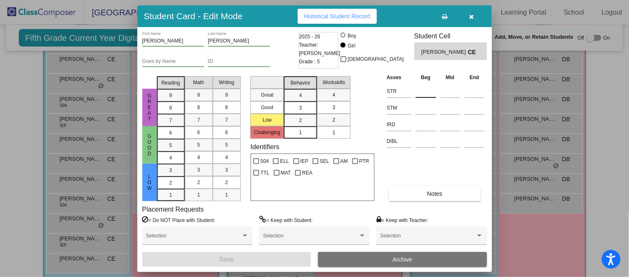
click at [432, 89] on input at bounding box center [425, 91] width 20 height 13
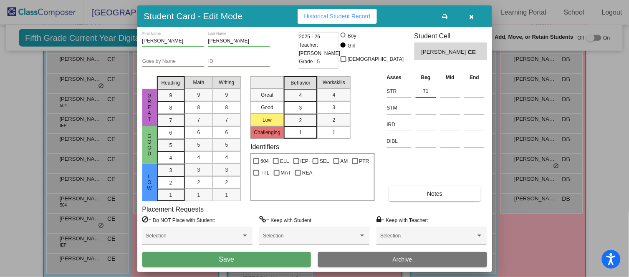
type input "71"
click at [278, 258] on button "Save" at bounding box center [226, 259] width 169 height 15
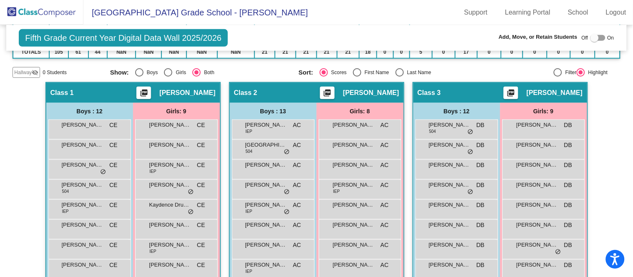
scroll to position [149, 0]
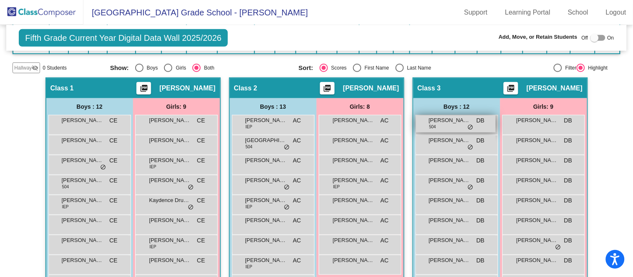
click at [468, 124] on span "do_not_disturb_alt" at bounding box center [471, 127] width 6 height 7
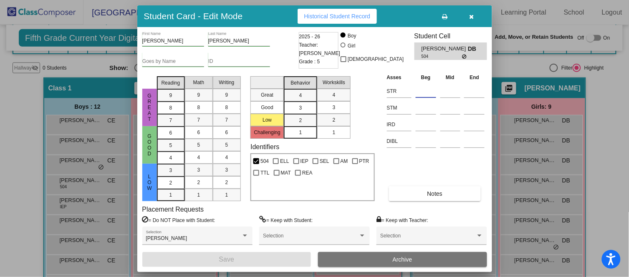
click at [425, 89] on input at bounding box center [425, 91] width 20 height 13
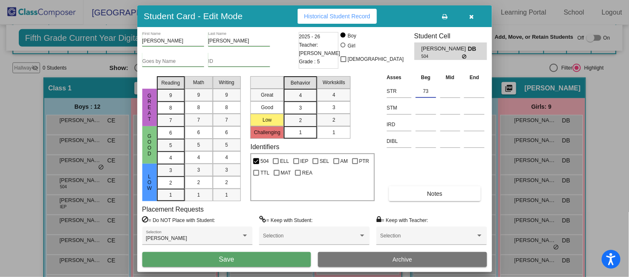
type input "73"
click at [269, 260] on button "Save" at bounding box center [226, 259] width 169 height 15
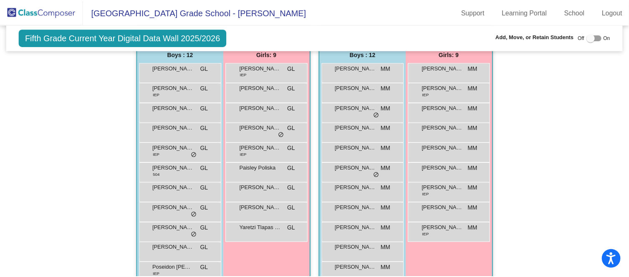
scroll to position [513, 0]
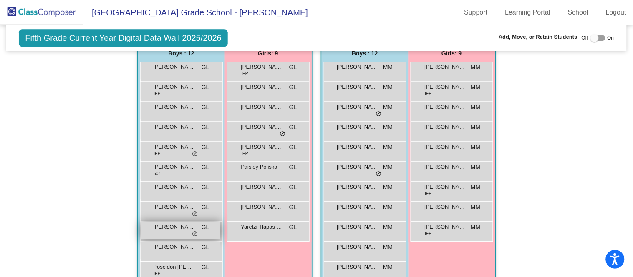
click at [184, 229] on span "[PERSON_NAME]" at bounding box center [174, 227] width 42 height 8
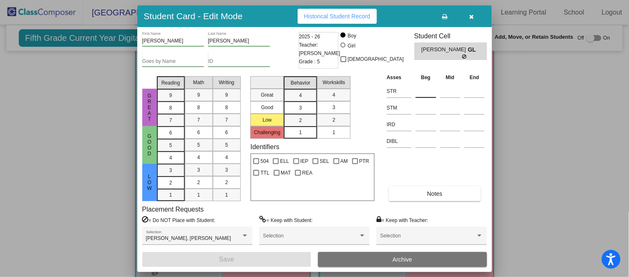
scroll to position [512, 0]
click at [424, 83] on div at bounding box center [425, 90] width 20 height 15
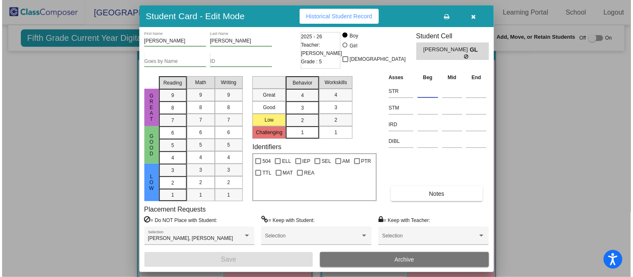
scroll to position [498, 0]
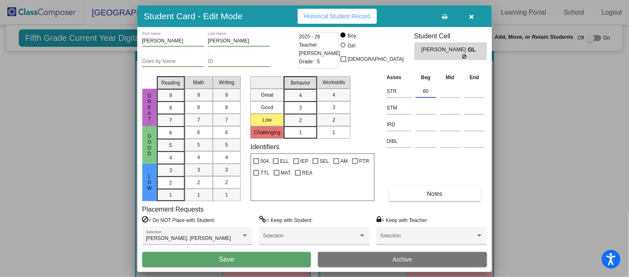
type input "60"
click at [249, 259] on button "Save" at bounding box center [226, 259] width 169 height 15
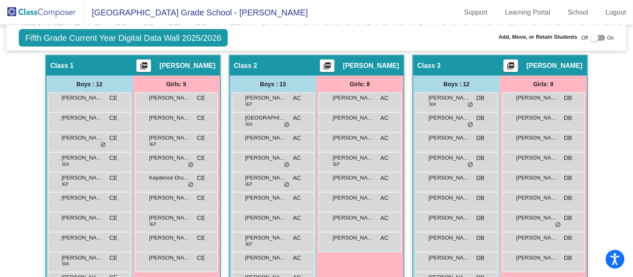
scroll to position [175, 0]
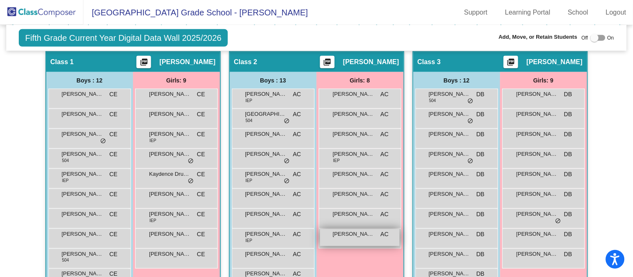
click at [369, 231] on span "[PERSON_NAME]" at bounding box center [354, 234] width 42 height 8
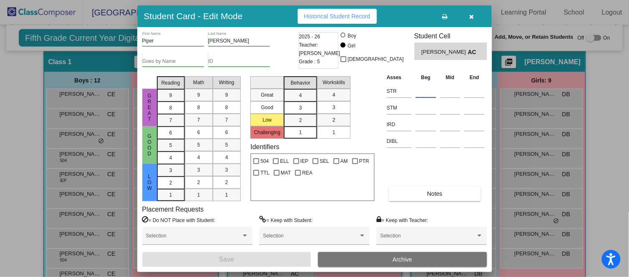
click at [433, 88] on input at bounding box center [425, 91] width 20 height 13
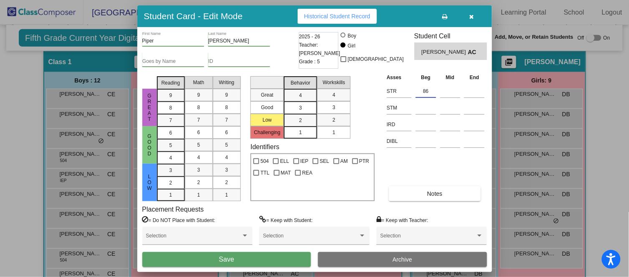
type input "86"
click at [248, 259] on button "Save" at bounding box center [226, 259] width 169 height 15
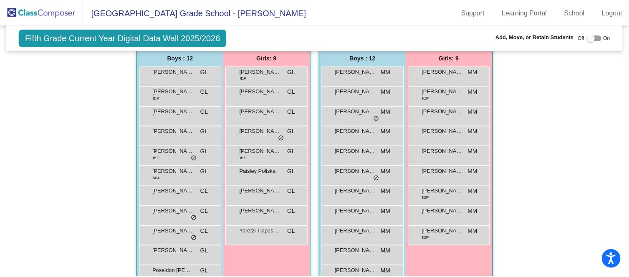
scroll to position [508, 0]
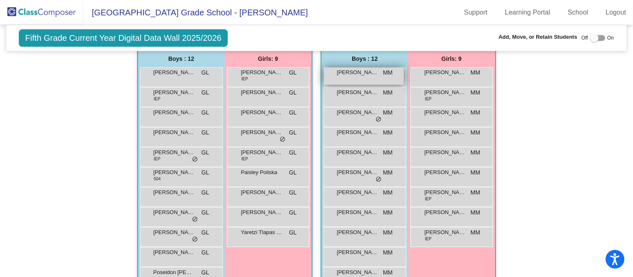
click at [366, 73] on span "[PERSON_NAME]" at bounding box center [358, 72] width 42 height 8
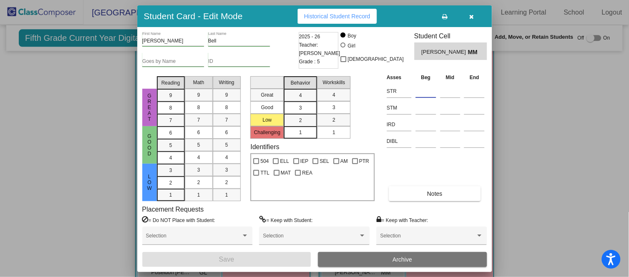
click at [422, 92] on input at bounding box center [425, 91] width 20 height 13
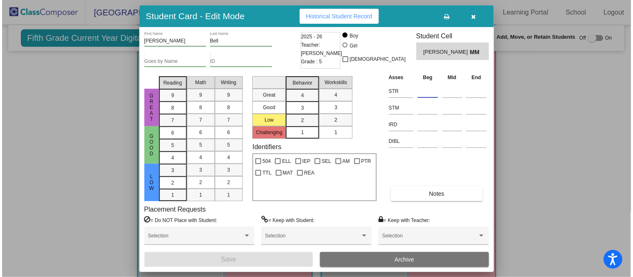
scroll to position [535, 0]
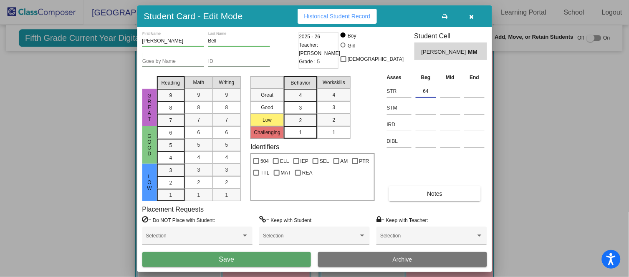
type input "64"
click at [278, 257] on button "Save" at bounding box center [226, 259] width 169 height 15
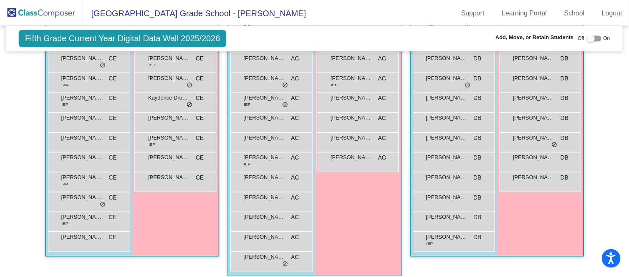
scroll to position [252, 0]
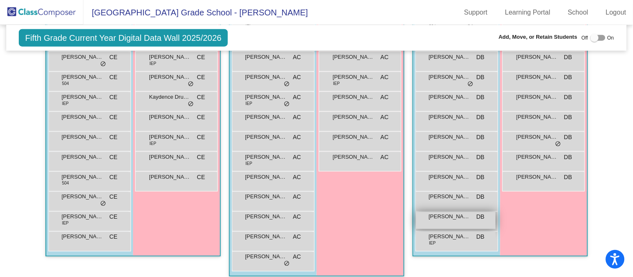
click at [442, 216] on span "[PERSON_NAME]" at bounding box center [450, 217] width 42 height 8
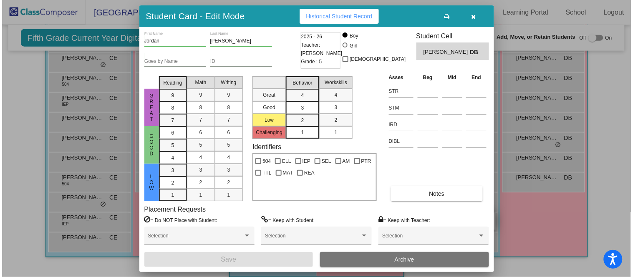
scroll to position [250, 0]
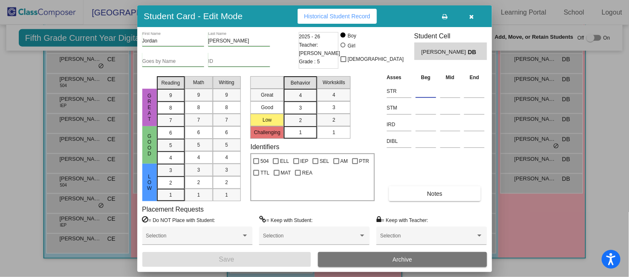
click at [425, 88] on input at bounding box center [425, 91] width 20 height 13
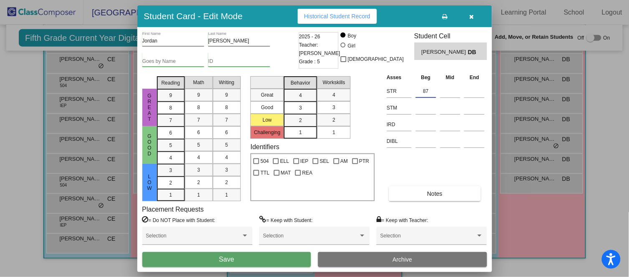
type input "87"
click at [259, 259] on button "Save" at bounding box center [226, 259] width 169 height 15
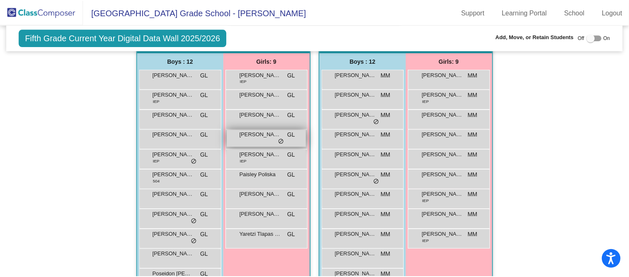
scroll to position [505, 0]
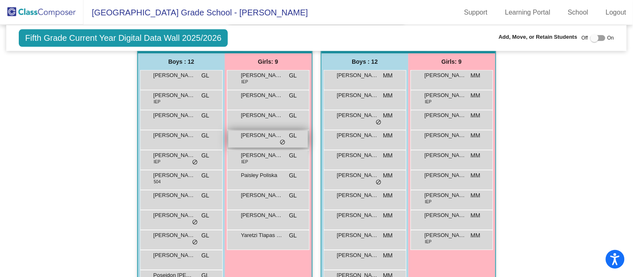
click at [271, 134] on span "[PERSON_NAME]" at bounding box center [262, 135] width 42 height 8
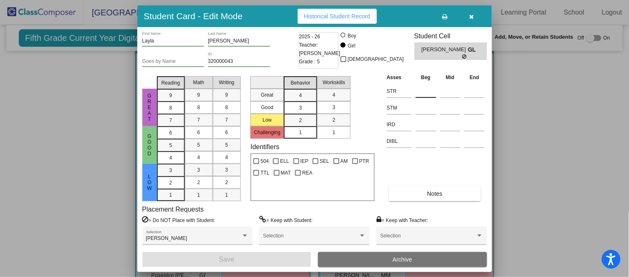
scroll to position [505, 0]
click at [432, 90] on input at bounding box center [425, 91] width 20 height 13
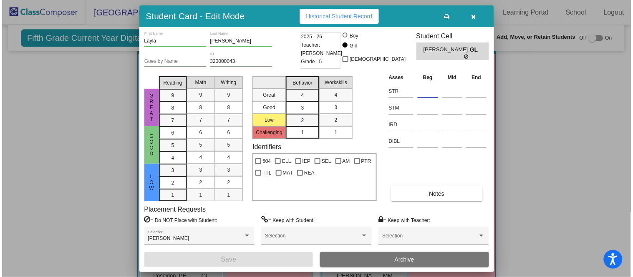
scroll to position [505, 0]
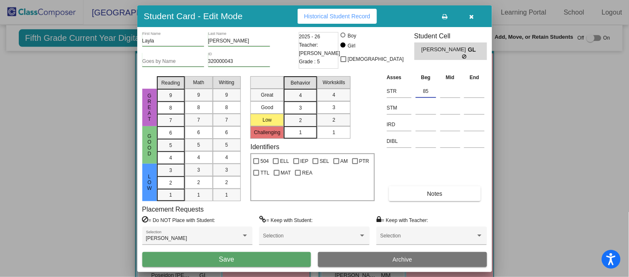
type input "85"
click at [257, 257] on button "Save" at bounding box center [226, 259] width 169 height 15
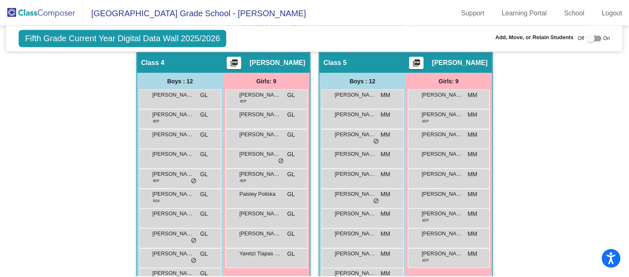
scroll to position [487, 0]
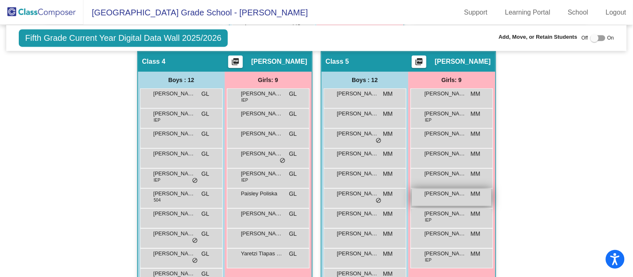
click at [448, 192] on span "[PERSON_NAME]" at bounding box center [446, 194] width 42 height 8
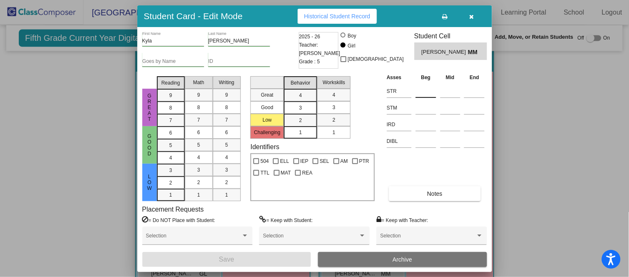
click at [429, 92] on input at bounding box center [425, 91] width 20 height 13
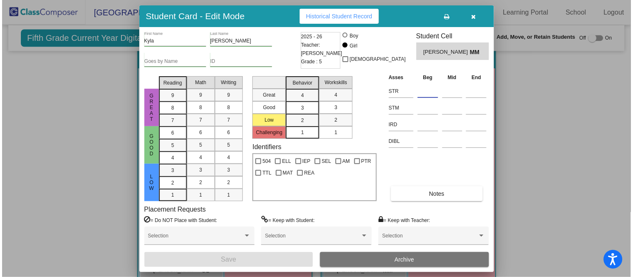
scroll to position [492, 0]
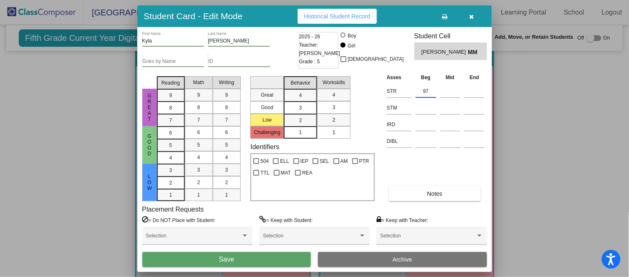
type input "97"
click at [266, 259] on button "Save" at bounding box center [226, 259] width 169 height 15
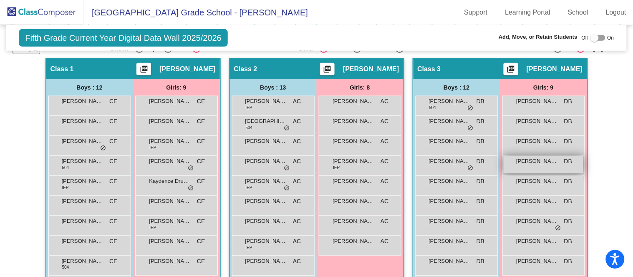
scroll to position [168, 0]
click at [541, 162] on span "[PERSON_NAME]" at bounding box center [537, 162] width 42 height 8
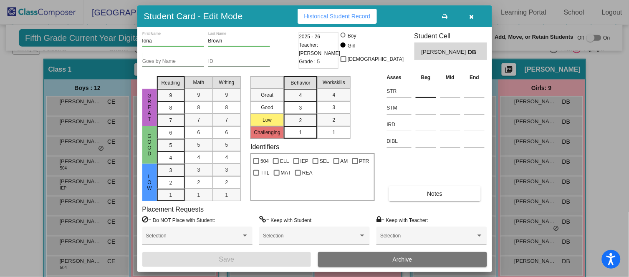
click at [422, 85] on input at bounding box center [425, 91] width 20 height 13
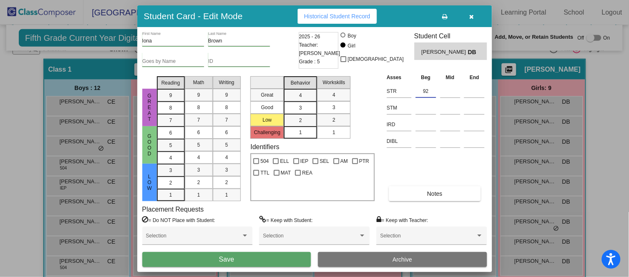
type input "92"
click at [256, 261] on button "Save" at bounding box center [226, 259] width 169 height 15
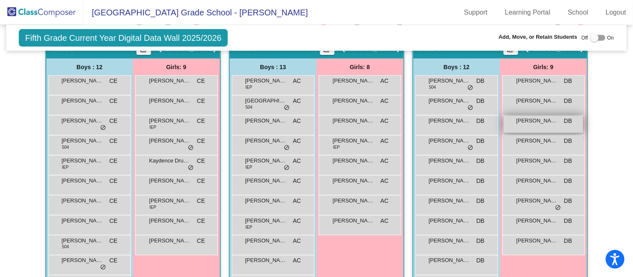
scroll to position [188, 0]
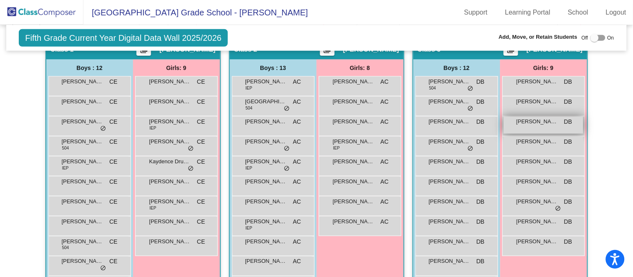
click at [547, 122] on span "[PERSON_NAME]" at bounding box center [537, 122] width 42 height 8
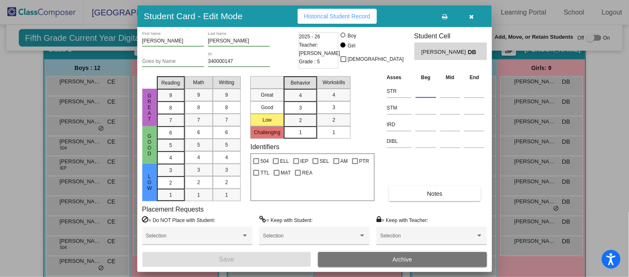
click at [423, 89] on input at bounding box center [425, 91] width 20 height 13
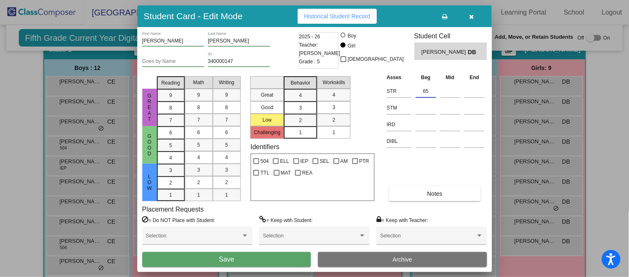
type input "65"
click at [261, 256] on button "Save" at bounding box center [226, 259] width 169 height 15
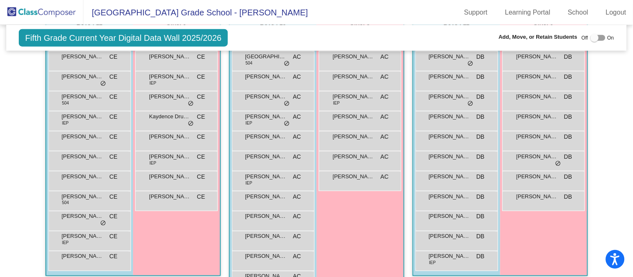
scroll to position [243, 0]
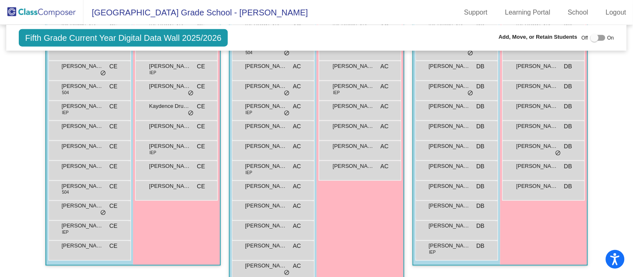
click at [104, 248] on div "[PERSON_NAME] CE lock do_not_disturb_alt" at bounding box center [89, 249] width 80 height 17
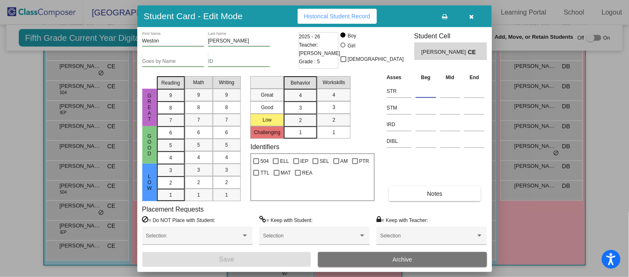
click at [419, 92] on input at bounding box center [425, 91] width 20 height 13
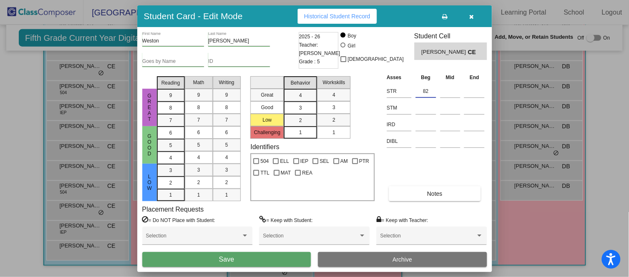
type input "82"
click at [273, 256] on button "Save" at bounding box center [226, 259] width 169 height 15
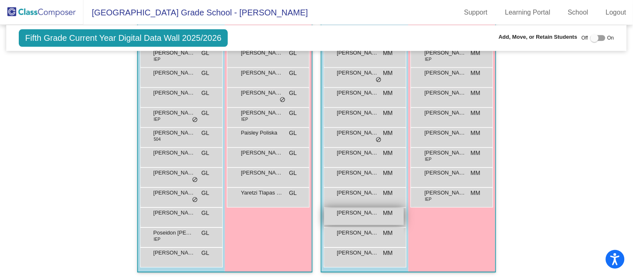
scroll to position [548, 0]
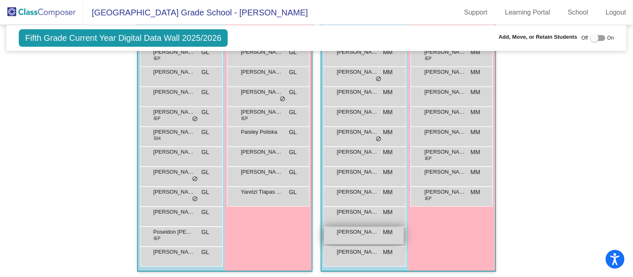
click at [352, 230] on span "[PERSON_NAME]" at bounding box center [358, 232] width 42 height 8
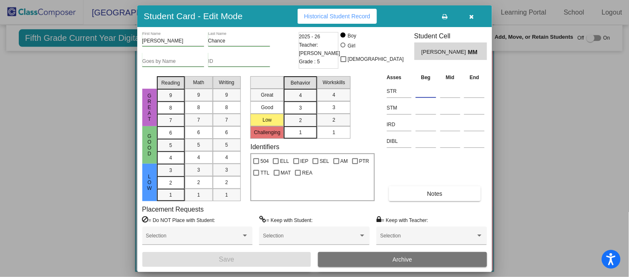
click at [431, 86] on input at bounding box center [425, 91] width 20 height 13
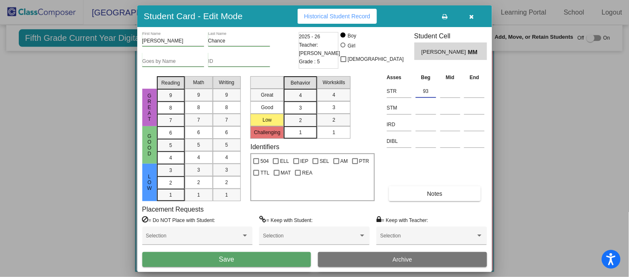
type input "93"
click at [267, 254] on button "Save" at bounding box center [226, 259] width 169 height 15
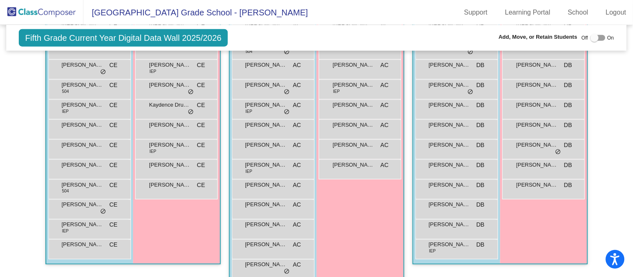
scroll to position [249, 0]
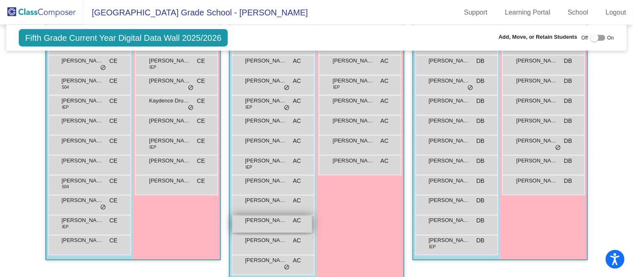
click at [250, 225] on div "[PERSON_NAME] AC lock do_not_disturb_alt" at bounding box center [272, 224] width 80 height 17
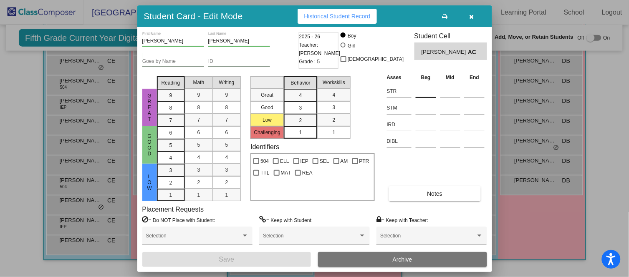
click at [425, 91] on input at bounding box center [425, 91] width 20 height 13
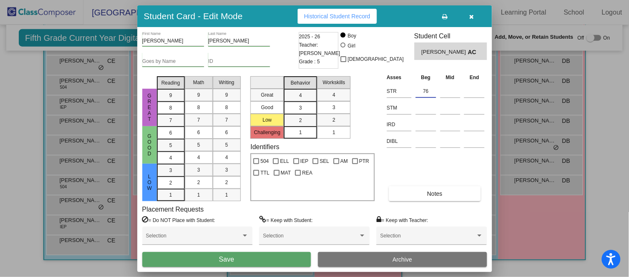
type input "76"
click at [269, 257] on button "Save" at bounding box center [226, 259] width 169 height 15
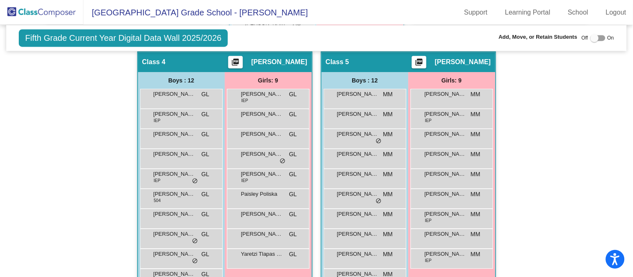
scroll to position [486, 0]
click at [271, 117] on div "[PERSON_NAME] lock do_not_disturb_alt" at bounding box center [268, 118] width 80 height 17
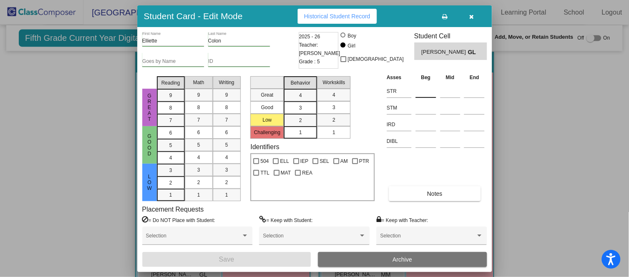
click at [422, 91] on input at bounding box center [425, 91] width 20 height 13
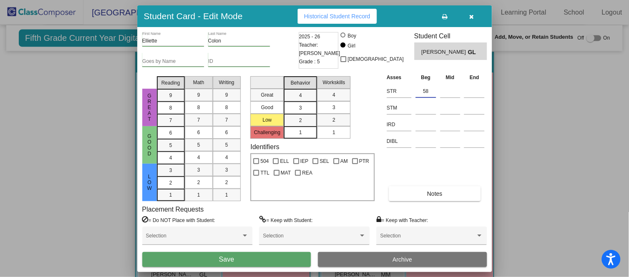
type input "58"
click at [240, 257] on button "Save" at bounding box center [226, 259] width 169 height 15
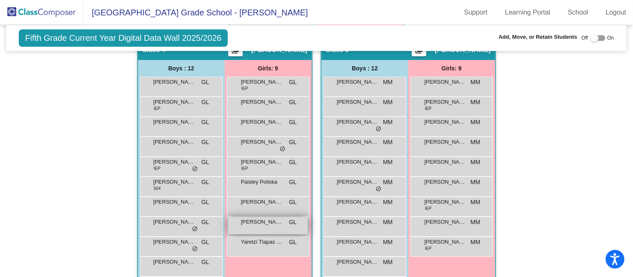
scroll to position [499, 0]
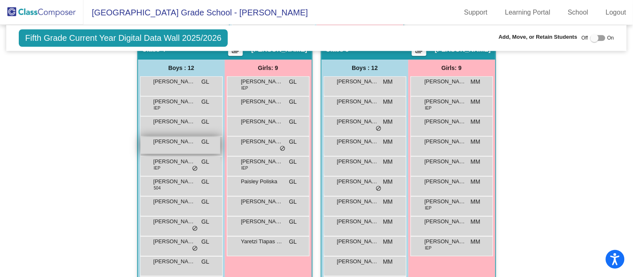
click at [162, 141] on span "[PERSON_NAME]" at bounding box center [174, 142] width 42 height 8
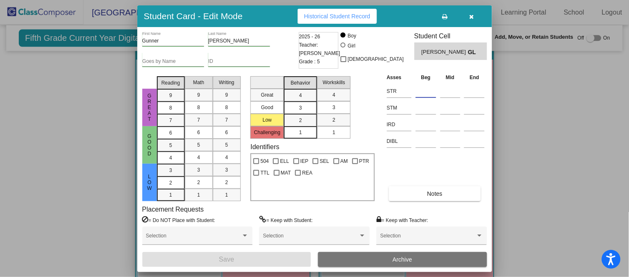
click at [429, 88] on input at bounding box center [425, 91] width 20 height 13
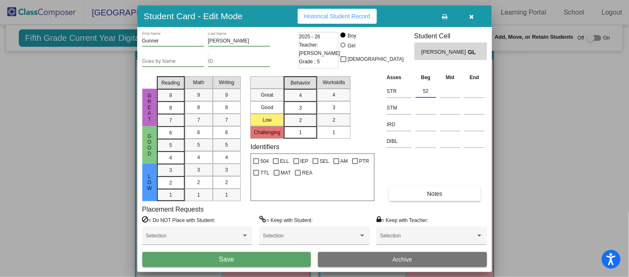
type input "52"
click at [285, 256] on button "Save" at bounding box center [226, 259] width 169 height 15
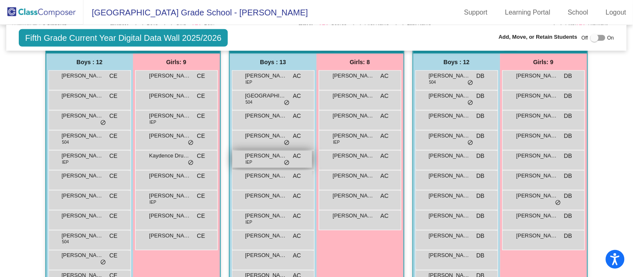
scroll to position [191, 0]
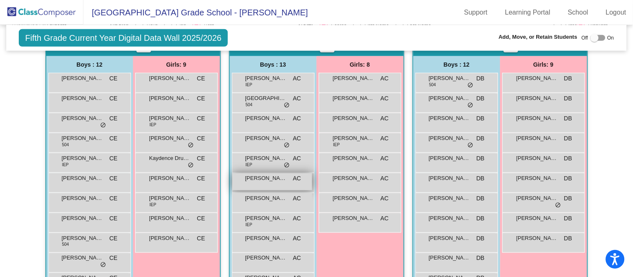
click at [280, 178] on span "[PERSON_NAME]" at bounding box center [266, 178] width 42 height 8
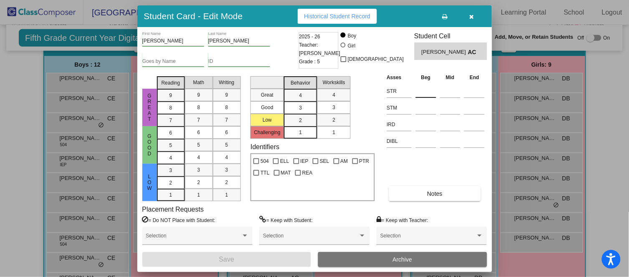
click at [431, 89] on input at bounding box center [425, 91] width 20 height 13
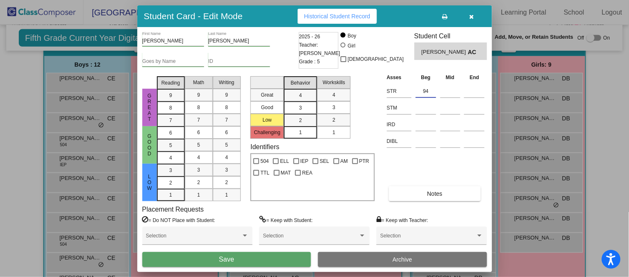
type input "94"
click at [239, 254] on button "Save" at bounding box center [226, 259] width 169 height 15
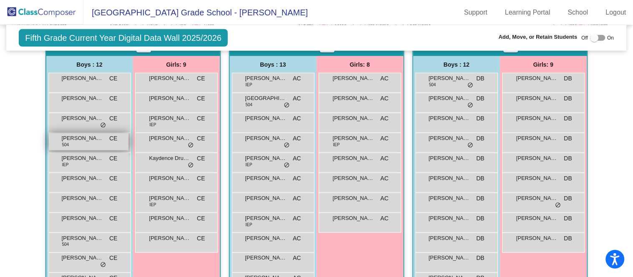
click at [103, 135] on div "[PERSON_NAME] "[PERSON_NAME]" [PERSON_NAME] [DATE] lock do_not_disturb_alt" at bounding box center [89, 141] width 80 height 17
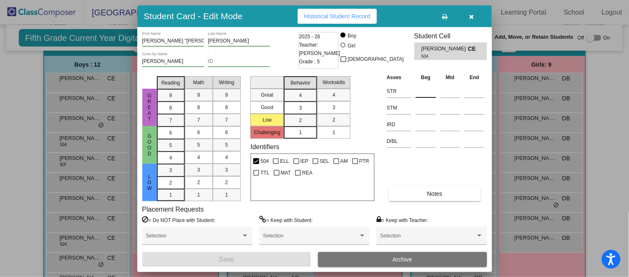
click at [422, 96] on input at bounding box center [425, 91] width 20 height 13
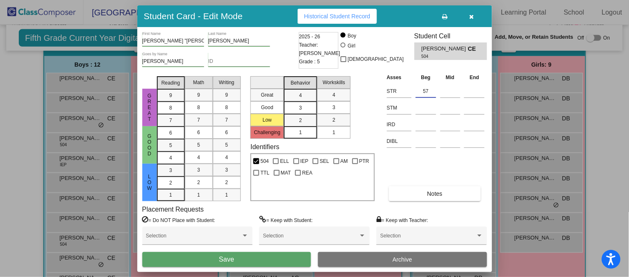
type input "57"
click at [254, 260] on button "Save" at bounding box center [226, 259] width 169 height 15
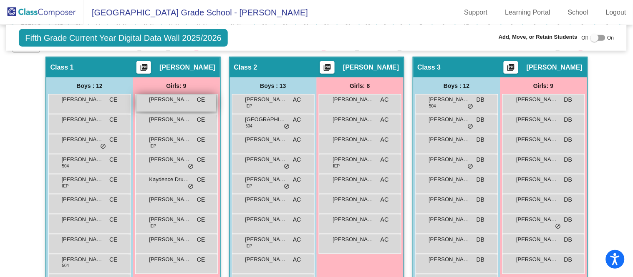
scroll to position [169, 0]
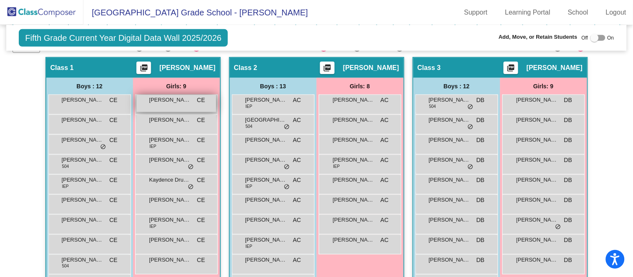
click at [186, 106] on div "[PERSON_NAME] CE lock do_not_disturb_alt" at bounding box center [176, 103] width 80 height 17
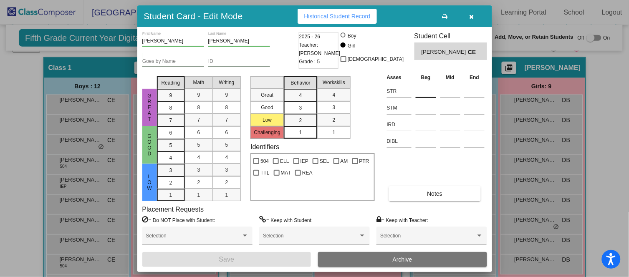
click at [427, 93] on input at bounding box center [425, 91] width 20 height 13
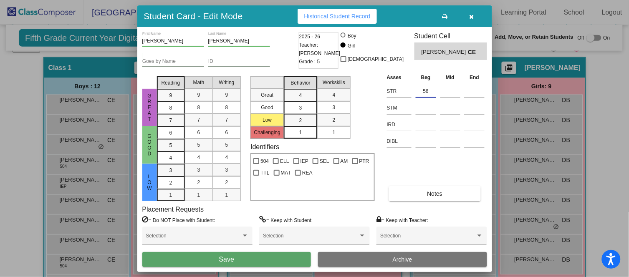
type input "56"
click at [221, 261] on span "Save" at bounding box center [226, 259] width 15 height 7
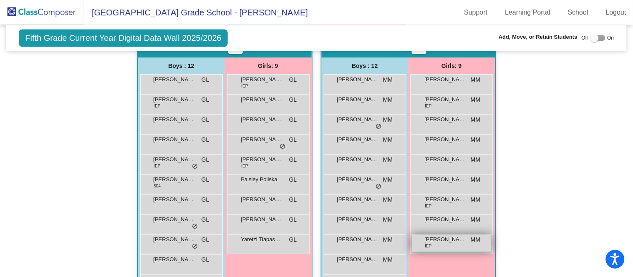
scroll to position [501, 0]
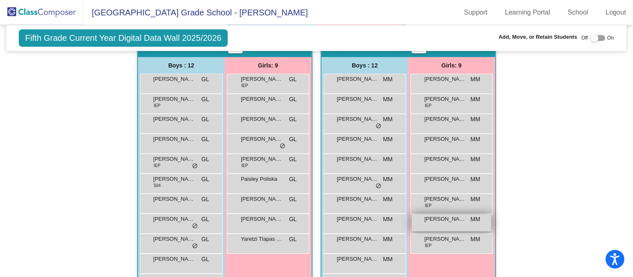
click at [448, 220] on span "[PERSON_NAME]" at bounding box center [446, 219] width 42 height 8
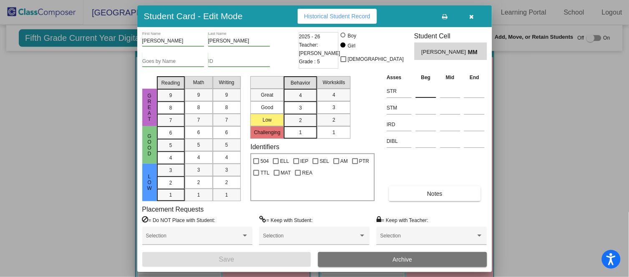
click at [428, 87] on input at bounding box center [425, 91] width 20 height 13
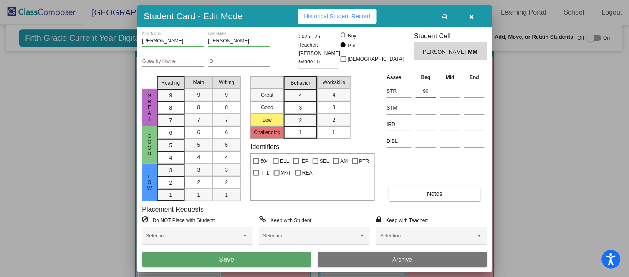
type input "90"
click at [274, 257] on button "Save" at bounding box center [226, 259] width 169 height 15
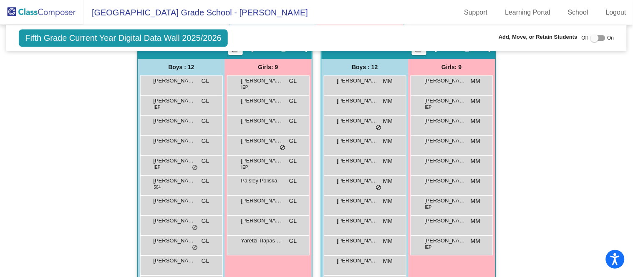
scroll to position [504, 0]
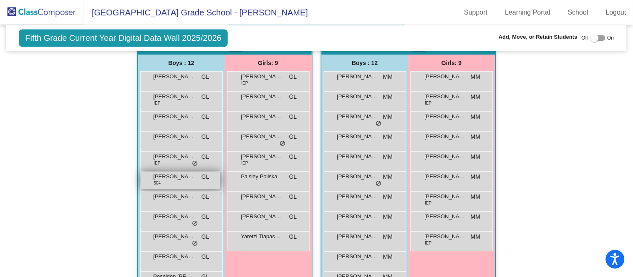
click at [182, 176] on span "[PERSON_NAME]" at bounding box center [174, 177] width 42 height 8
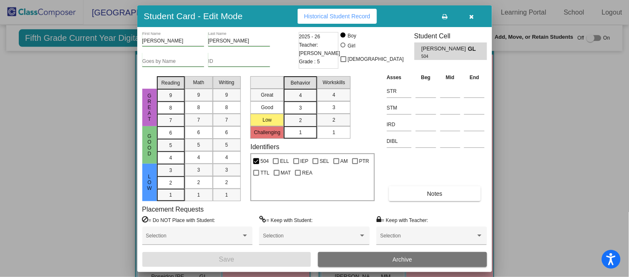
click at [415, 98] on td at bounding box center [425, 106] width 25 height 17
click at [421, 91] on input at bounding box center [425, 91] width 20 height 13
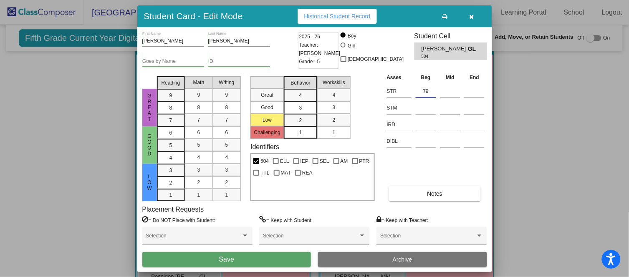
type input "79"
click at [277, 257] on button "Save" at bounding box center [226, 259] width 169 height 15
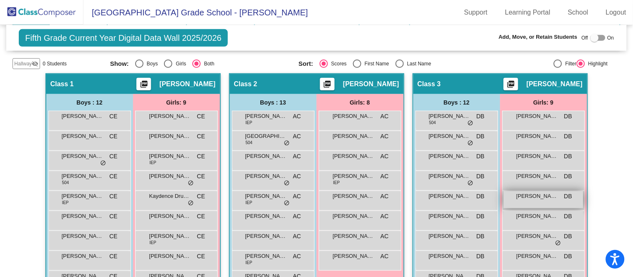
click at [545, 201] on div "[PERSON_NAME] "[PERSON_NAME]" [PERSON_NAME] lock do_not_disturb_alt" at bounding box center [543, 199] width 80 height 17
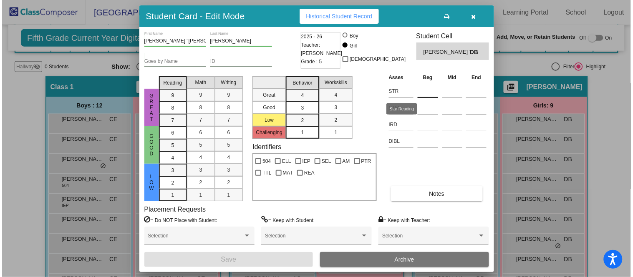
scroll to position [143, 0]
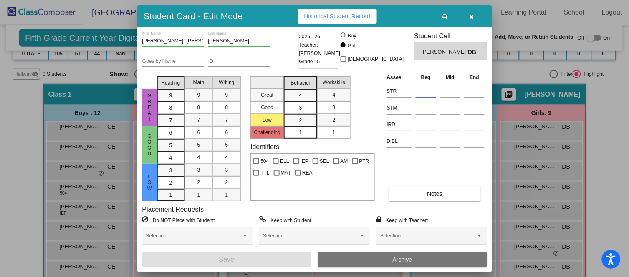
click at [424, 86] on input at bounding box center [425, 91] width 20 height 13
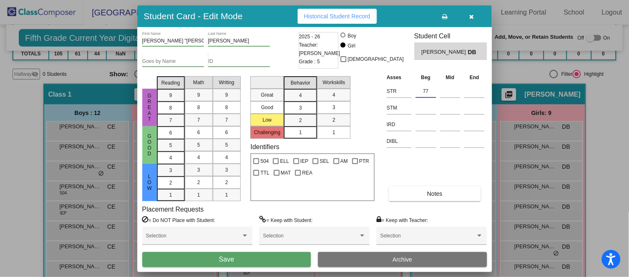
type input "77"
click at [247, 262] on button "Save" at bounding box center [226, 259] width 169 height 15
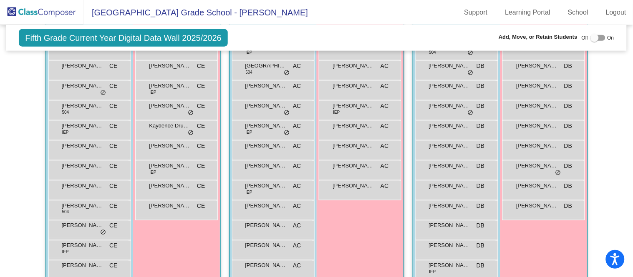
scroll to position [224, 0]
click at [96, 209] on div "[PERSON_NAME] [DATE] lock do_not_disturb_alt" at bounding box center [89, 208] width 80 height 17
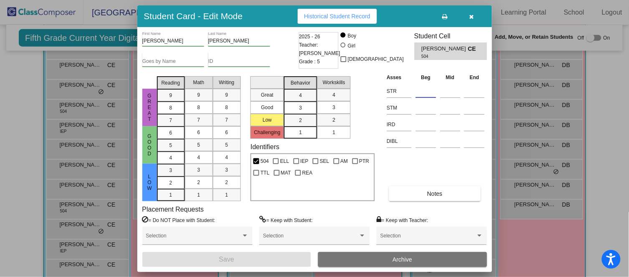
click at [427, 91] on input at bounding box center [425, 91] width 20 height 13
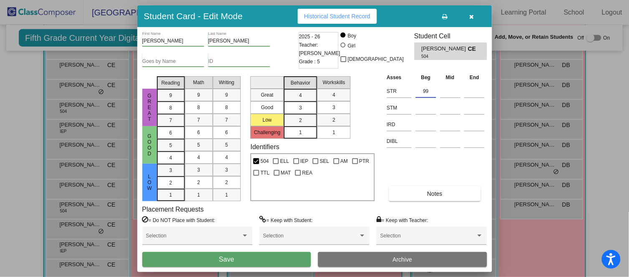
type input "99"
click at [234, 261] on button "Save" at bounding box center [226, 259] width 169 height 15
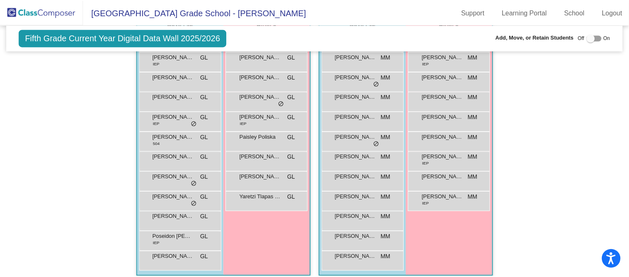
scroll to position [544, 0]
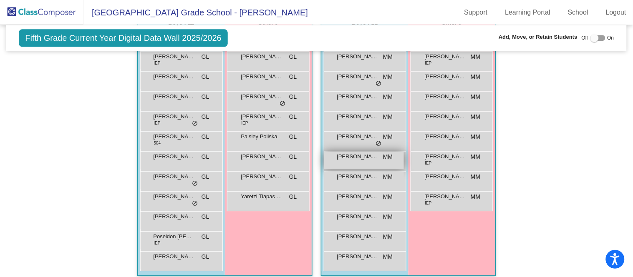
click at [358, 158] on span "[PERSON_NAME] "[PERSON_NAME]" [PERSON_NAME]" at bounding box center [358, 157] width 42 height 8
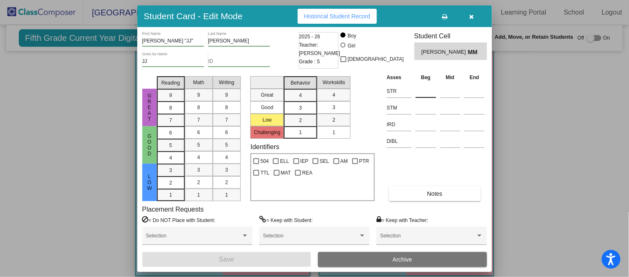
click at [422, 85] on input at bounding box center [425, 91] width 20 height 13
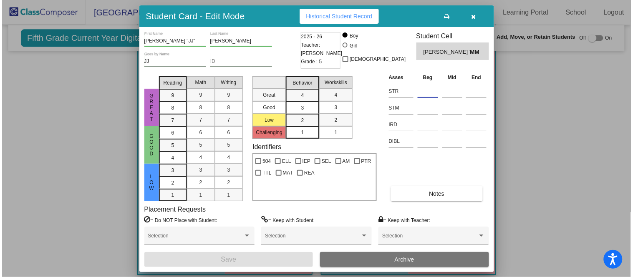
scroll to position [547, 0]
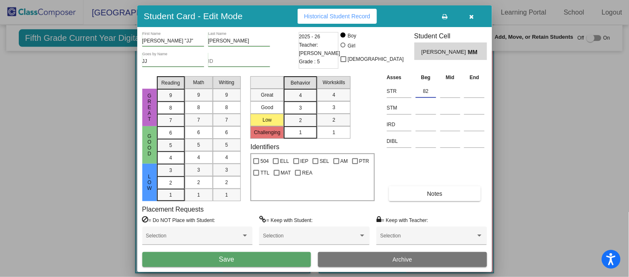
type input "82"
click at [262, 255] on button "Save" at bounding box center [226, 259] width 169 height 15
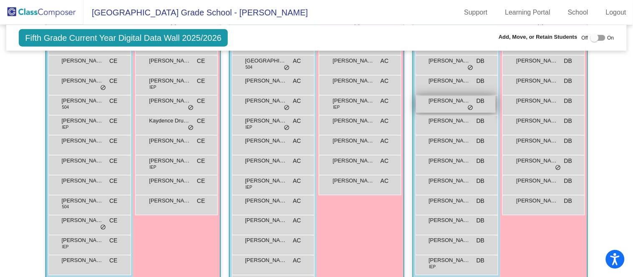
click at [443, 104] on div "[PERSON_NAME] DB lock do_not_disturb_alt" at bounding box center [456, 104] width 80 height 17
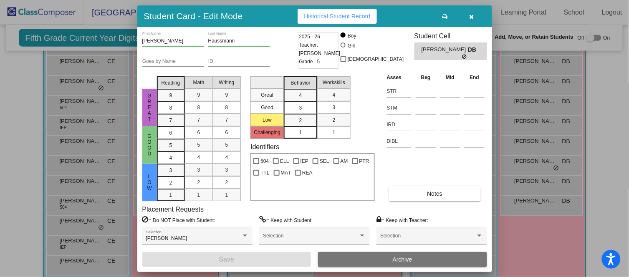
scroll to position [228, 0]
click at [420, 88] on input at bounding box center [425, 91] width 20 height 13
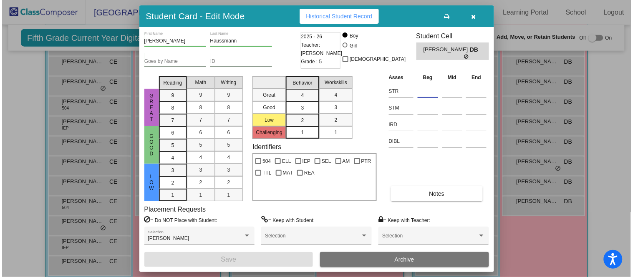
scroll to position [227, 0]
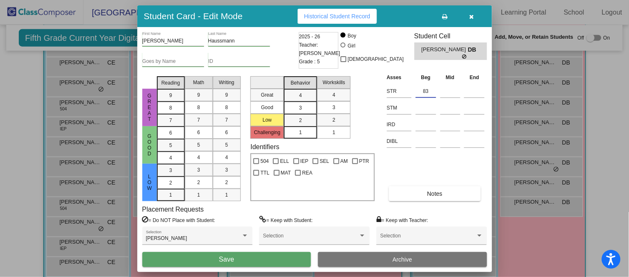
type input "83"
click at [265, 260] on button "Save" at bounding box center [226, 259] width 169 height 15
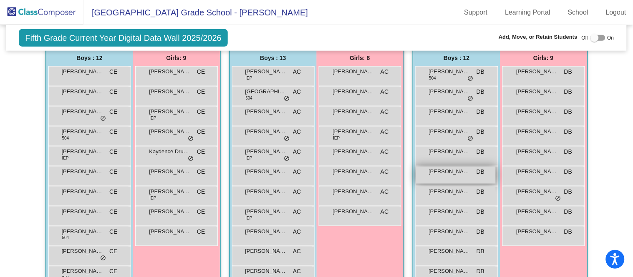
scroll to position [199, 0]
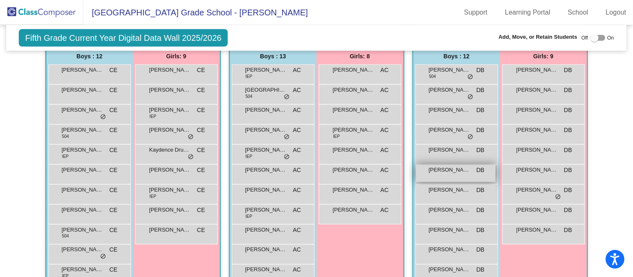
click at [442, 172] on span "[PERSON_NAME]" at bounding box center [450, 170] width 42 height 8
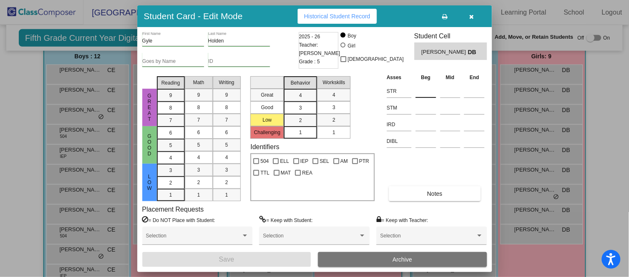
click at [428, 86] on input at bounding box center [425, 91] width 20 height 13
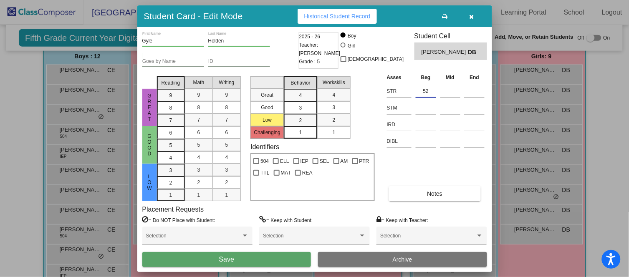
type input "52"
click at [258, 256] on button "Save" at bounding box center [226, 259] width 169 height 15
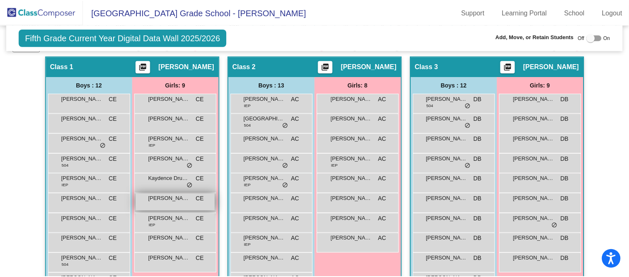
scroll to position [171, 0]
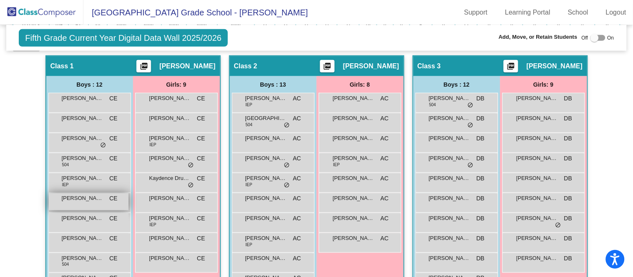
click at [103, 201] on div "[PERSON_NAME] [PERSON_NAME] lock do_not_disturb_alt" at bounding box center [89, 202] width 80 height 17
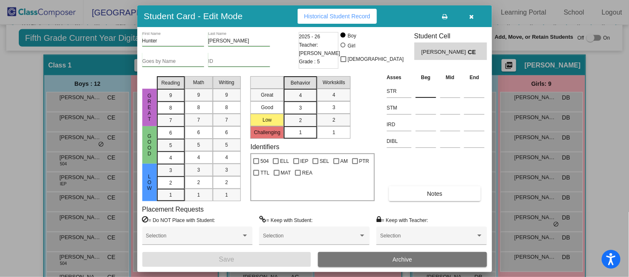
click at [432, 87] on input at bounding box center [425, 91] width 20 height 13
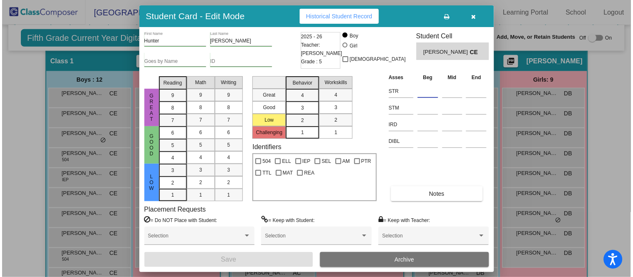
scroll to position [176, 0]
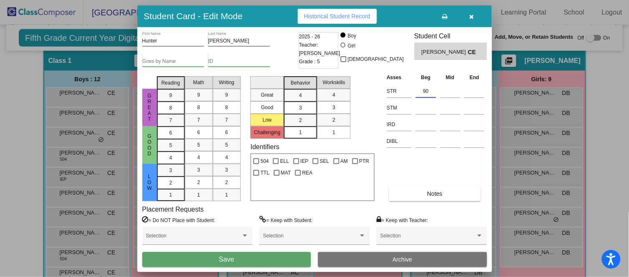
type input "90"
click at [265, 257] on button "Save" at bounding box center [226, 259] width 169 height 15
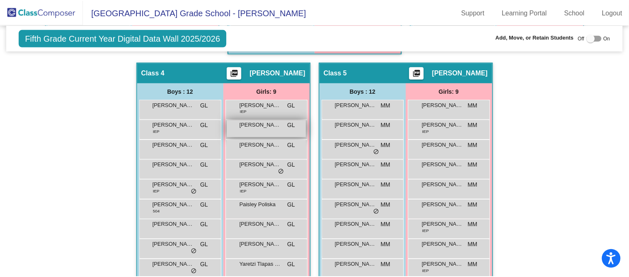
scroll to position [475, 0]
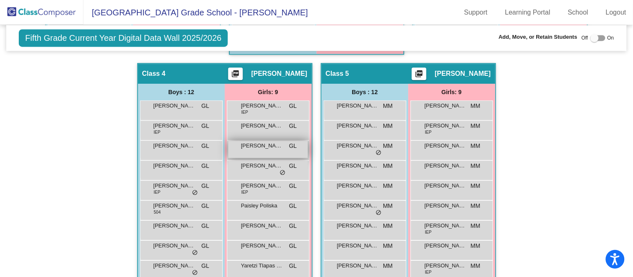
click at [275, 148] on div "[PERSON_NAME] lock do_not_disturb_alt" at bounding box center [268, 149] width 80 height 17
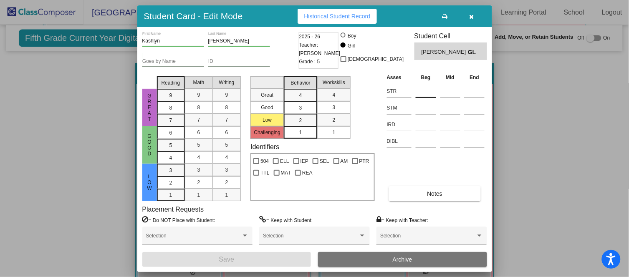
click at [417, 93] on input at bounding box center [425, 91] width 20 height 13
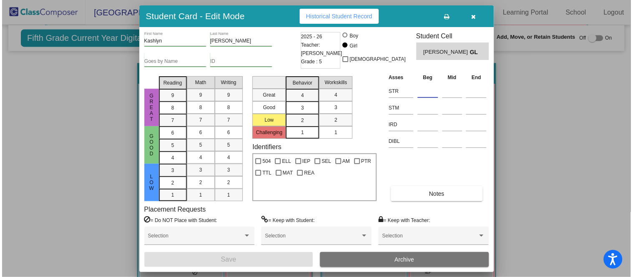
scroll to position [476, 0]
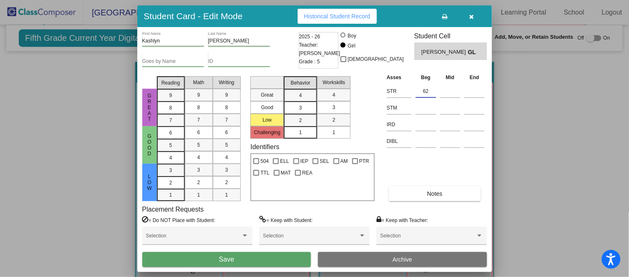
type input "62"
click at [256, 260] on button "Save" at bounding box center [226, 259] width 169 height 15
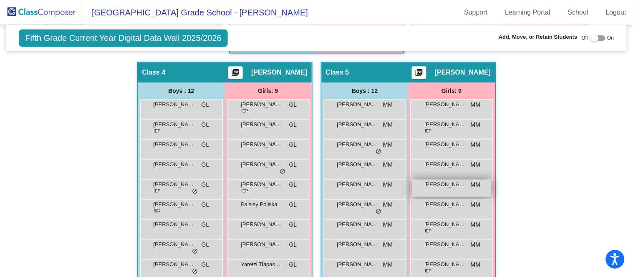
click at [463, 181] on span "[PERSON_NAME]" at bounding box center [446, 185] width 42 height 8
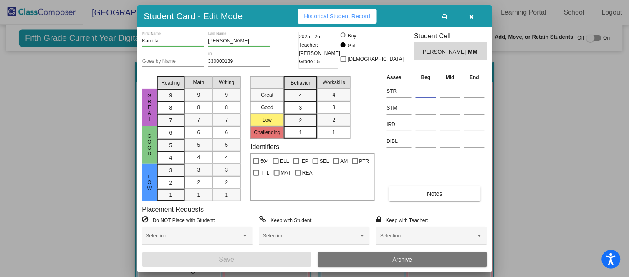
click at [431, 95] on input at bounding box center [425, 91] width 20 height 13
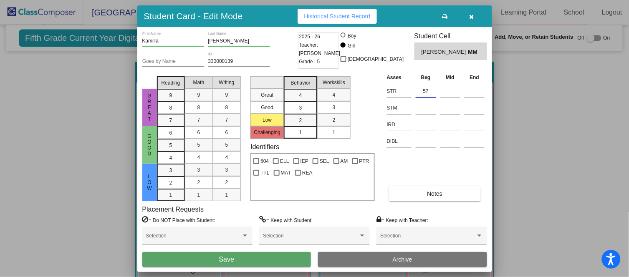
type input "57"
click at [260, 259] on button "Save" at bounding box center [226, 259] width 169 height 15
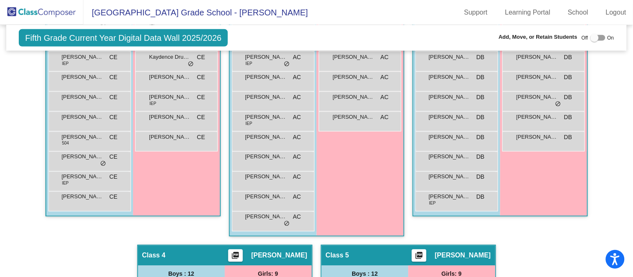
scroll to position [291, 0]
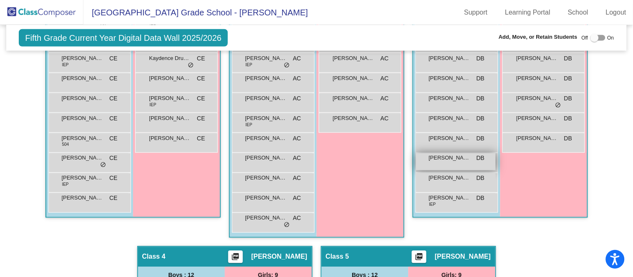
click at [438, 163] on div "[PERSON_NAME] DB lock do_not_disturb_alt" at bounding box center [456, 161] width 80 height 17
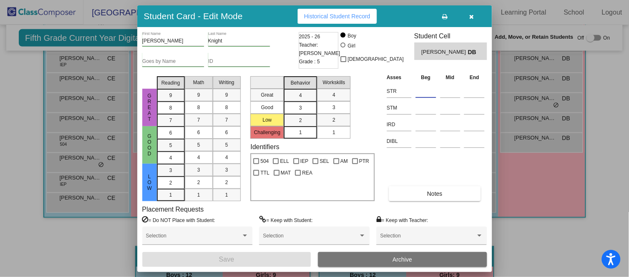
click at [432, 90] on input at bounding box center [425, 91] width 20 height 13
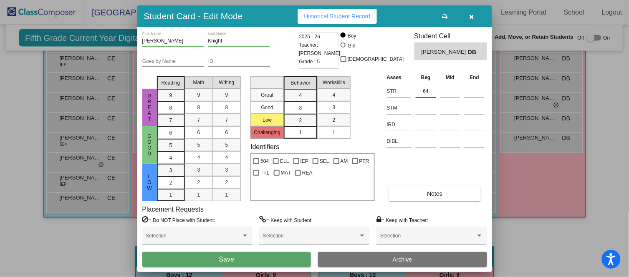
type input "64"
click at [283, 259] on button "Save" at bounding box center [226, 259] width 169 height 15
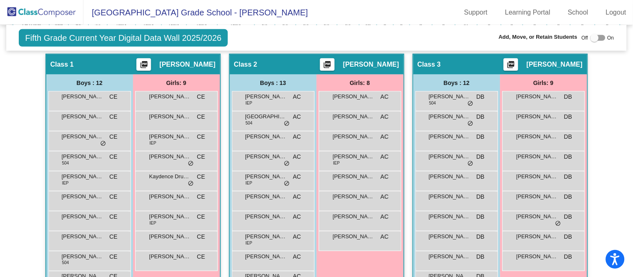
scroll to position [173, 0]
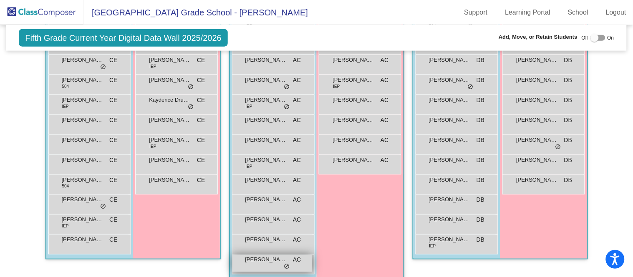
click at [261, 262] on span "[PERSON_NAME]" at bounding box center [266, 260] width 42 height 8
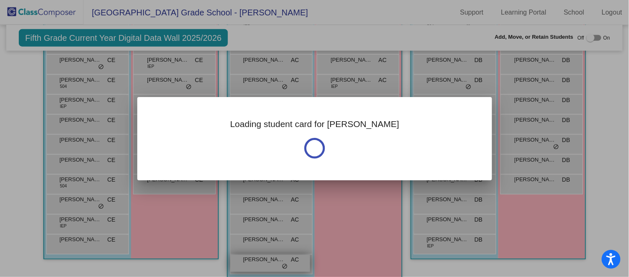
scroll to position [249, 0]
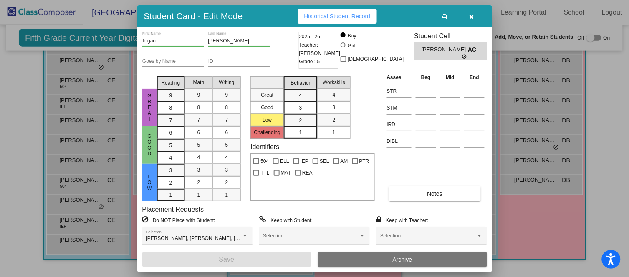
click at [424, 80] on th "Beg" at bounding box center [425, 77] width 25 height 9
click at [421, 88] on input at bounding box center [425, 91] width 20 height 13
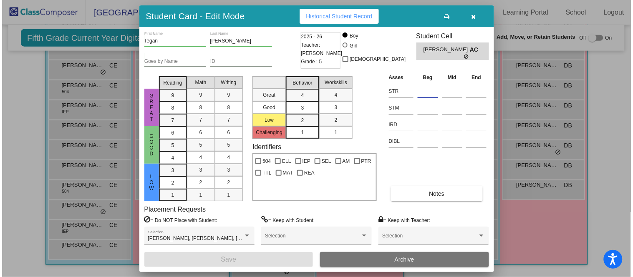
scroll to position [240, 0]
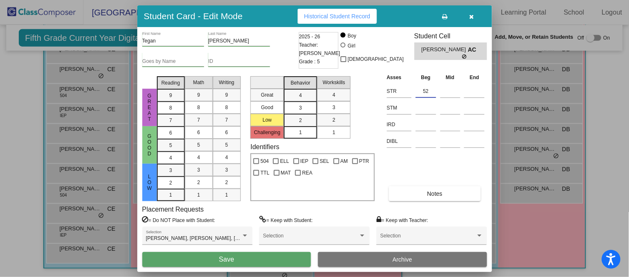
type input "52"
click at [266, 258] on button "Save" at bounding box center [226, 259] width 169 height 15
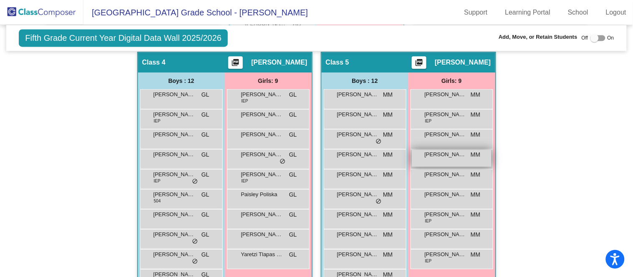
click at [455, 153] on span "[PERSON_NAME]" at bounding box center [446, 155] width 42 height 8
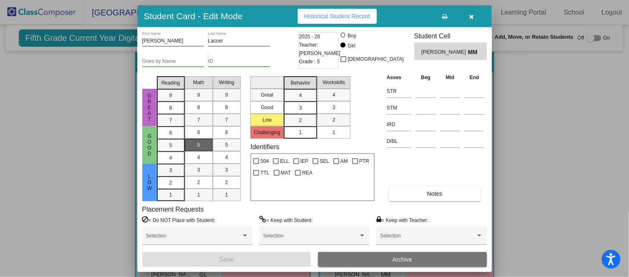
scroll to position [486, 0]
click at [435, 92] on input at bounding box center [425, 91] width 20 height 13
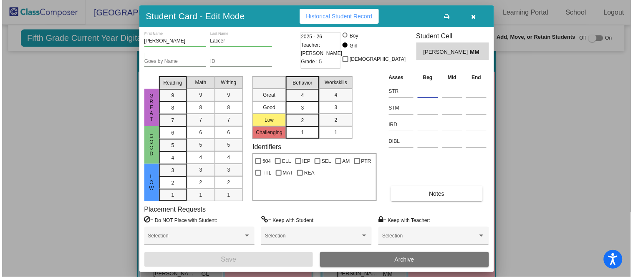
scroll to position [487, 0]
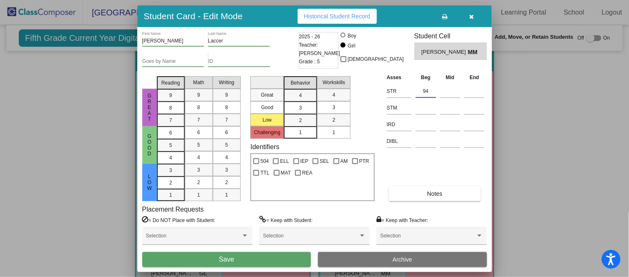
type input "94"
click at [260, 260] on button "Save" at bounding box center [226, 259] width 169 height 15
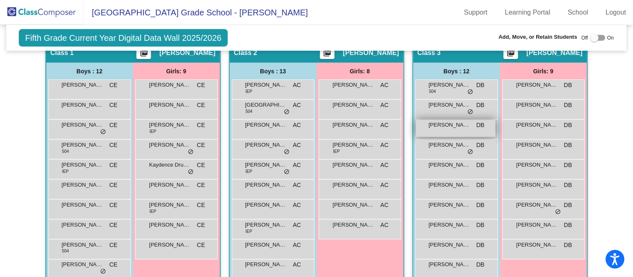
scroll to position [184, 0]
click at [457, 126] on span "[PERSON_NAME]" at bounding box center [450, 125] width 42 height 8
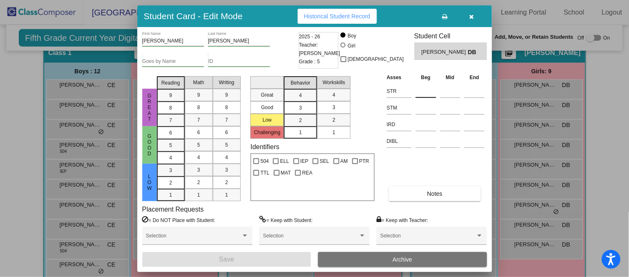
click at [431, 85] on input at bounding box center [425, 91] width 20 height 13
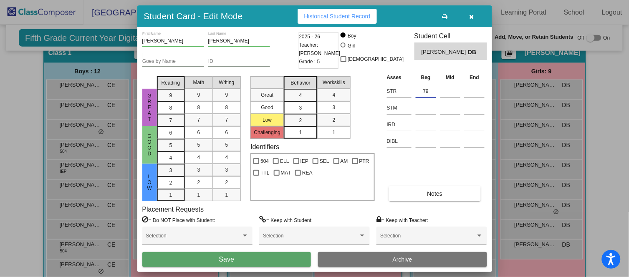
type input "79"
click at [255, 257] on button "Save" at bounding box center [226, 259] width 169 height 15
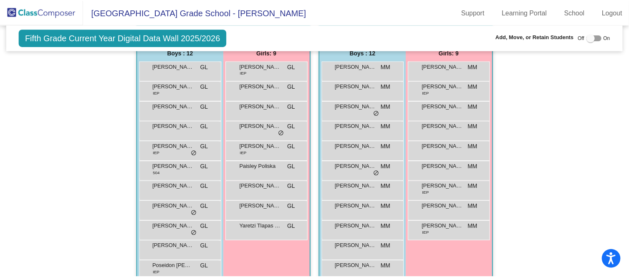
scroll to position [515, 0]
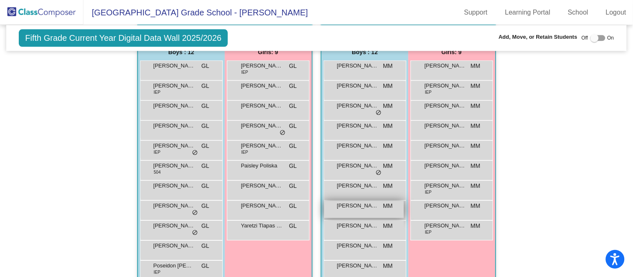
click at [378, 205] on div "[PERSON_NAME] MM lock do_not_disturb_alt" at bounding box center [364, 209] width 80 height 17
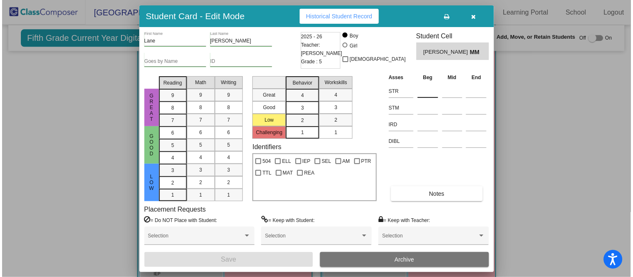
scroll to position [512, 0]
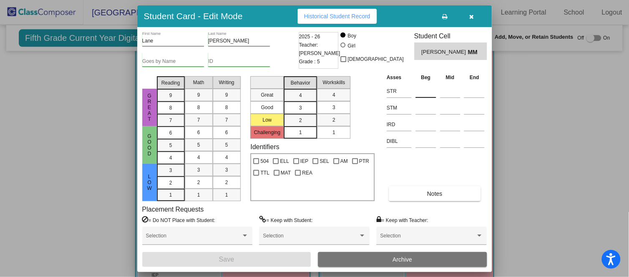
click at [428, 87] on input at bounding box center [425, 91] width 20 height 13
click at [32, 173] on div at bounding box center [314, 138] width 629 height 277
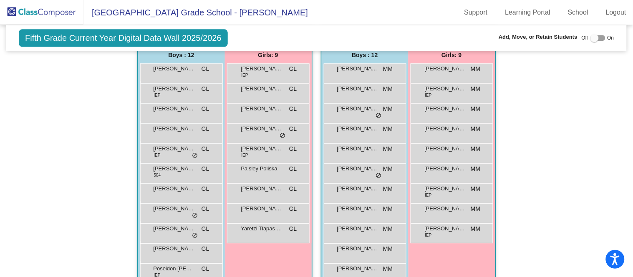
click at [30, 174] on div "Hallway - Hallway Class picture_as_pdf Add Student First Name Last Name Student…" at bounding box center [316, 16] width 607 height 602
click at [365, 206] on span "[PERSON_NAME]" at bounding box center [358, 209] width 42 height 8
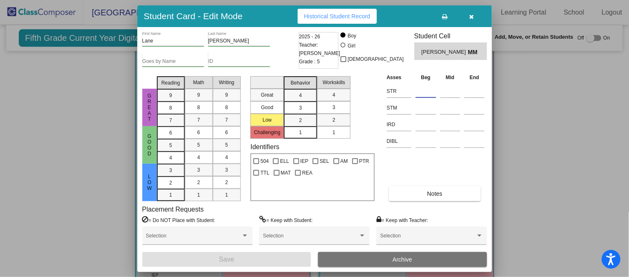
click at [423, 89] on input at bounding box center [425, 91] width 20 height 13
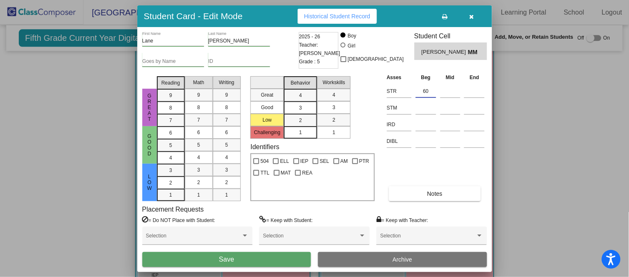
type input "60"
click at [261, 258] on button "Save" at bounding box center [226, 259] width 169 height 15
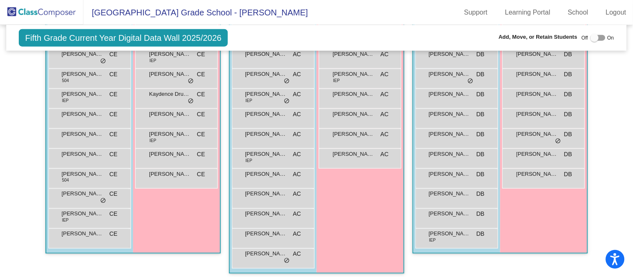
scroll to position [254, 0]
click at [110, 195] on span "CE" at bounding box center [113, 195] width 8 height 9
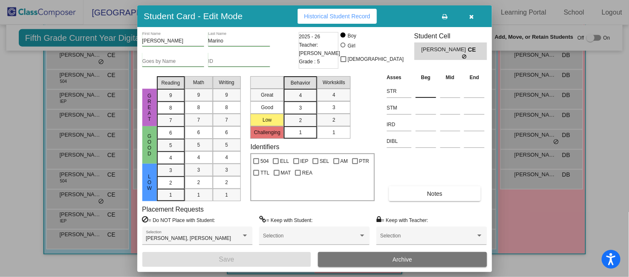
click at [428, 87] on input at bounding box center [425, 91] width 20 height 13
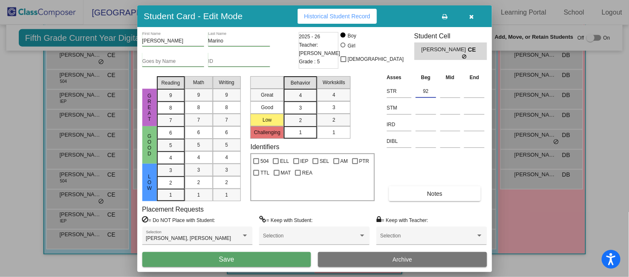
type input "92"
click at [257, 259] on button "Save" at bounding box center [226, 259] width 169 height 15
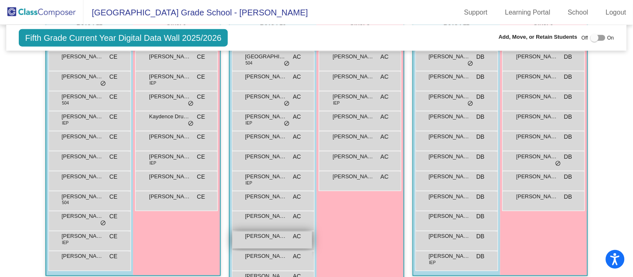
scroll to position [234, 0]
click at [279, 223] on div "[PERSON_NAME] AC lock do_not_disturb_alt" at bounding box center [272, 219] width 80 height 17
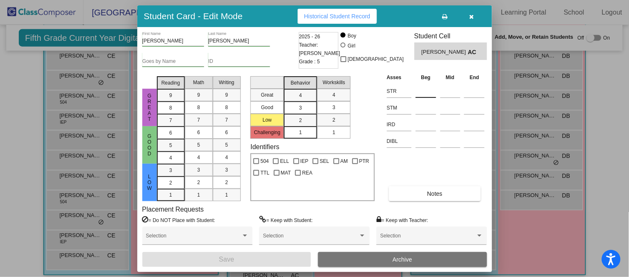
click at [422, 89] on input at bounding box center [425, 91] width 20 height 13
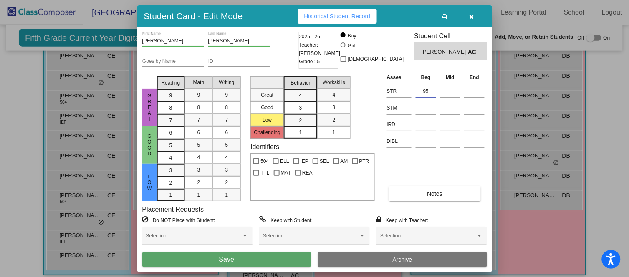
type input "95"
click at [258, 260] on button "Save" at bounding box center [226, 259] width 169 height 15
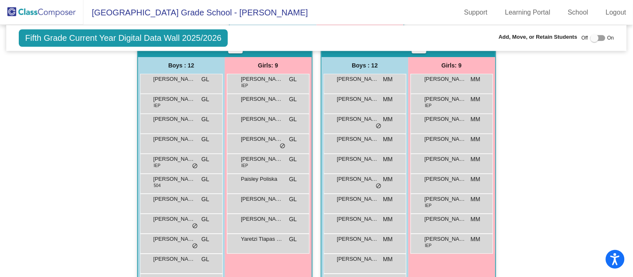
scroll to position [480, 0]
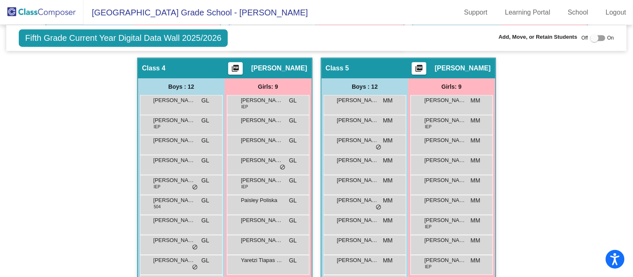
click at [369, 25] on div "Fifth Grade Current Year Digital Data Wall 2025/2026 Add, Move, or Retain Stude…" at bounding box center [316, 38] width 620 height 26
click at [248, 219] on span "[PERSON_NAME]" at bounding box center [262, 220] width 42 height 8
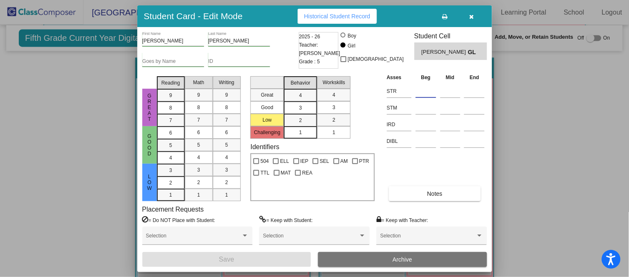
click at [432, 88] on input at bounding box center [425, 91] width 20 height 13
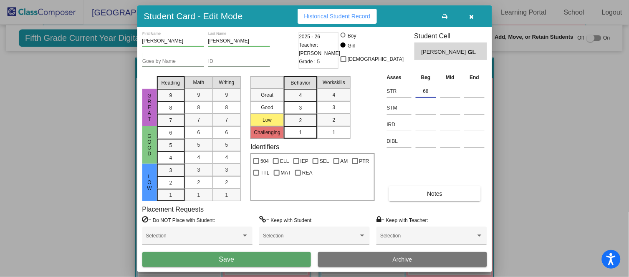
type input "68"
click at [258, 260] on button "Save" at bounding box center [226, 259] width 169 height 15
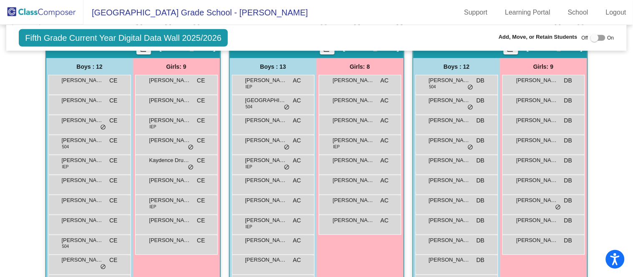
scroll to position [190, 0]
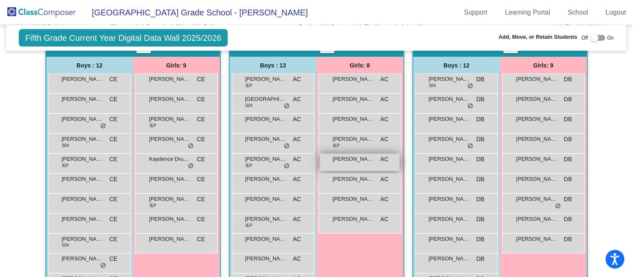
click at [344, 156] on span "[PERSON_NAME]" at bounding box center [354, 159] width 42 height 8
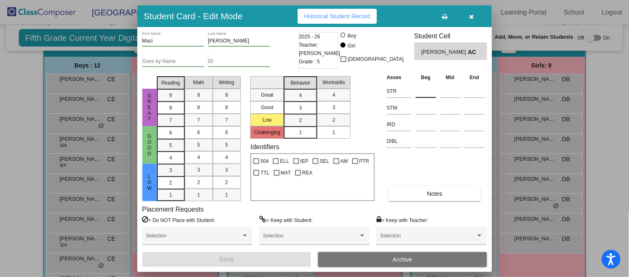
click at [422, 87] on input at bounding box center [425, 91] width 20 height 13
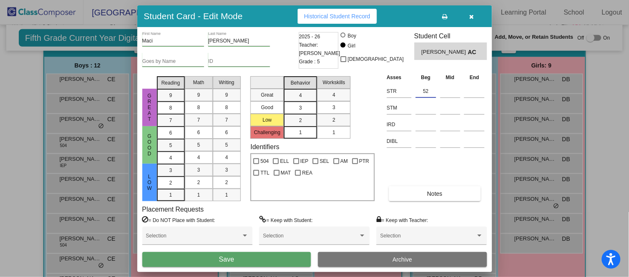
type input "52"
click at [284, 258] on button "Save" at bounding box center [226, 259] width 169 height 15
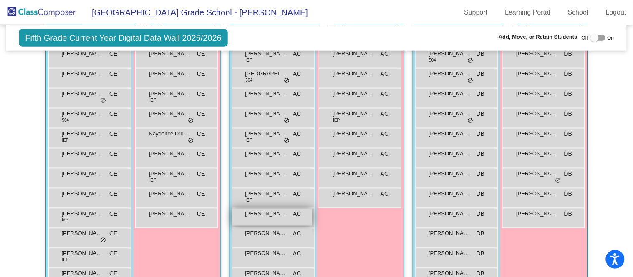
scroll to position [217, 0]
click at [277, 219] on div "[PERSON_NAME] Person AC lock do_not_disturb_alt" at bounding box center [272, 216] width 80 height 17
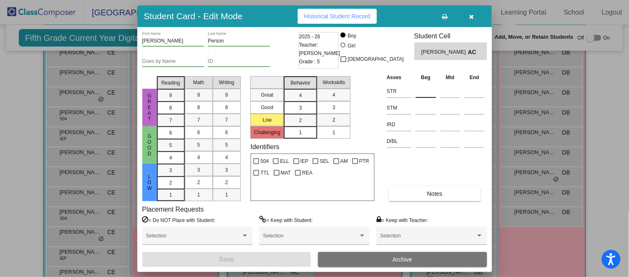
click at [427, 87] on input at bounding box center [425, 91] width 20 height 13
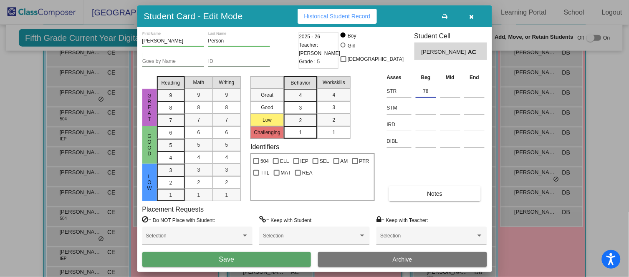
type input "78"
click at [256, 257] on button "Save" at bounding box center [226, 259] width 169 height 15
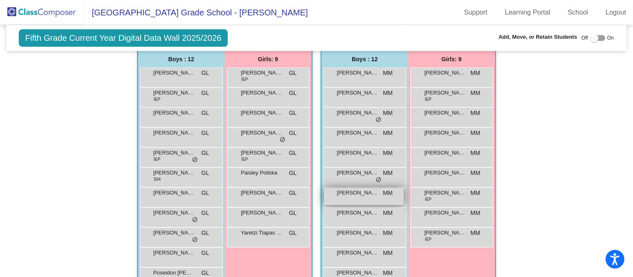
scroll to position [507, 0]
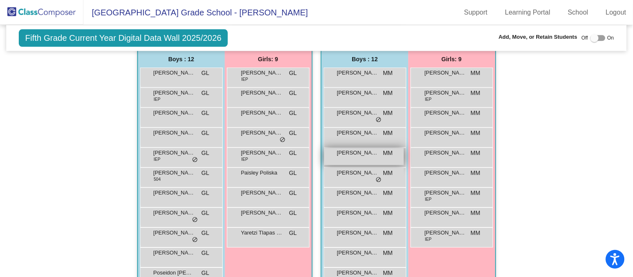
click at [340, 152] on span "[PERSON_NAME]" at bounding box center [358, 153] width 42 height 8
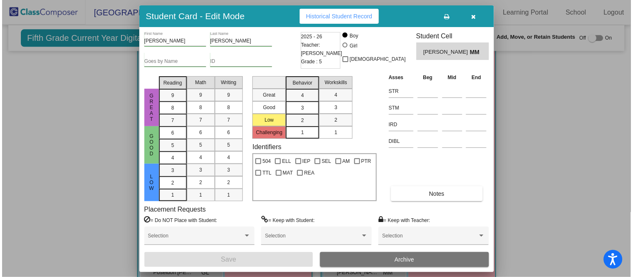
scroll to position [510, 0]
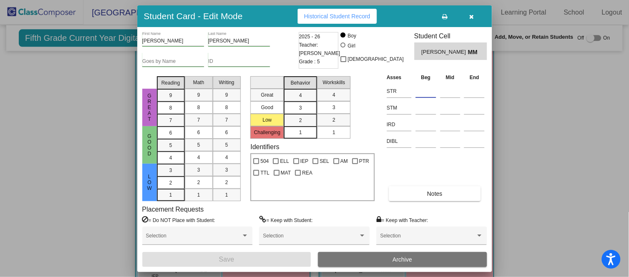
click at [428, 88] on input at bounding box center [425, 91] width 20 height 13
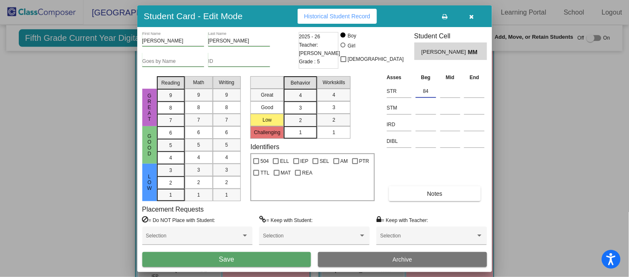
type input "84"
click at [274, 256] on button "Save" at bounding box center [226, 259] width 169 height 15
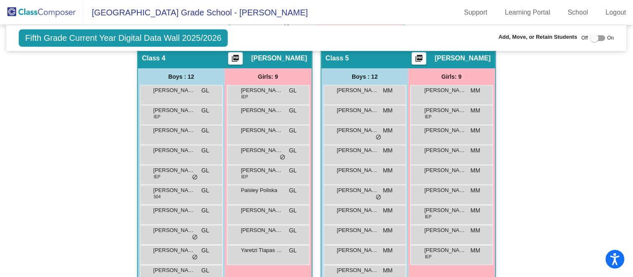
scroll to position [510, 0]
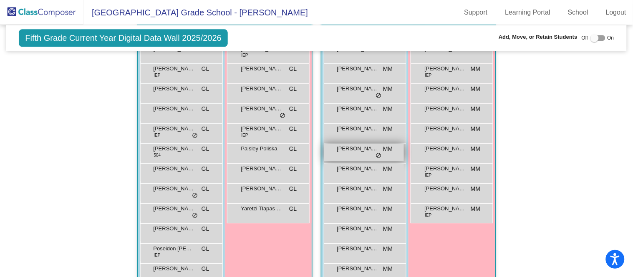
scroll to position [531, 0]
click at [357, 152] on div "Ezra Reeverts MM lock do_not_disturb_alt" at bounding box center [364, 153] width 80 height 17
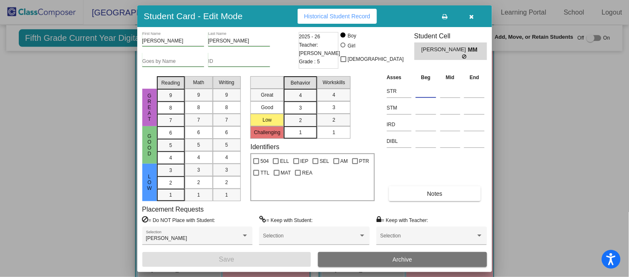
click at [434, 85] on input at bounding box center [425, 91] width 20 height 13
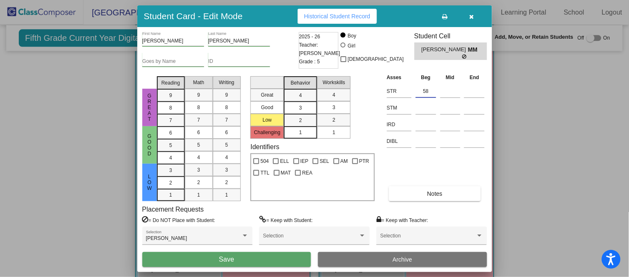
type input "58"
click at [243, 254] on button "Save" at bounding box center [226, 259] width 169 height 15
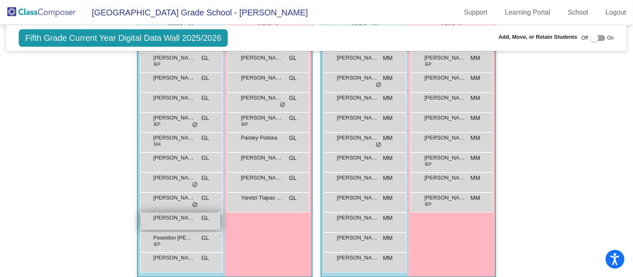
scroll to position [543, 0]
click at [194, 218] on div "Oliver Russom GL lock do_not_disturb_alt" at bounding box center [181, 221] width 80 height 17
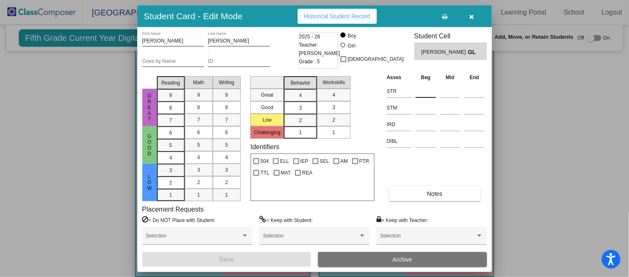
click at [427, 85] on input at bounding box center [425, 91] width 20 height 13
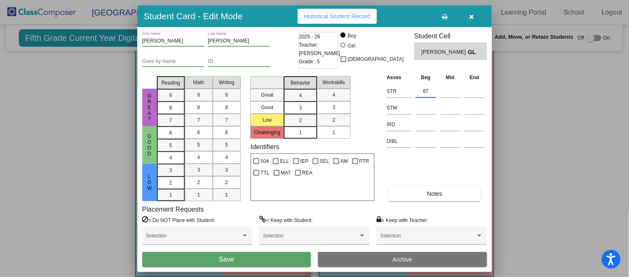
type input "87"
click at [275, 257] on button "Save" at bounding box center [226, 259] width 169 height 15
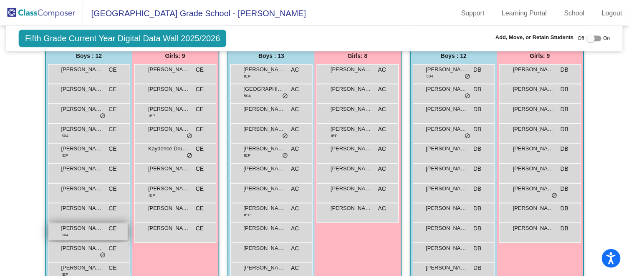
scroll to position [199, 0]
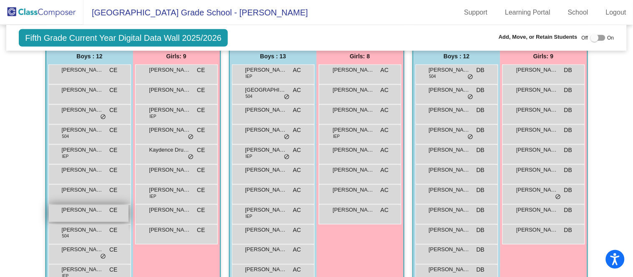
click at [100, 212] on span "[PERSON_NAME]" at bounding box center [83, 210] width 42 height 8
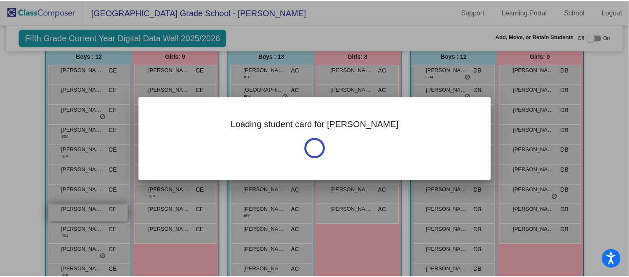
scroll to position [199, 0]
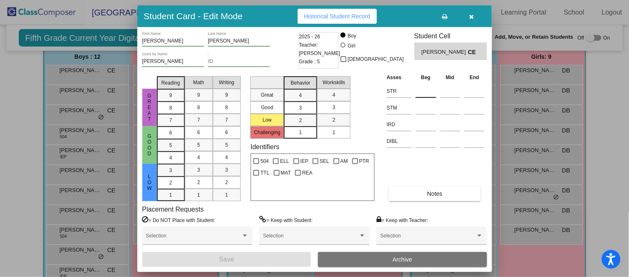
click at [429, 88] on input at bounding box center [425, 91] width 20 height 13
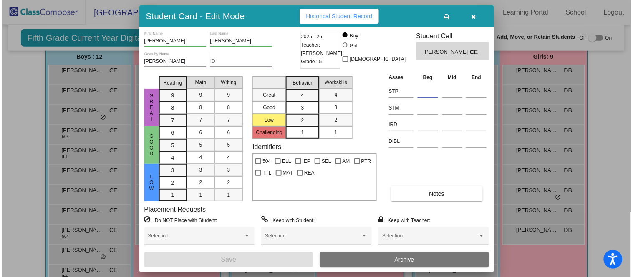
scroll to position [198, 0]
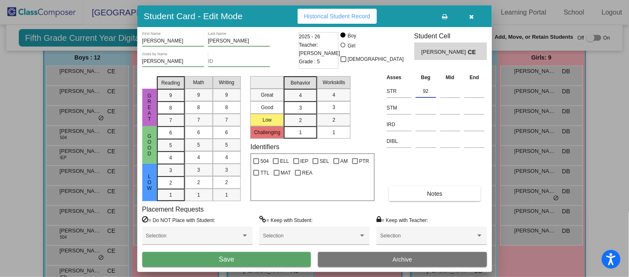
type input "92"
click at [278, 257] on button "Save" at bounding box center [226, 259] width 169 height 15
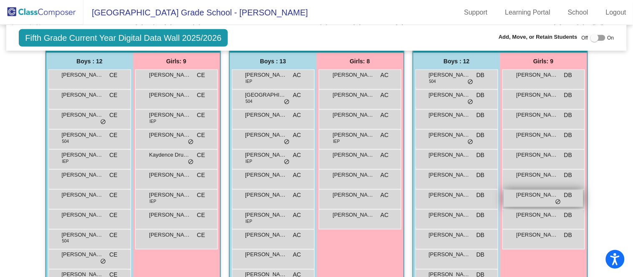
scroll to position [194, 0]
click at [541, 194] on span "[PERSON_NAME]" at bounding box center [537, 195] width 42 height 8
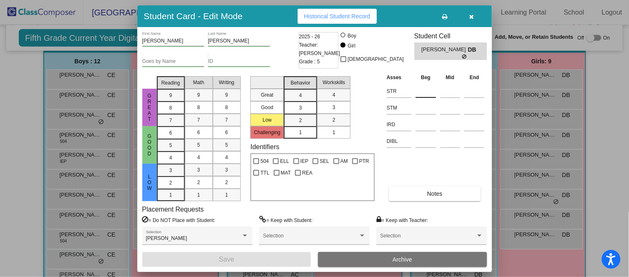
click at [425, 87] on input at bounding box center [425, 91] width 20 height 13
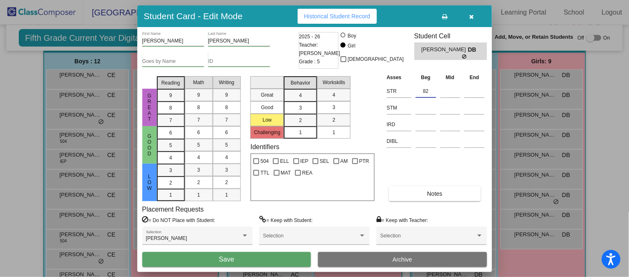
type input "82"
click at [264, 258] on button "Save" at bounding box center [226, 259] width 169 height 15
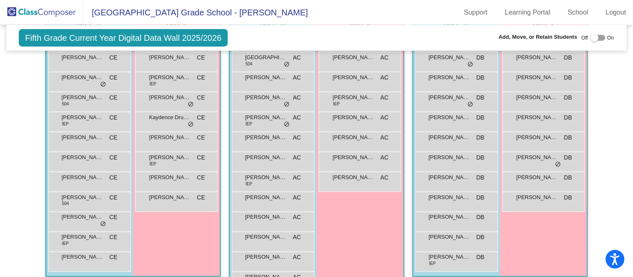
scroll to position [231, 0]
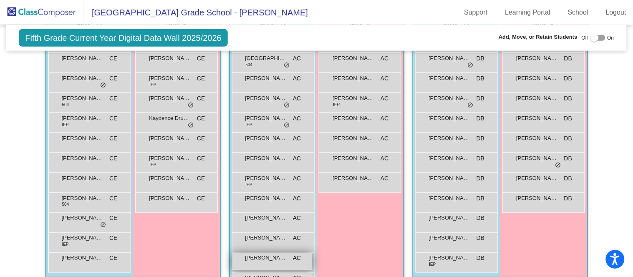
click at [269, 259] on span "[PERSON_NAME]" at bounding box center [266, 258] width 42 height 8
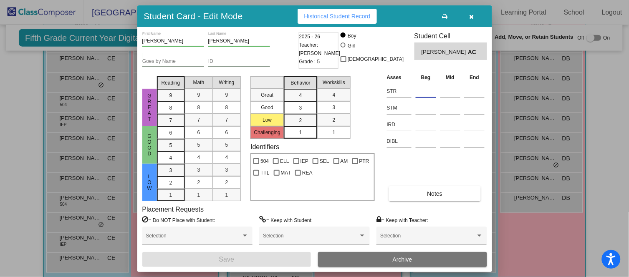
click at [430, 88] on input at bounding box center [425, 91] width 20 height 13
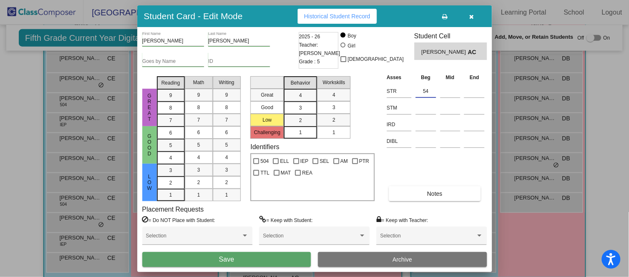
type input "54"
click at [269, 261] on button "Save" at bounding box center [226, 259] width 169 height 15
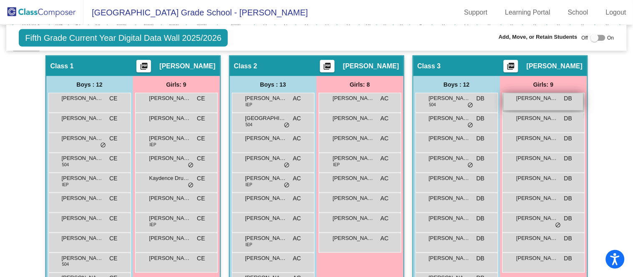
click at [539, 102] on div "Alexis Tobler DB lock do_not_disturb_alt" at bounding box center [543, 101] width 80 height 17
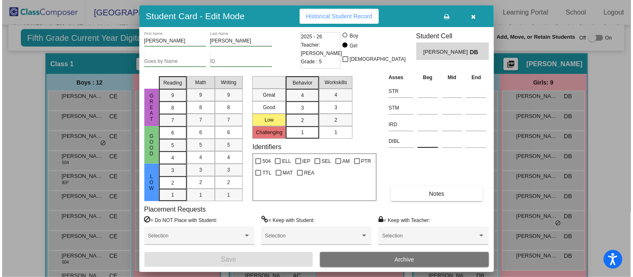
scroll to position [174, 0]
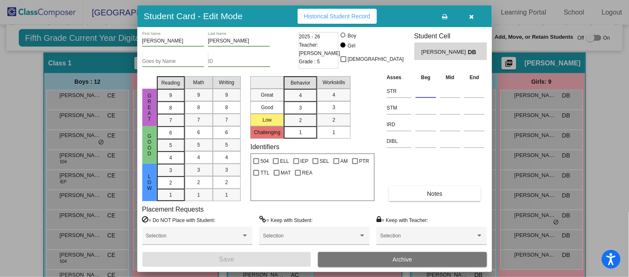
click at [429, 89] on input at bounding box center [425, 91] width 20 height 13
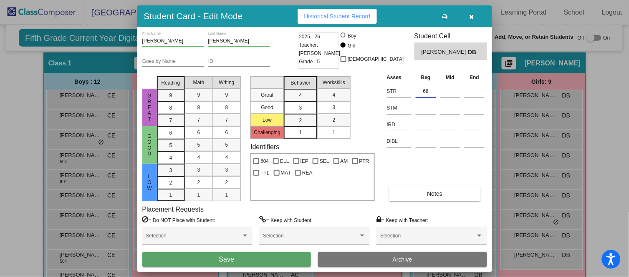
type input "68"
click at [275, 262] on button "Save" at bounding box center [226, 259] width 169 height 15
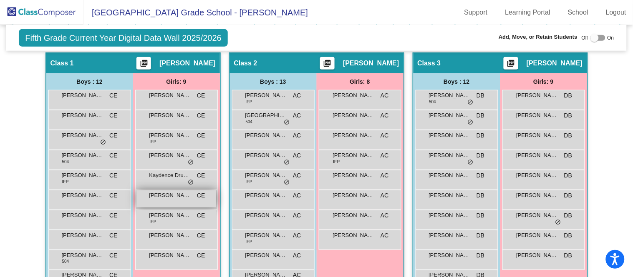
click at [181, 200] on div "Luna Vavra CE lock do_not_disturb_alt" at bounding box center [176, 199] width 80 height 17
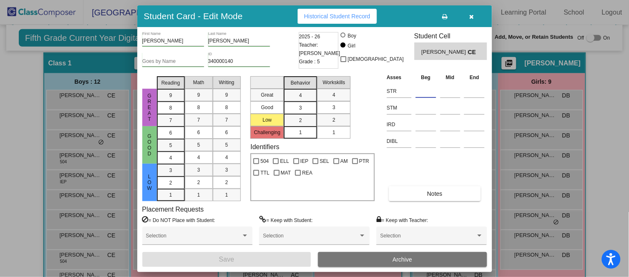
click at [425, 85] on input at bounding box center [425, 91] width 20 height 13
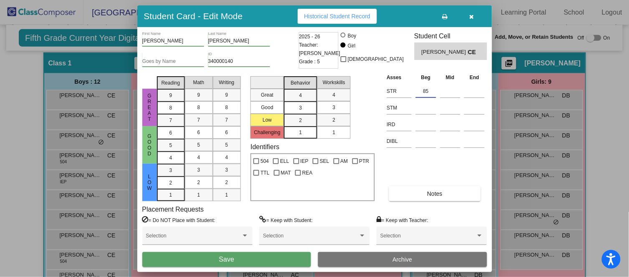
type input "85"
click at [276, 256] on button "Save" at bounding box center [226, 259] width 169 height 15
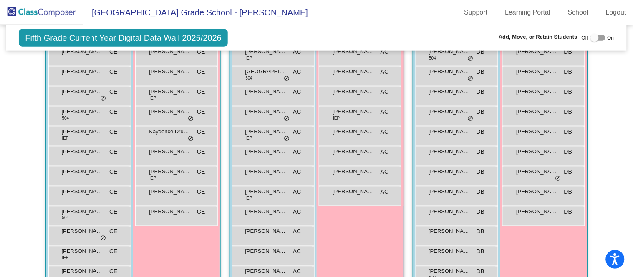
scroll to position [219, 0]
click at [421, 139] on div "Erik Villar DB lock do_not_disturb_alt" at bounding box center [456, 134] width 80 height 17
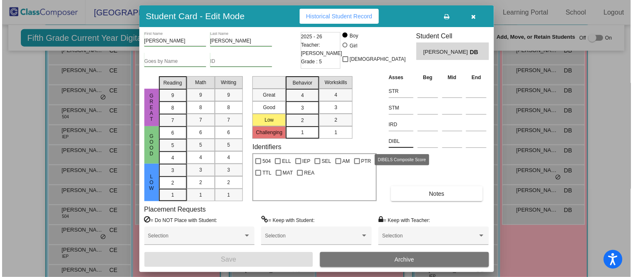
scroll to position [219, 0]
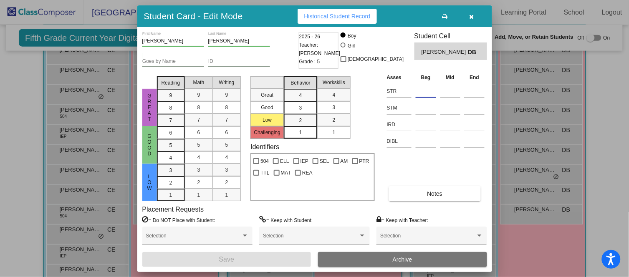
click at [427, 90] on input at bounding box center [425, 91] width 20 height 13
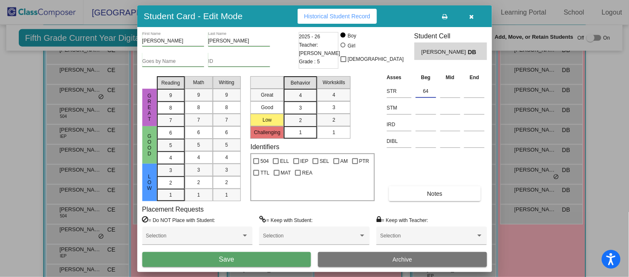
type input "64"
click at [288, 256] on button "Save" at bounding box center [226, 259] width 169 height 15
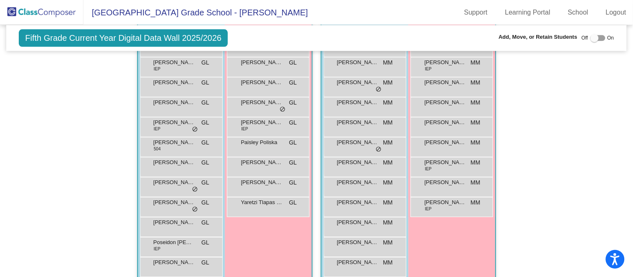
scroll to position [548, 0]
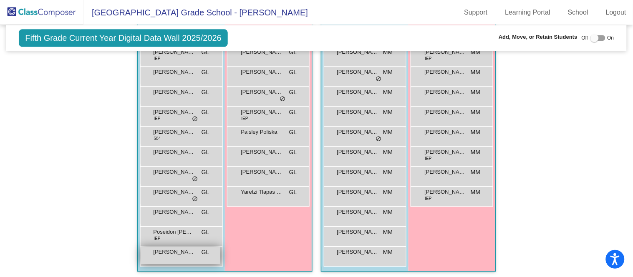
click at [206, 251] on span "GL" at bounding box center [205, 252] width 8 height 9
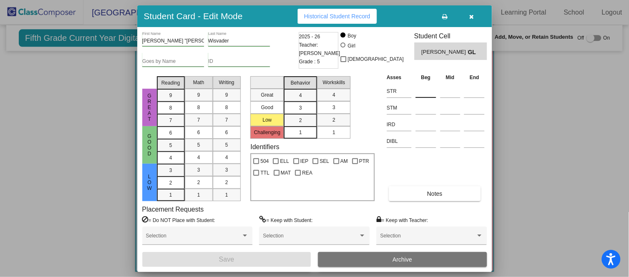
click at [422, 84] on div at bounding box center [425, 90] width 20 height 15
click at [426, 91] on input at bounding box center [425, 91] width 20 height 13
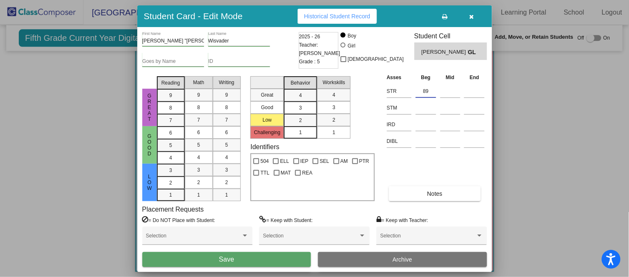
type input "89"
click at [263, 258] on button "Save" at bounding box center [226, 259] width 169 height 15
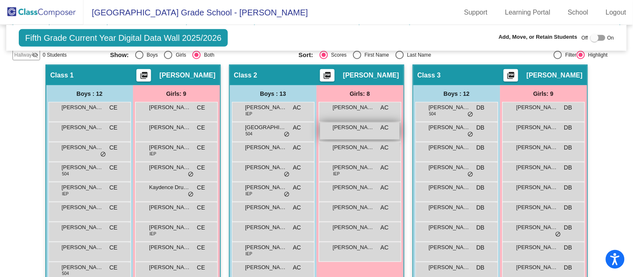
scroll to position [161, 0]
click at [368, 124] on span "[PERSON_NAME]" at bounding box center [354, 128] width 42 height 8
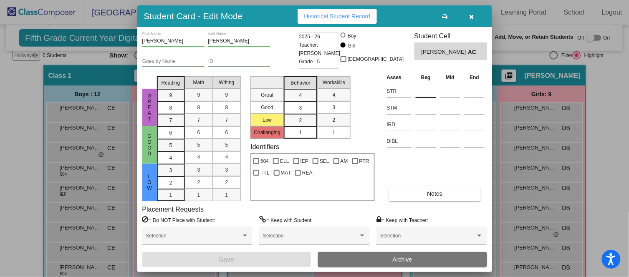
click at [424, 88] on input at bounding box center [425, 91] width 20 height 13
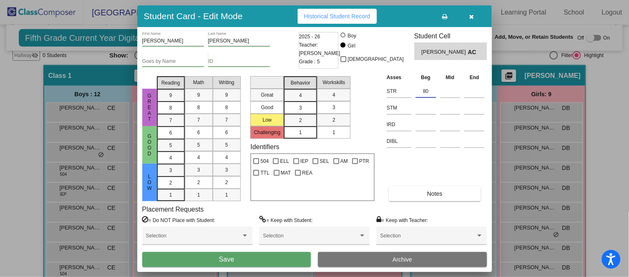
type input "80"
click at [282, 258] on button "Save" at bounding box center [226, 259] width 169 height 15
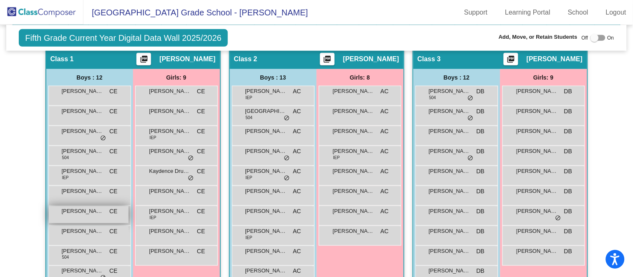
scroll to position [178, 0]
click at [106, 214] on div "Luke Wyatt CE lock do_not_disturb_alt" at bounding box center [89, 215] width 80 height 17
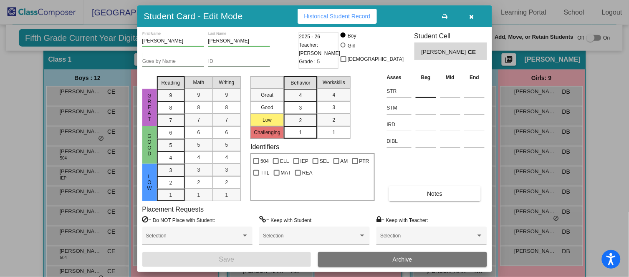
click at [425, 89] on input at bounding box center [425, 91] width 20 height 13
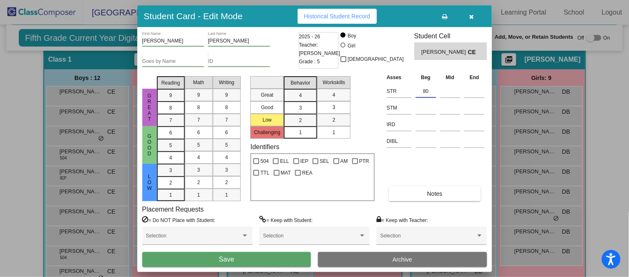
type input "80"
click at [259, 259] on button "Save" at bounding box center [226, 259] width 169 height 15
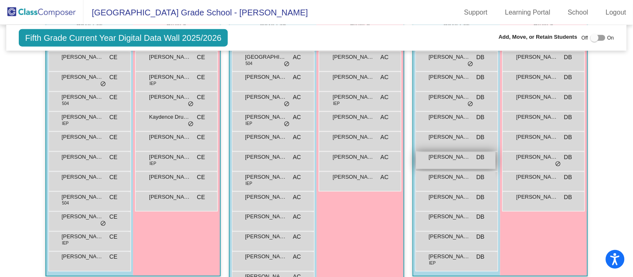
click at [442, 156] on span "[PERSON_NAME]" at bounding box center [450, 157] width 42 height 8
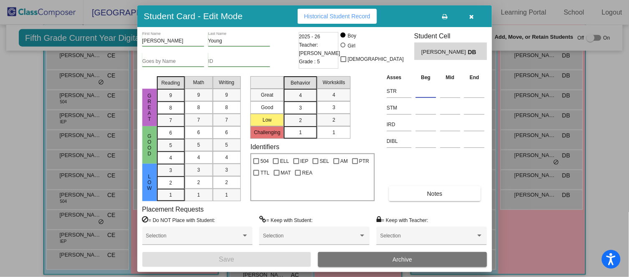
click at [425, 89] on input at bounding box center [425, 91] width 20 height 13
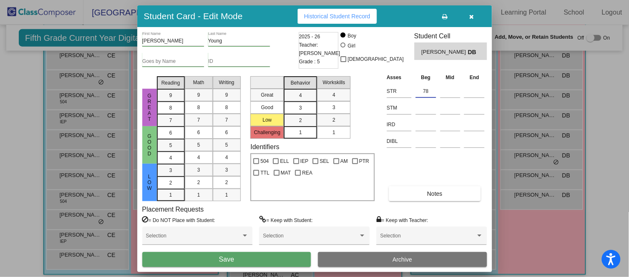
type input "78"
click at [283, 259] on button "Save" at bounding box center [226, 259] width 169 height 15
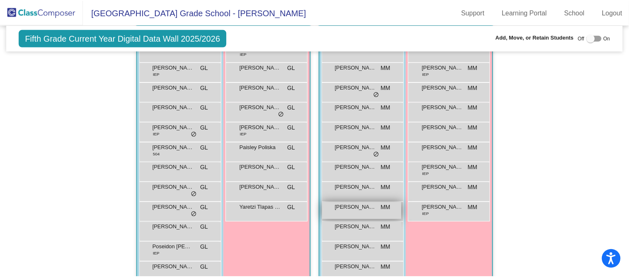
scroll to position [535, 0]
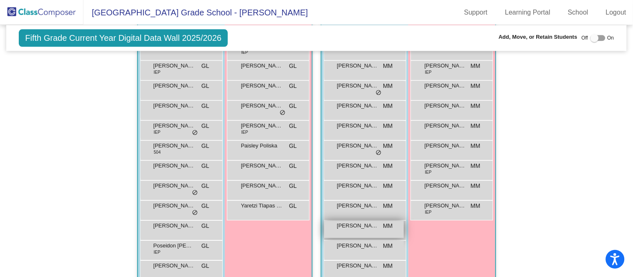
click at [360, 229] on div "Nolan Adams MM lock do_not_disturb_alt" at bounding box center [364, 229] width 80 height 17
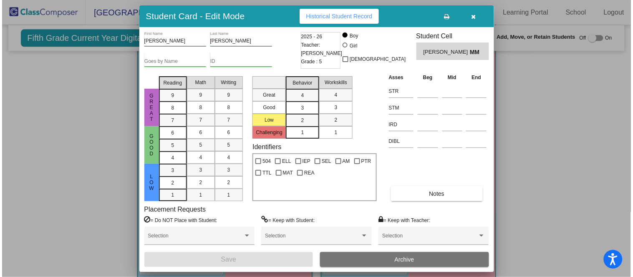
scroll to position [546, 0]
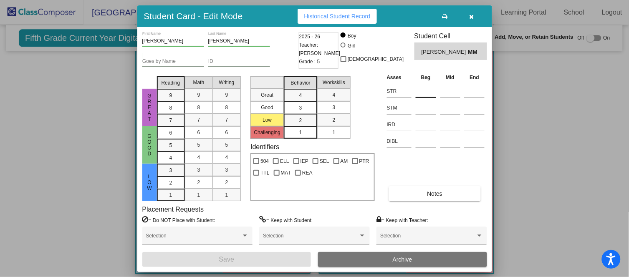
click at [421, 90] on input at bounding box center [425, 91] width 20 height 13
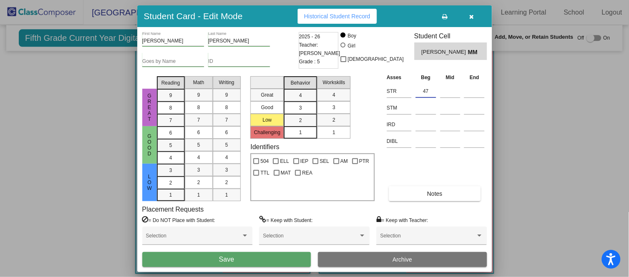
type input "47"
click at [270, 257] on button "Save" at bounding box center [226, 259] width 169 height 15
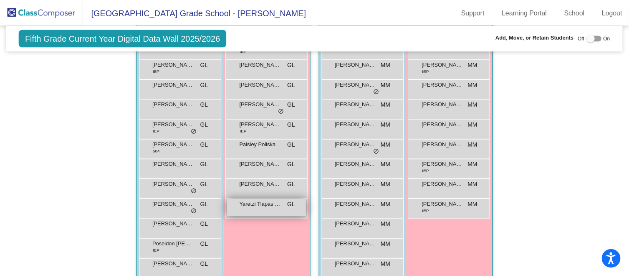
scroll to position [536, 0]
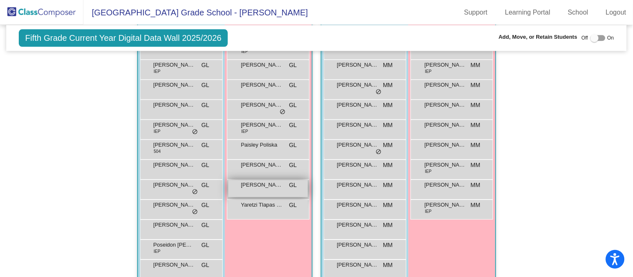
click at [266, 186] on span "[PERSON_NAME]" at bounding box center [262, 185] width 42 height 8
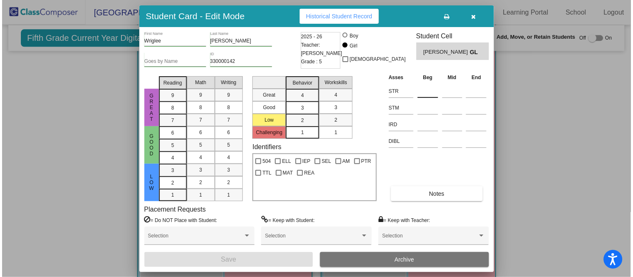
scroll to position [534, 0]
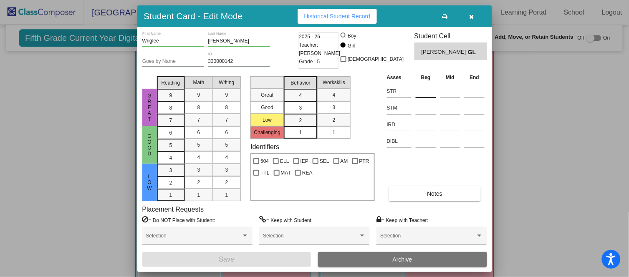
click at [423, 90] on input at bounding box center [425, 91] width 20 height 13
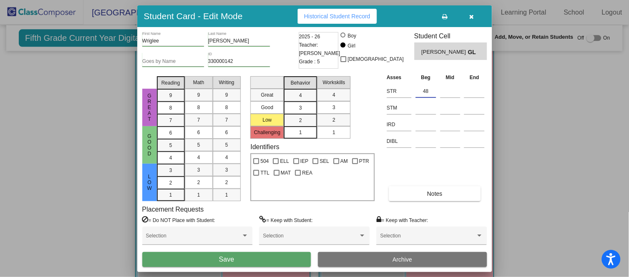
type input "48"
click at [260, 261] on button "Save" at bounding box center [226, 259] width 169 height 15
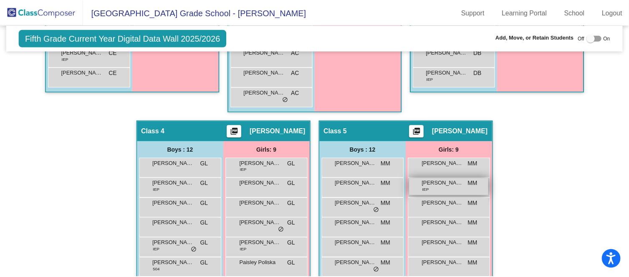
scroll to position [416, 0]
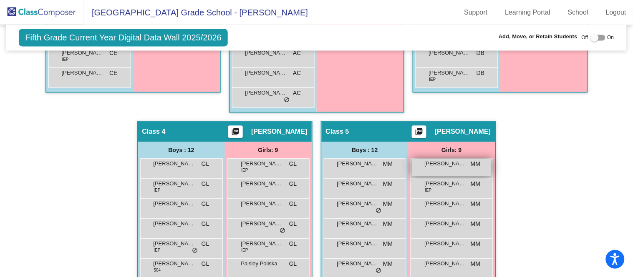
click at [461, 163] on span "[PERSON_NAME]" at bounding box center [446, 164] width 42 height 8
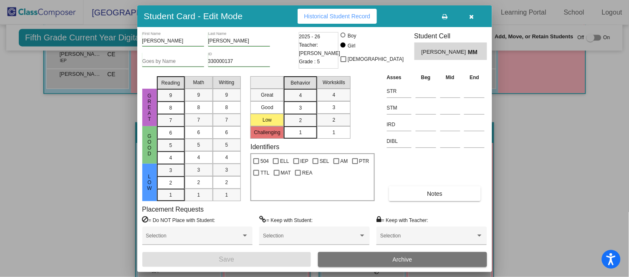
scroll to position [415, 0]
click at [432, 88] on input at bounding box center [425, 91] width 20 height 13
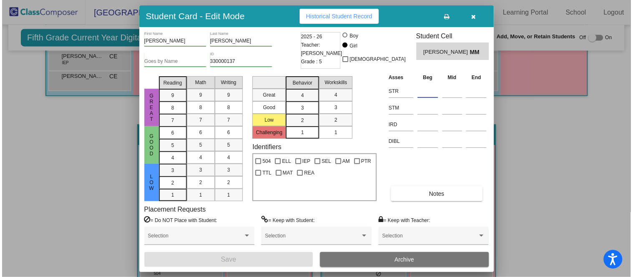
scroll to position [412, 0]
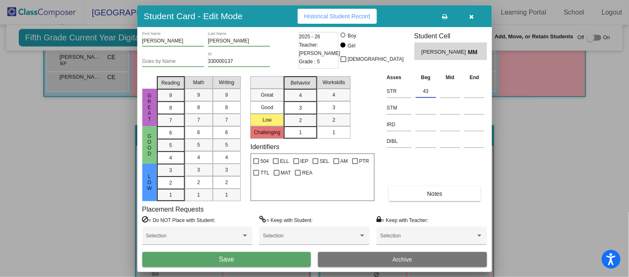
type input "43"
click at [294, 258] on button "Save" at bounding box center [226, 259] width 169 height 15
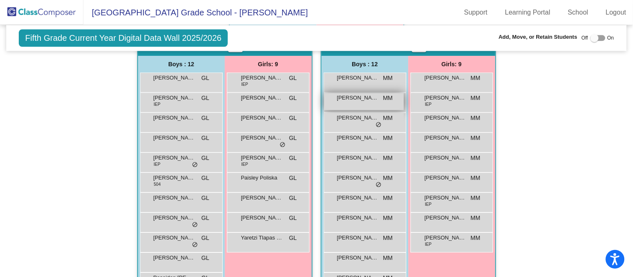
scroll to position [502, 0]
click at [364, 95] on span "[PERSON_NAME]" at bounding box center [358, 98] width 42 height 8
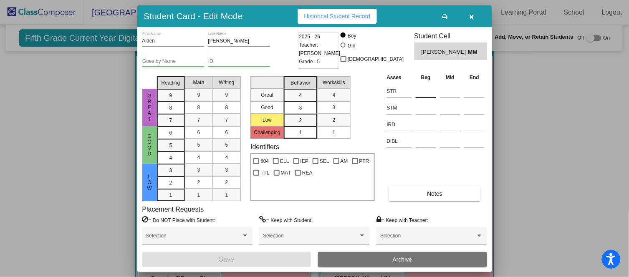
click at [429, 89] on input at bounding box center [425, 91] width 20 height 13
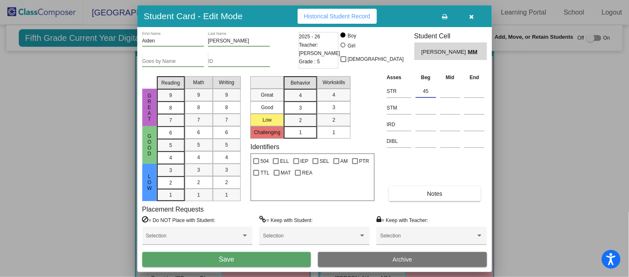
type input "45"
click at [281, 259] on button "Save" at bounding box center [226, 259] width 169 height 15
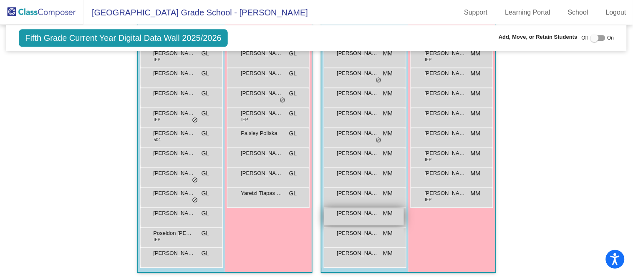
scroll to position [547, 0]
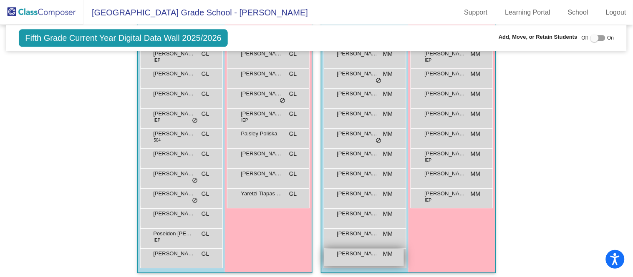
click at [362, 256] on div "Thomas Condon MM lock do_not_disturb_alt" at bounding box center [364, 257] width 80 height 17
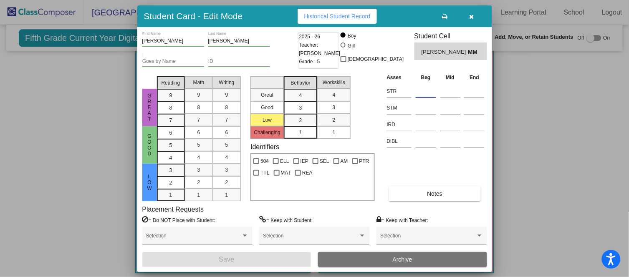
click at [429, 94] on input at bounding box center [425, 91] width 20 height 13
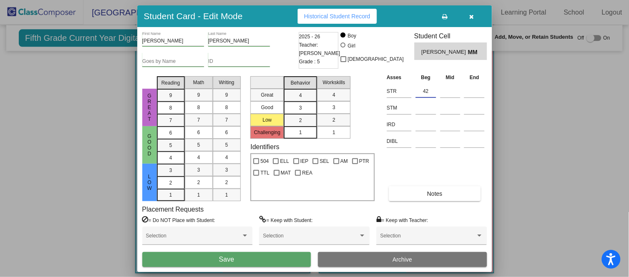
type input "42"
click at [273, 258] on button "Save" at bounding box center [226, 259] width 169 height 15
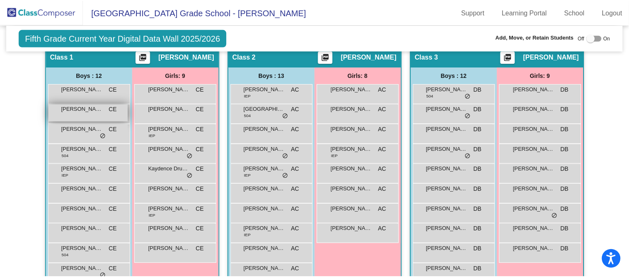
scroll to position [180, 0]
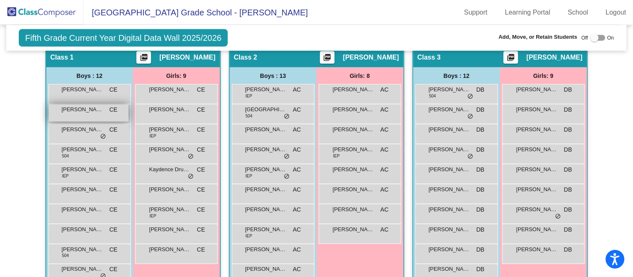
click at [95, 108] on span "[PERSON_NAME]" at bounding box center [83, 110] width 42 height 8
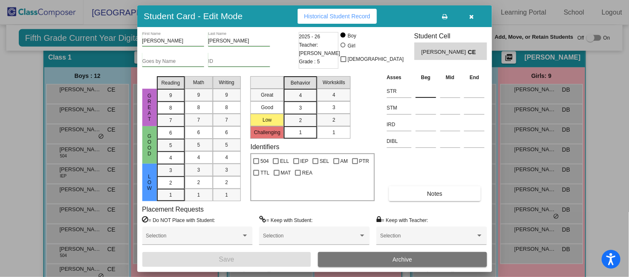
click at [426, 88] on input at bounding box center [425, 91] width 20 height 13
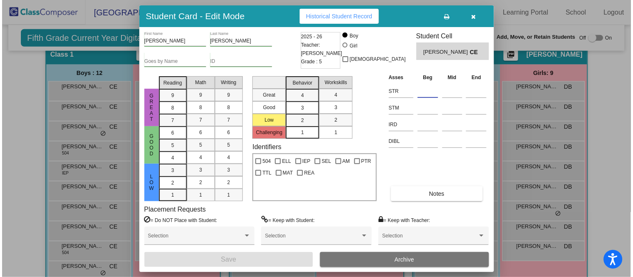
scroll to position [184, 0]
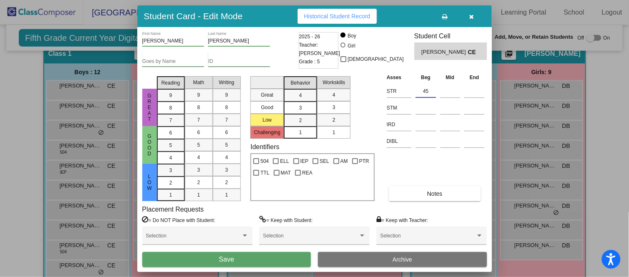
type input "45"
click at [283, 264] on button "Save" at bounding box center [226, 259] width 169 height 15
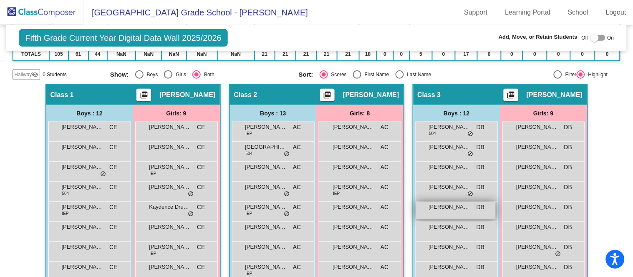
scroll to position [189, 0]
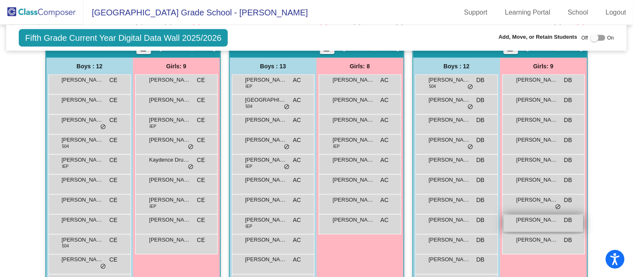
click at [513, 222] on div "Olivia Grobe DB lock do_not_disturb_alt" at bounding box center [543, 223] width 80 height 17
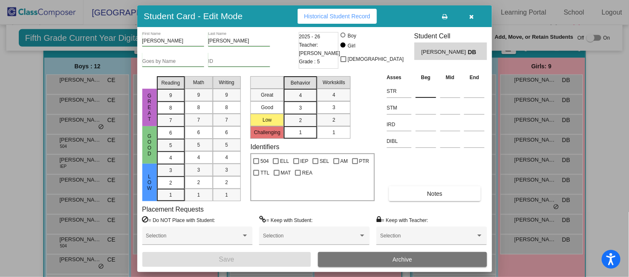
click at [434, 92] on input at bounding box center [425, 91] width 20 height 13
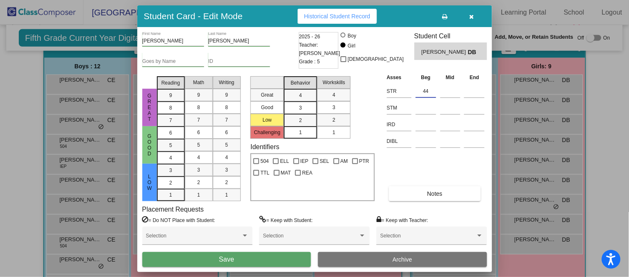
type input "44"
click at [278, 258] on button "Save" at bounding box center [226, 259] width 169 height 15
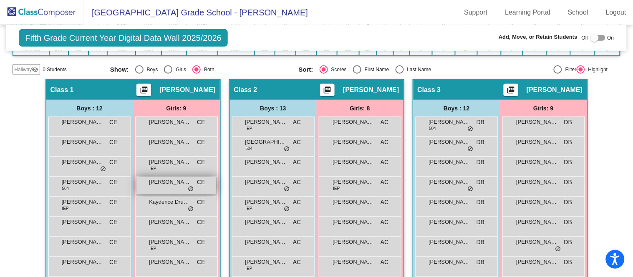
scroll to position [161, 0]
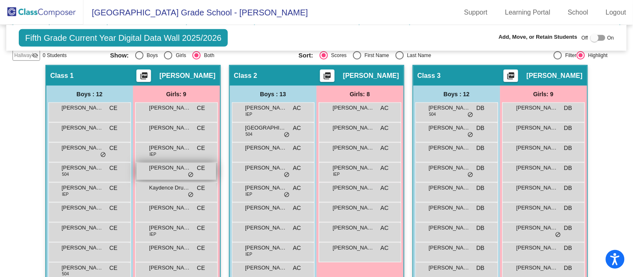
click at [178, 174] on div "Eden Hinkle CE lock do_not_disturb_alt" at bounding box center [176, 171] width 80 height 17
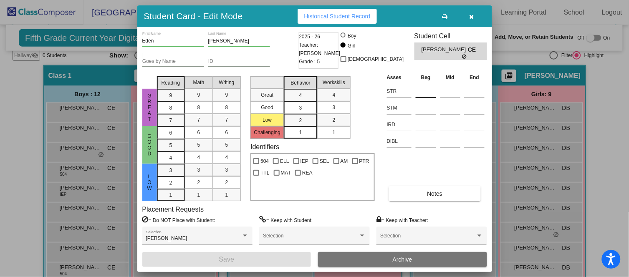
click at [428, 87] on input at bounding box center [425, 91] width 20 height 13
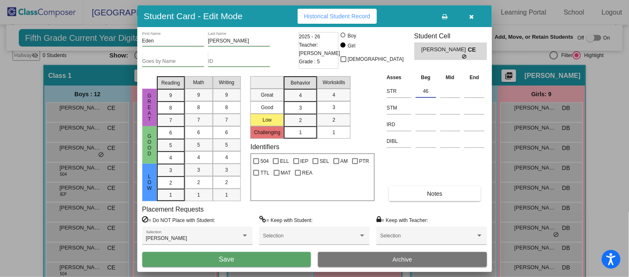
type input "46"
click at [268, 254] on button "Save" at bounding box center [226, 259] width 169 height 15
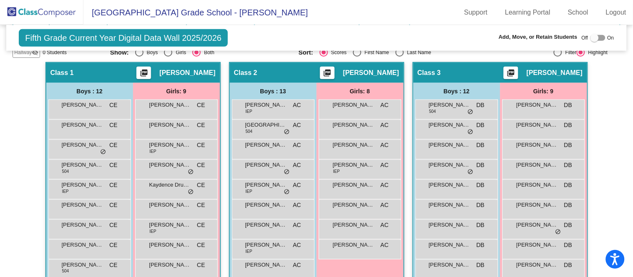
scroll to position [164, 0]
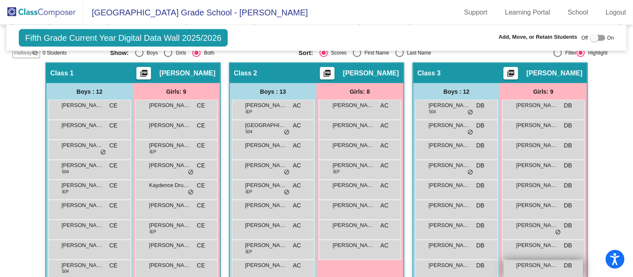
click at [517, 265] on span "[PERSON_NAME]" at bounding box center [537, 265] width 42 height 8
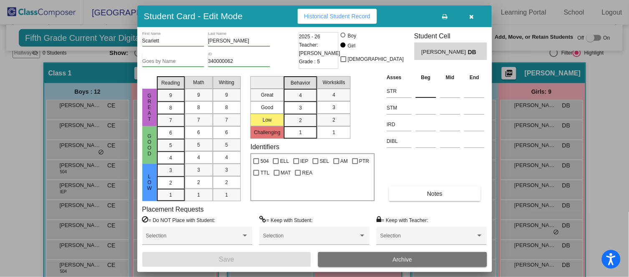
click at [422, 90] on input at bounding box center [425, 91] width 20 height 13
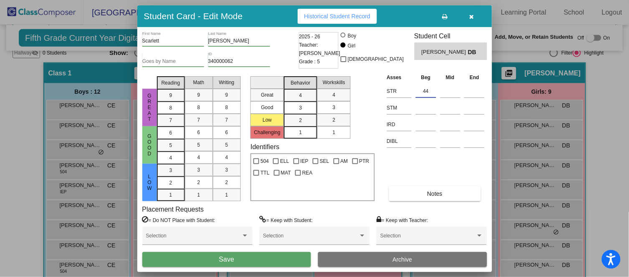
type input "44"
click at [266, 258] on button "Save" at bounding box center [226, 259] width 169 height 15
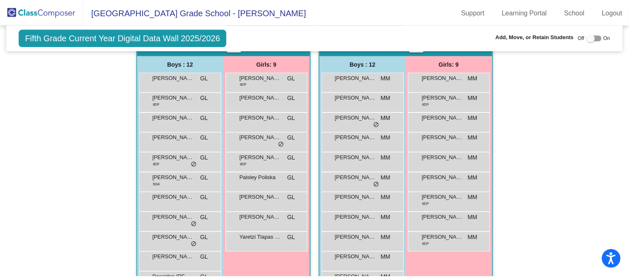
scroll to position [502, 0]
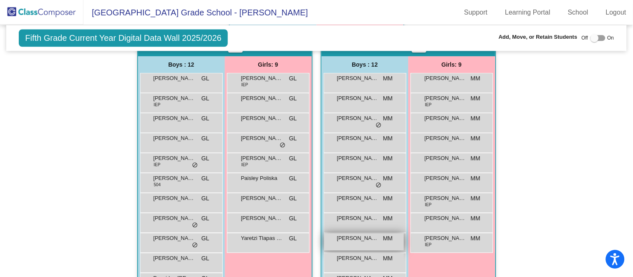
click at [362, 243] on div "Liam Jordan MM lock do_not_disturb_alt" at bounding box center [364, 242] width 80 height 17
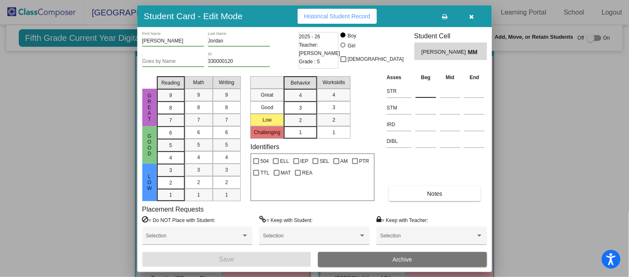
click at [422, 93] on input at bounding box center [425, 91] width 20 height 13
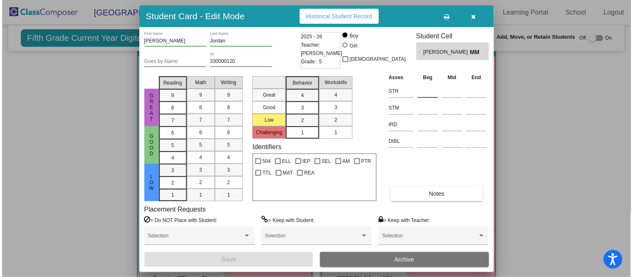
scroll to position [504, 0]
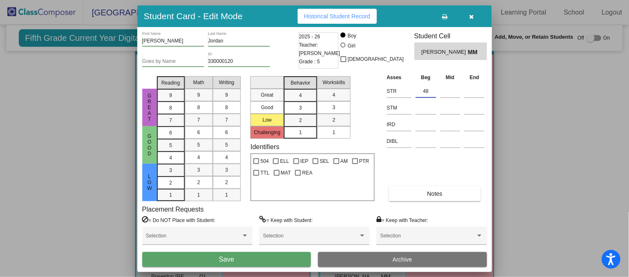
type input "48"
click at [279, 256] on button "Save" at bounding box center [226, 259] width 169 height 15
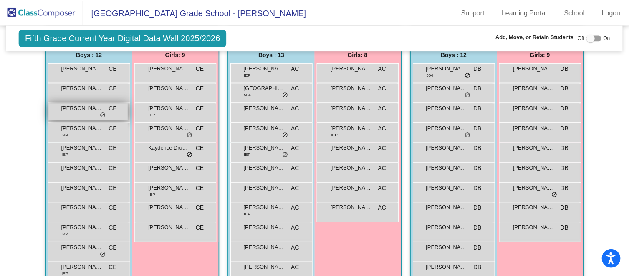
scroll to position [201, 0]
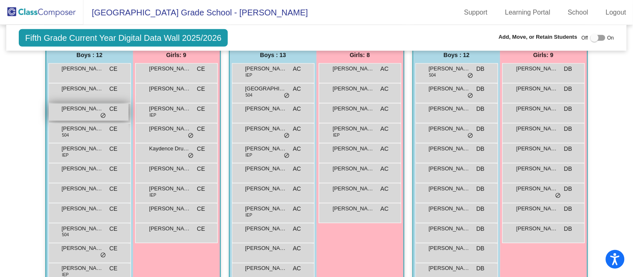
click at [82, 111] on div "Dax Lamb CE lock do_not_disturb_alt" at bounding box center [89, 112] width 80 height 17
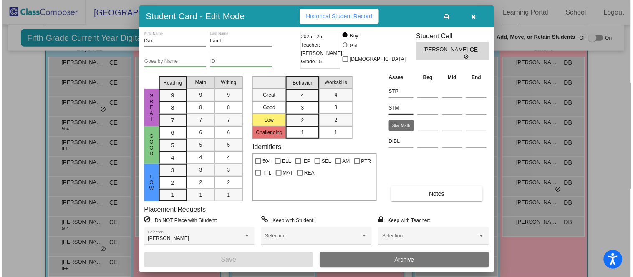
scroll to position [209, 0]
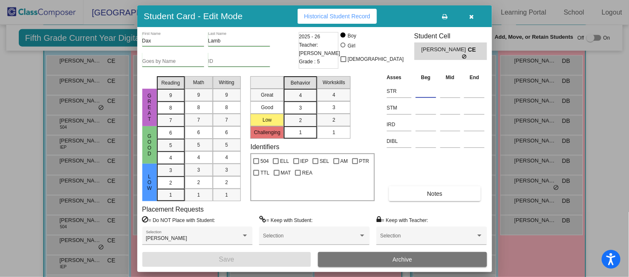
click at [430, 88] on input at bounding box center [425, 91] width 20 height 13
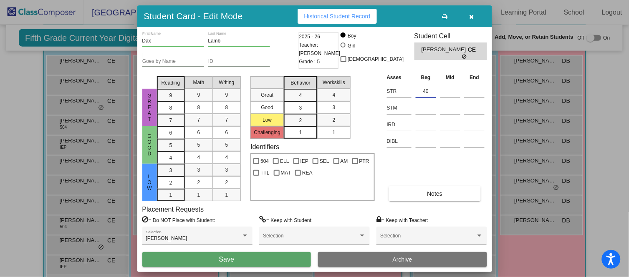
type input "40"
click at [272, 256] on button "Save" at bounding box center [226, 259] width 169 height 15
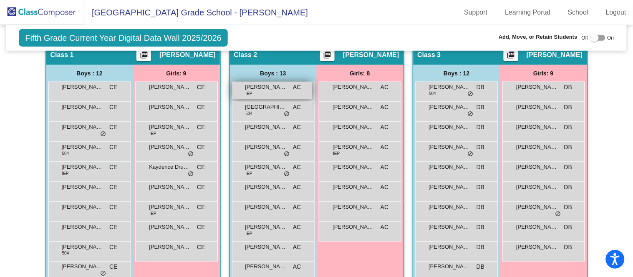
scroll to position [184, 0]
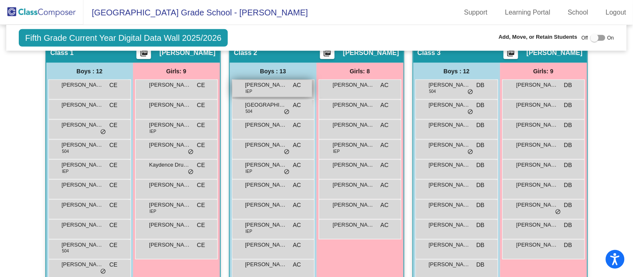
click at [281, 83] on span "[PERSON_NAME]" at bounding box center [266, 85] width 42 height 8
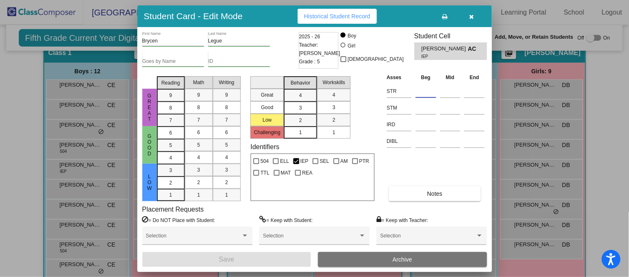
click at [424, 96] on input at bounding box center [425, 91] width 20 height 13
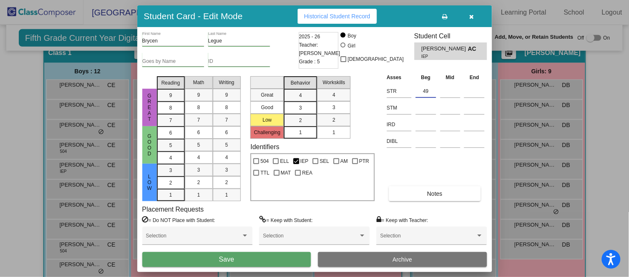
type input "49"
click at [268, 259] on button "Save" at bounding box center [226, 259] width 169 height 15
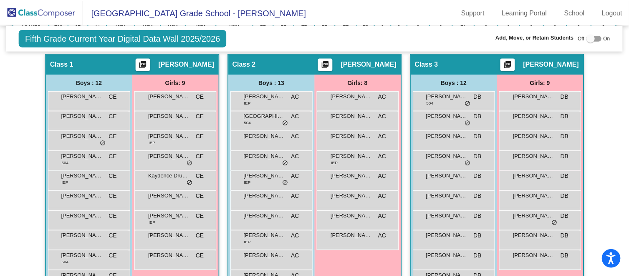
scroll to position [173, 0]
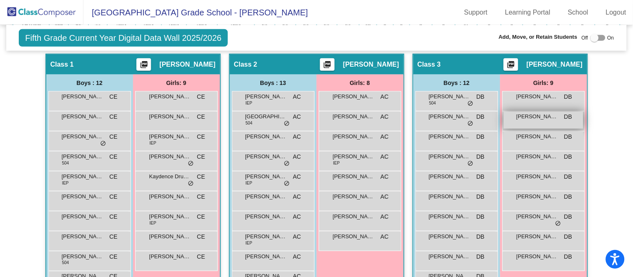
click at [537, 121] on div "Emma MacDonald DB lock do_not_disturb_alt" at bounding box center [543, 120] width 80 height 17
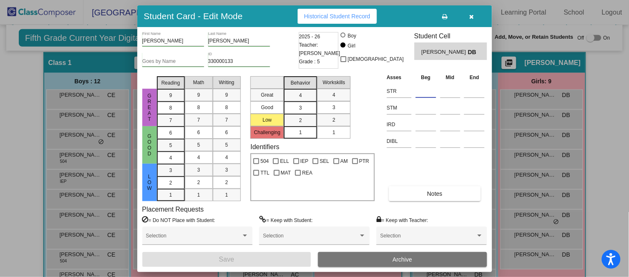
click at [432, 91] on input at bounding box center [425, 91] width 20 height 13
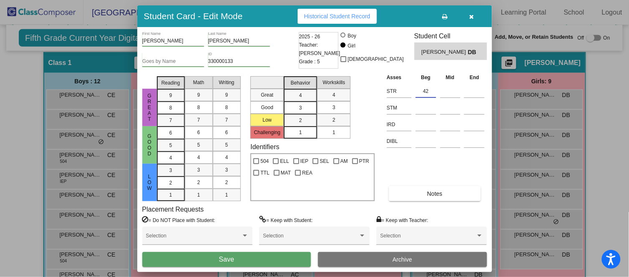
type input "42"
click at [279, 262] on button "Save" at bounding box center [226, 259] width 169 height 15
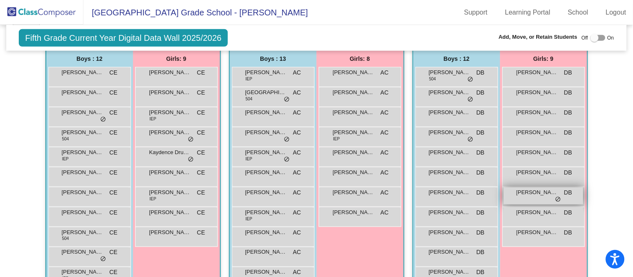
scroll to position [198, 0]
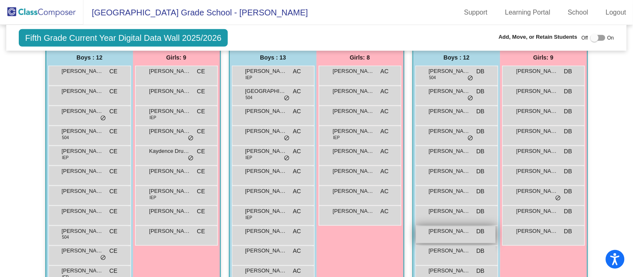
click at [445, 236] on div "Jackson Mazzuca DB lock do_not_disturb_alt" at bounding box center [456, 234] width 80 height 17
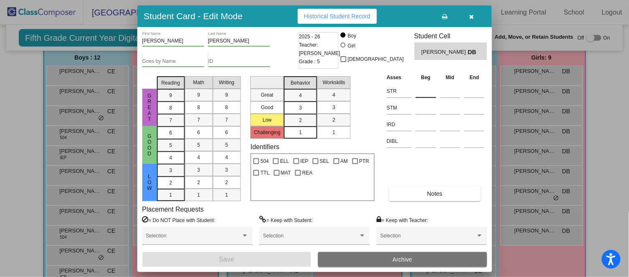
click at [420, 94] on input at bounding box center [425, 91] width 20 height 13
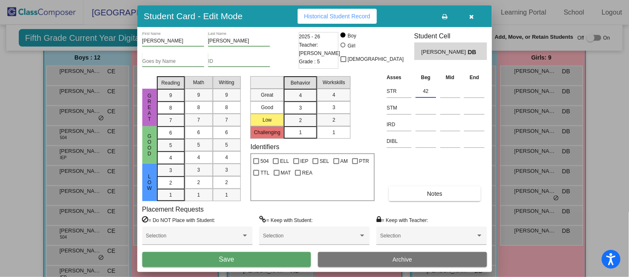
type input "42"
click at [285, 259] on button "Save" at bounding box center [226, 259] width 169 height 15
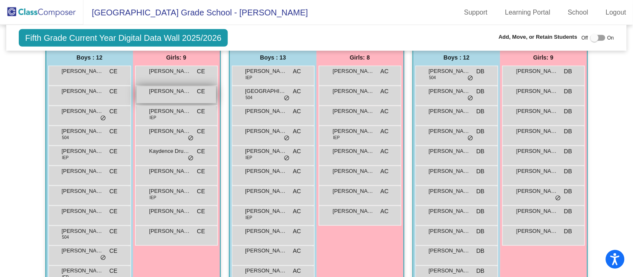
click at [174, 91] on span "[PERSON_NAME]" at bounding box center [170, 91] width 42 height 8
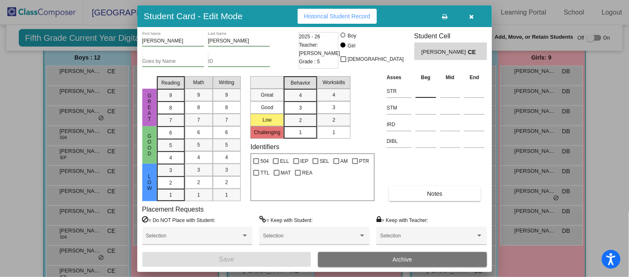
click at [422, 91] on input at bounding box center [425, 91] width 20 height 13
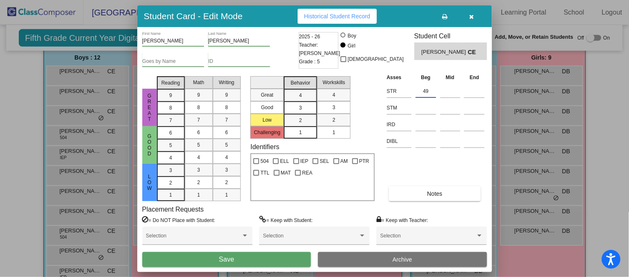
type input "49"
click at [272, 257] on button "Save" at bounding box center [226, 259] width 169 height 15
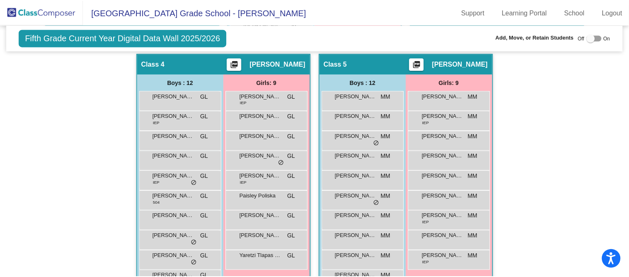
scroll to position [483, 0]
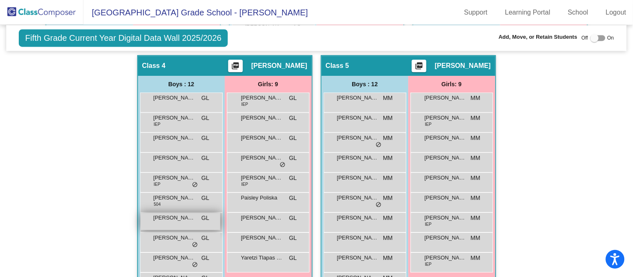
click at [180, 219] on span "[PERSON_NAME]" at bounding box center [174, 218] width 42 height 8
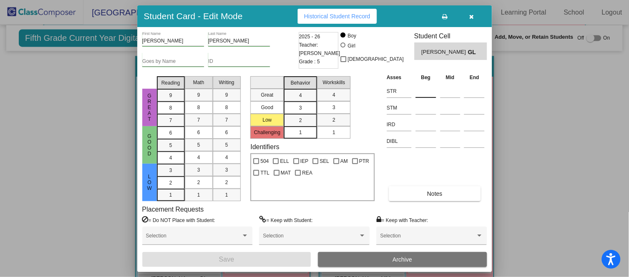
click at [434, 89] on input at bounding box center [425, 91] width 20 height 13
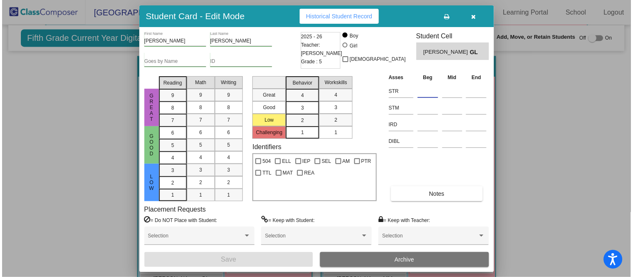
scroll to position [475, 0]
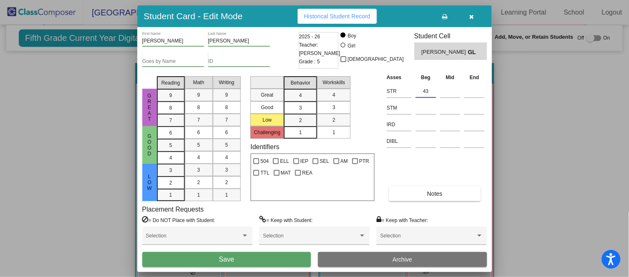
type input "43"
click at [264, 255] on button "Save" at bounding box center [226, 259] width 169 height 15
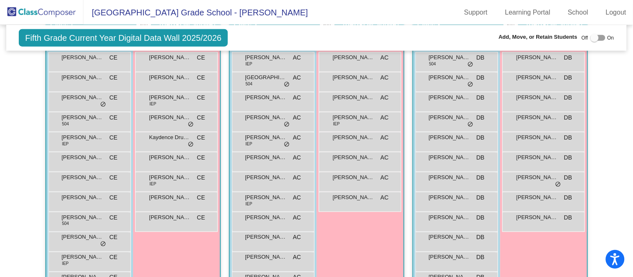
scroll to position [202, 0]
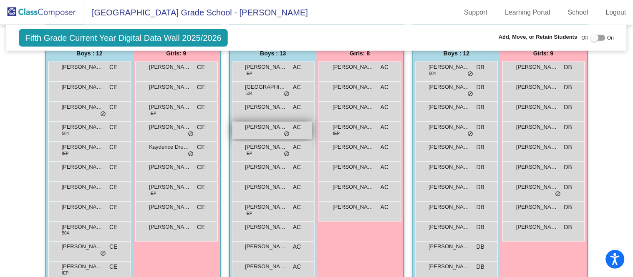
click at [269, 128] on span "[PERSON_NAME]" at bounding box center [266, 127] width 42 height 8
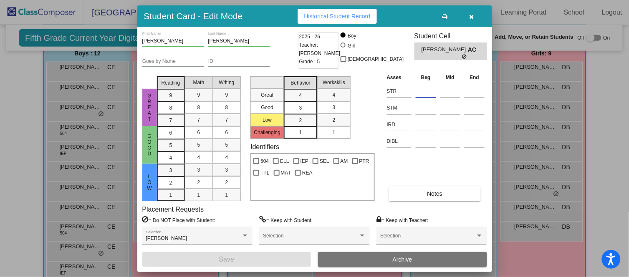
click at [425, 90] on input at bounding box center [425, 91] width 20 height 13
click at [435, 93] on input at bounding box center [425, 91] width 20 height 13
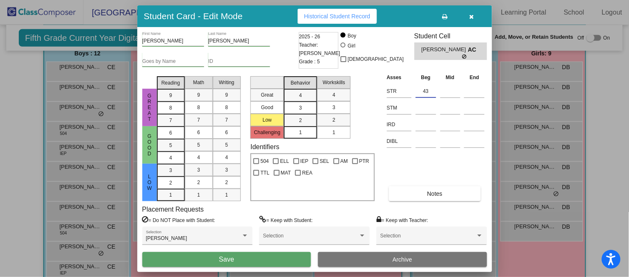
type input "43"
click at [276, 257] on button "Save" at bounding box center [226, 259] width 169 height 15
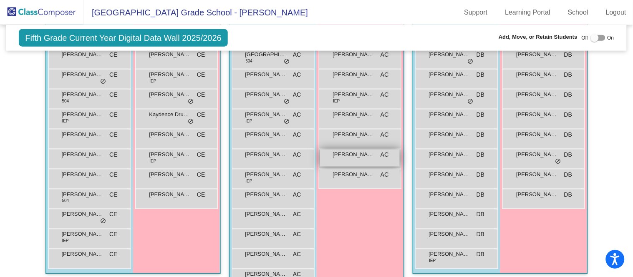
scroll to position [234, 0]
click at [344, 161] on div "Paislee Watson AC lock do_not_disturb_alt" at bounding box center [360, 159] width 80 height 17
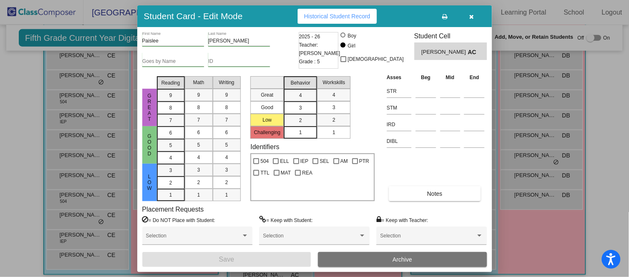
click at [415, 93] on td at bounding box center [425, 90] width 25 height 17
click at [421, 92] on input at bounding box center [425, 91] width 20 height 13
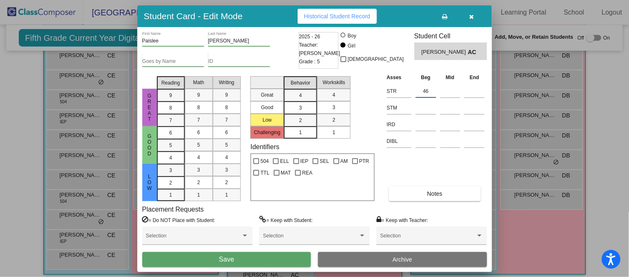
type input "46"
click at [274, 256] on button "Save" at bounding box center [226, 259] width 169 height 15
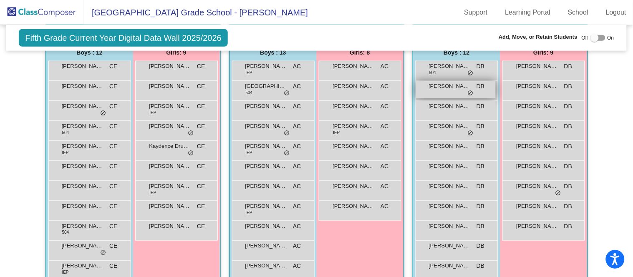
click at [434, 91] on div "Cameron Wissinger DB lock do_not_disturb_alt" at bounding box center [456, 89] width 80 height 17
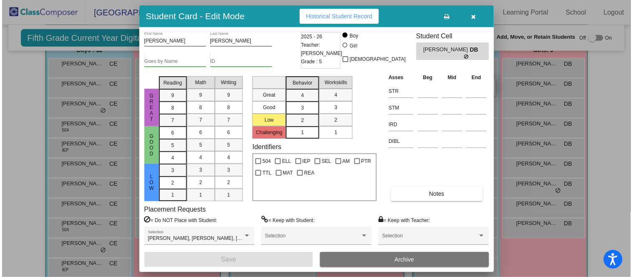
scroll to position [209, 0]
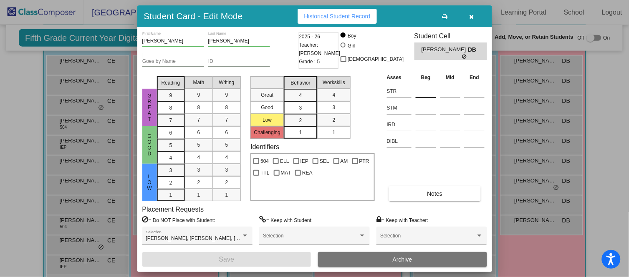
click at [426, 91] on input at bounding box center [425, 91] width 20 height 13
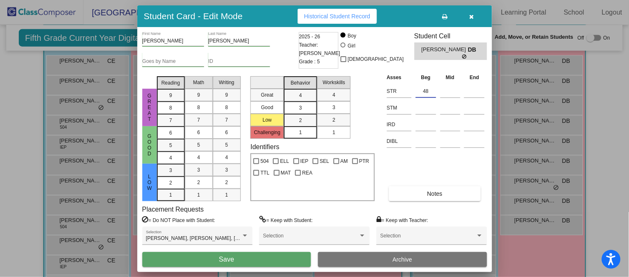
type input "48"
click at [264, 254] on button "Save" at bounding box center [226, 259] width 169 height 15
